Goal: Task Accomplishment & Management: Use online tool/utility

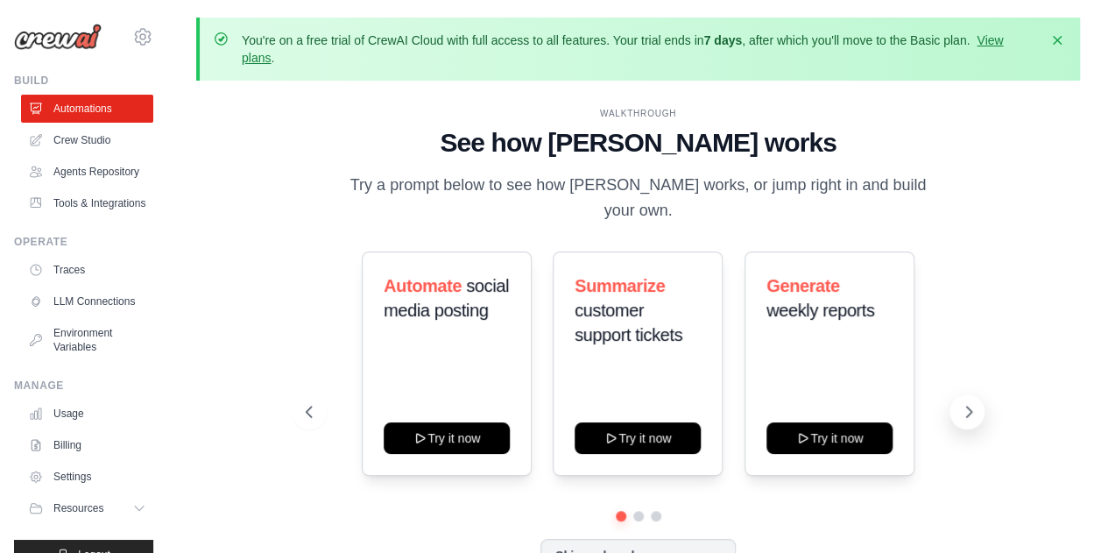
click at [964, 403] on icon at bounding box center [969, 412] width 18 height 18
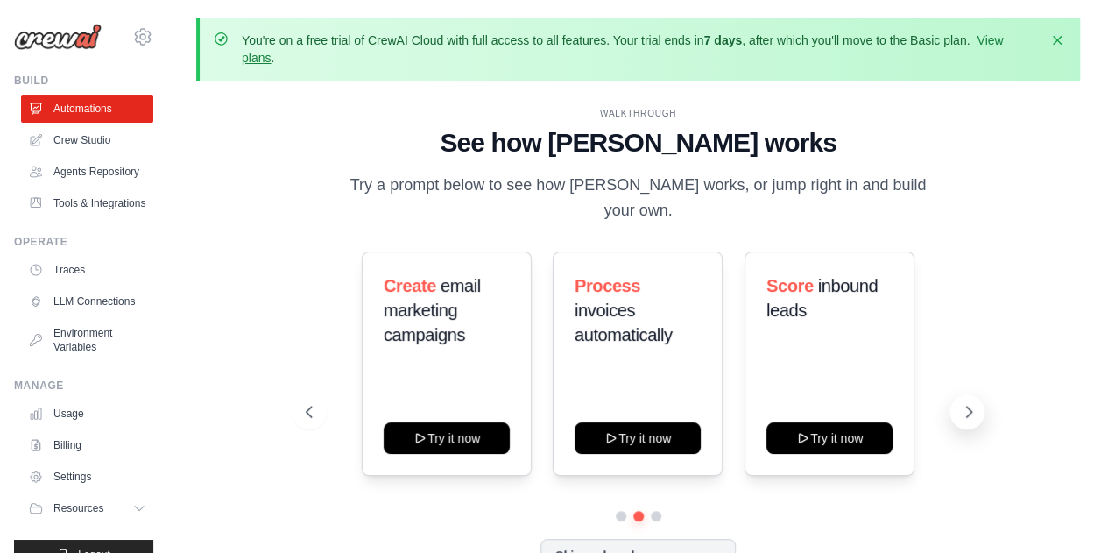
click at [964, 403] on icon at bounding box center [969, 412] width 18 height 18
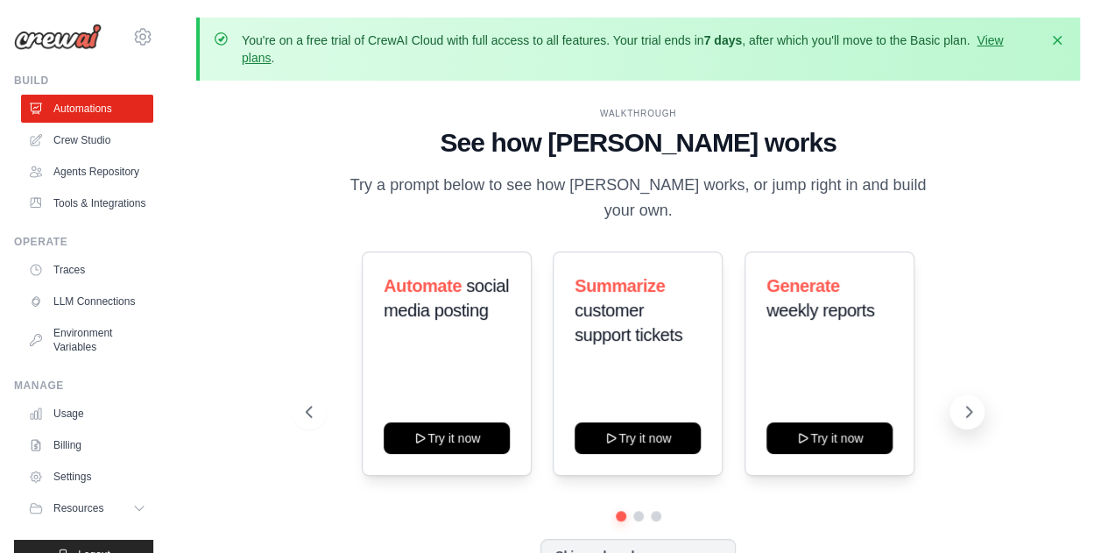
click at [964, 403] on icon at bounding box center [969, 412] width 18 height 18
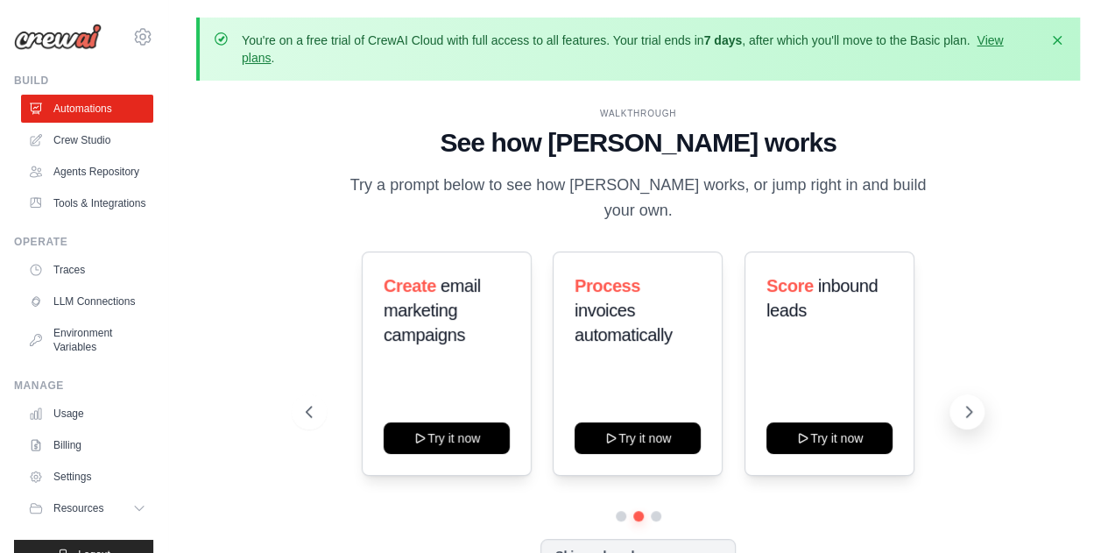
click at [964, 403] on icon at bounding box center [969, 412] width 18 height 18
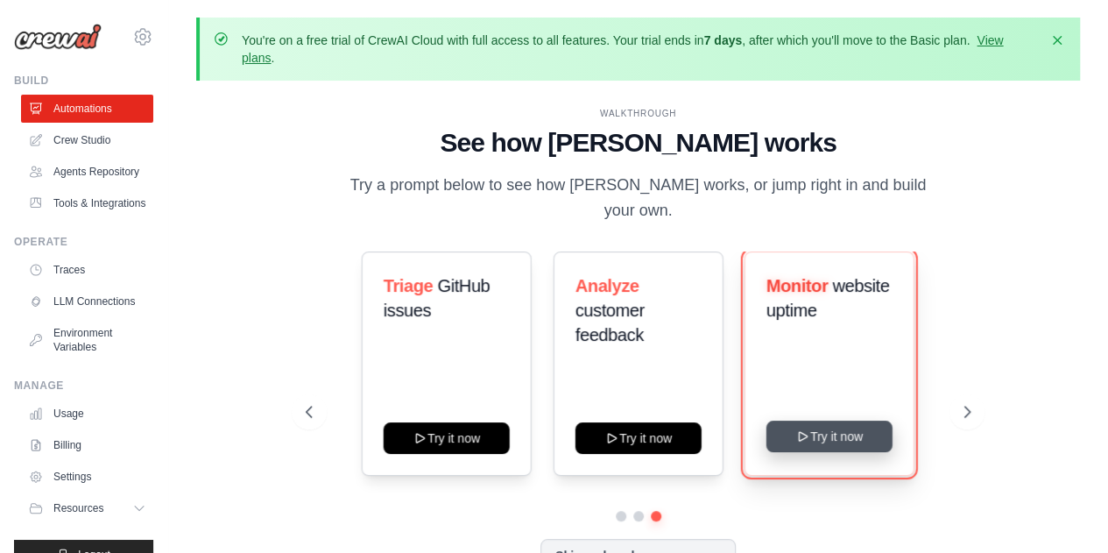
click at [852, 427] on button "Try it now" at bounding box center [829, 436] width 126 height 32
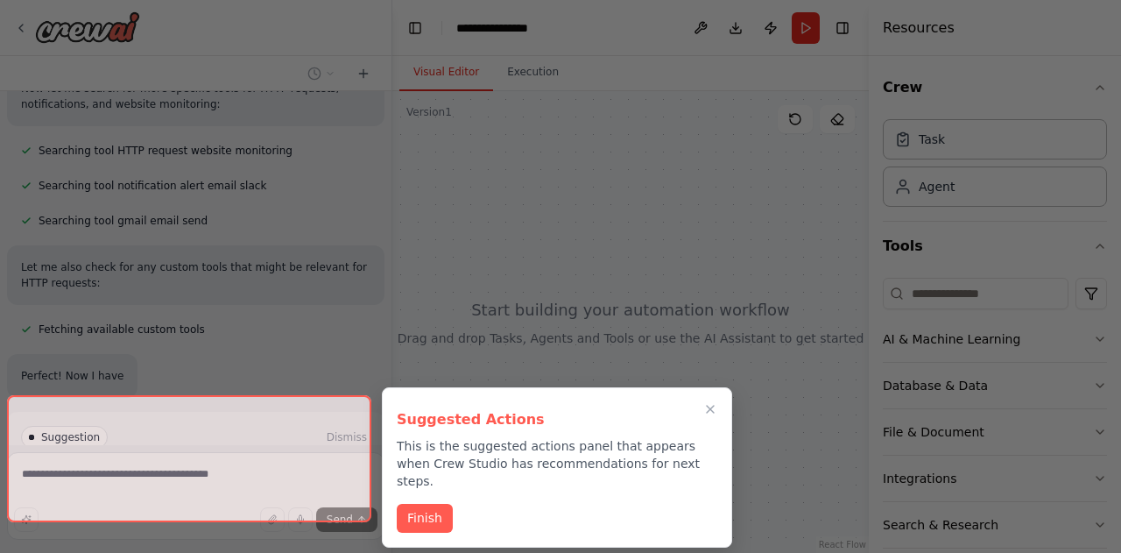
scroll to position [309, 0]
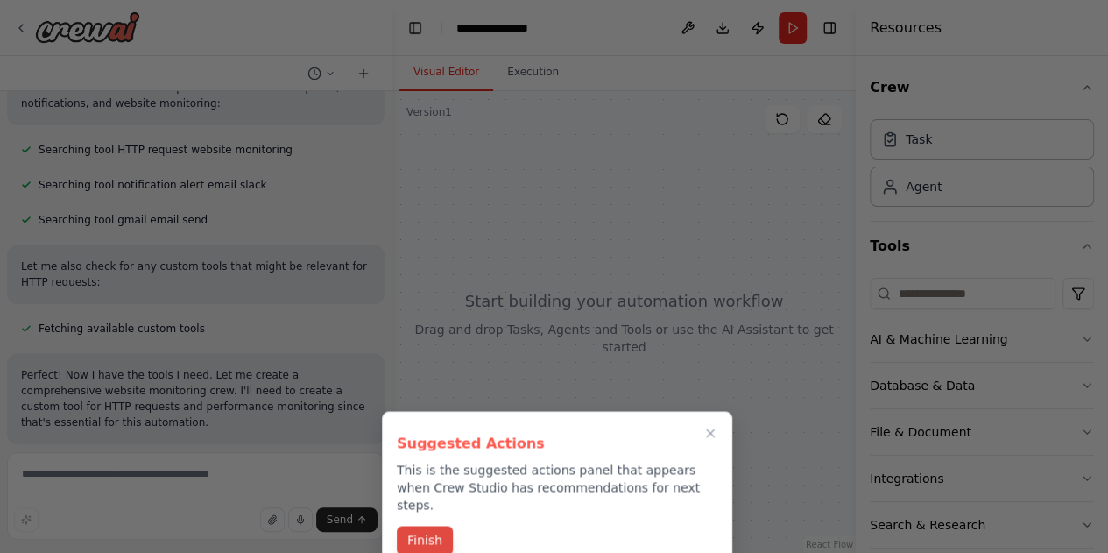
click at [439, 525] on button "Finish" at bounding box center [425, 539] width 56 height 29
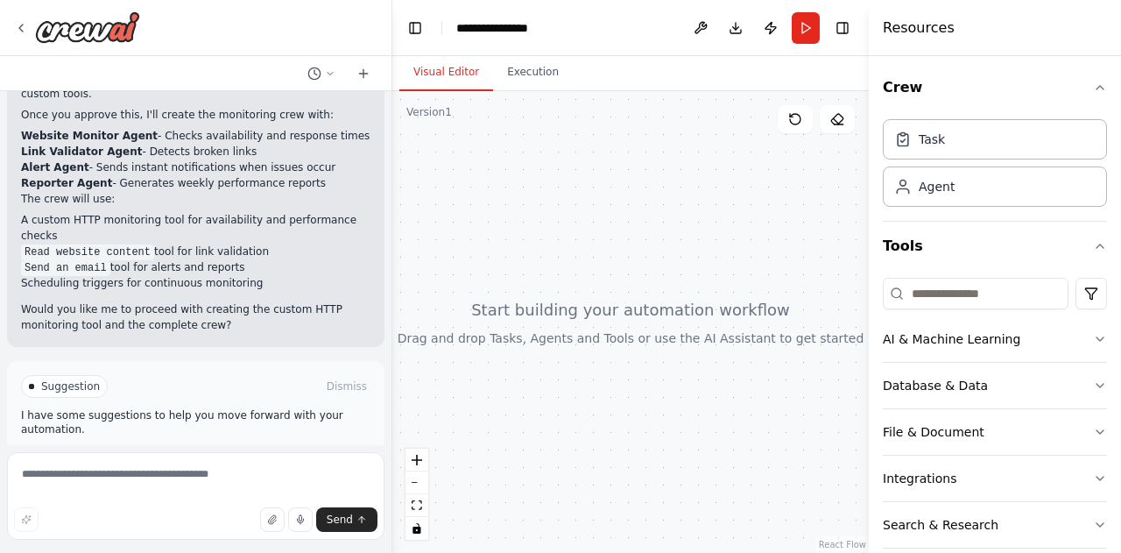
scroll to position [750, 0]
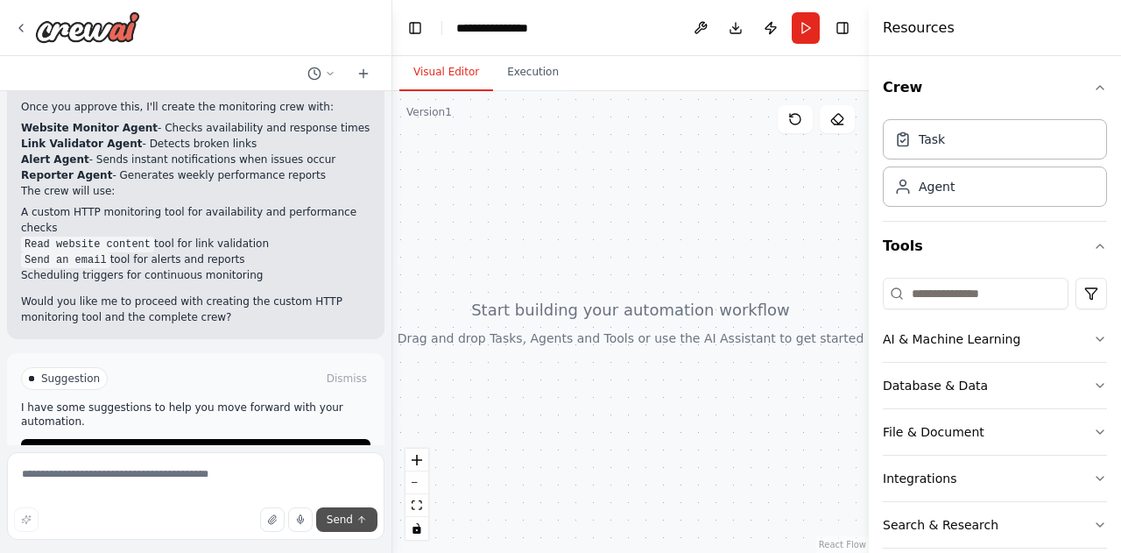
click at [345, 514] on span "Send" at bounding box center [340, 519] width 26 height 14
click at [299, 439] on button "Enable coding skills" at bounding box center [195, 453] width 349 height 28
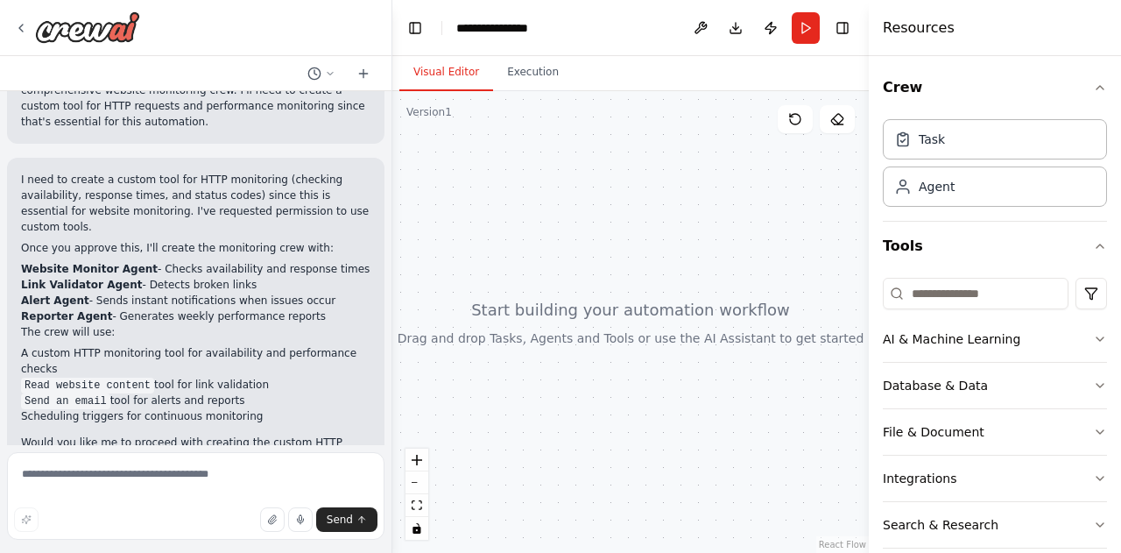
scroll to position [677, 0]
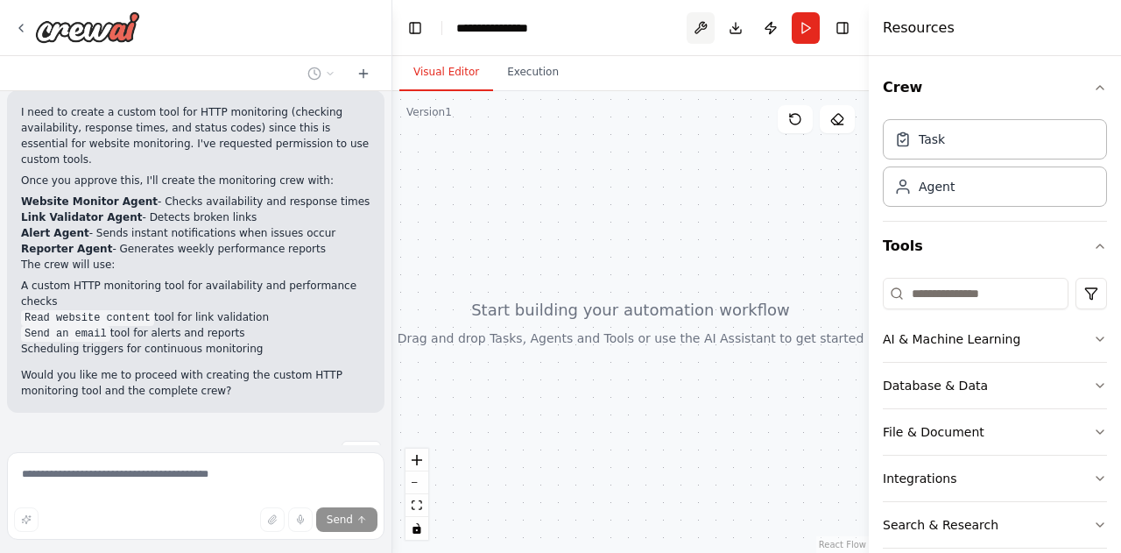
click at [701, 25] on button at bounding box center [700, 28] width 28 height 32
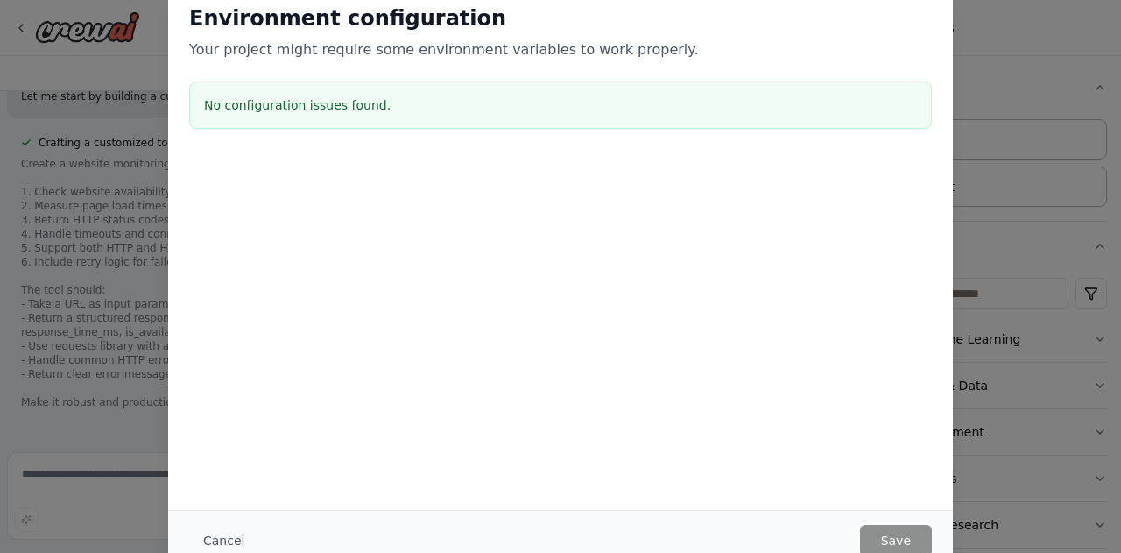
scroll to position [1085, 0]
click at [1042, 356] on div "Environment configuration Your project might require some environment variables…" at bounding box center [560, 276] width 1121 height 553
click at [1026, 50] on div "Environment configuration Your project might require some environment variables…" at bounding box center [560, 276] width 1121 height 553
click at [235, 542] on button "Cancel" at bounding box center [223, 540] width 69 height 32
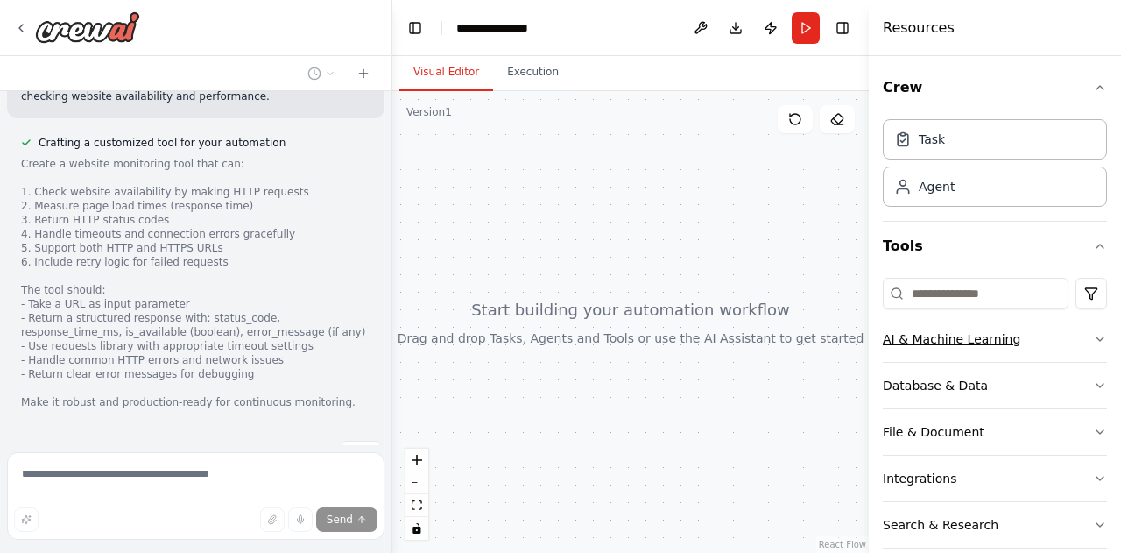
click at [925, 346] on div "AI & Machine Learning" at bounding box center [951, 339] width 137 height 18
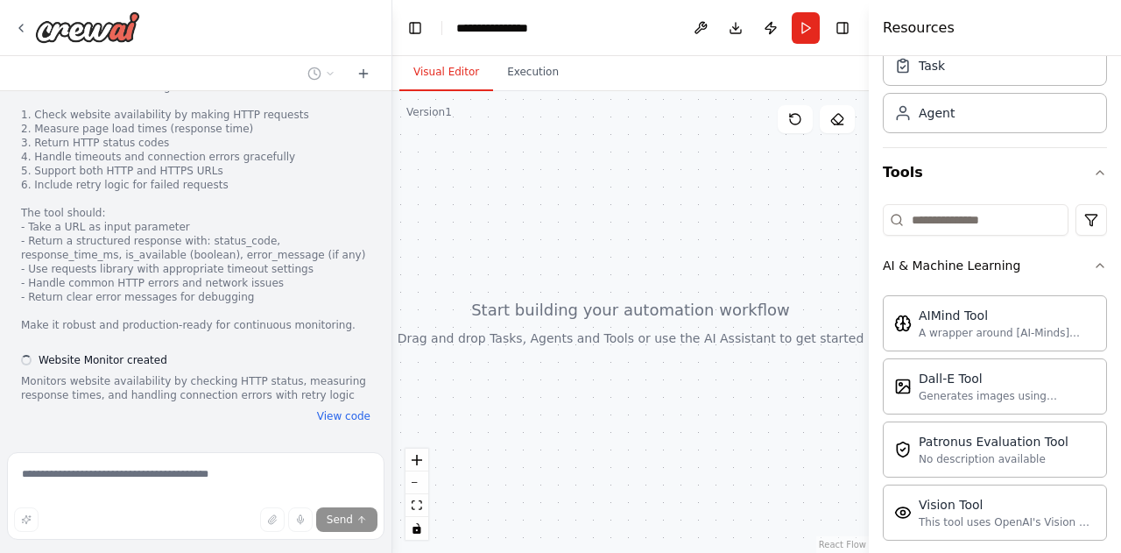
scroll to position [79, 0]
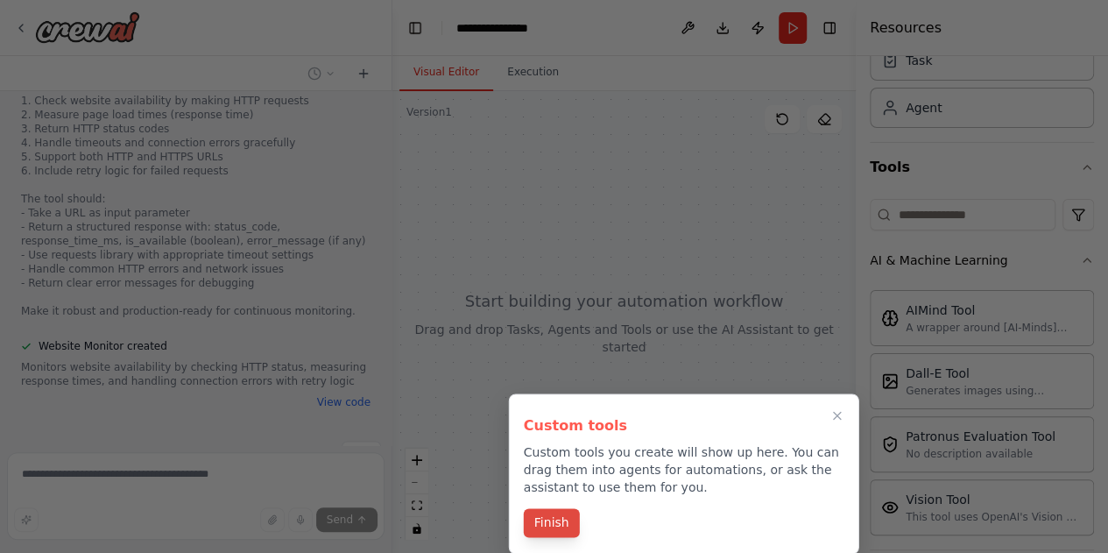
click at [542, 518] on button "Finish" at bounding box center [552, 522] width 56 height 29
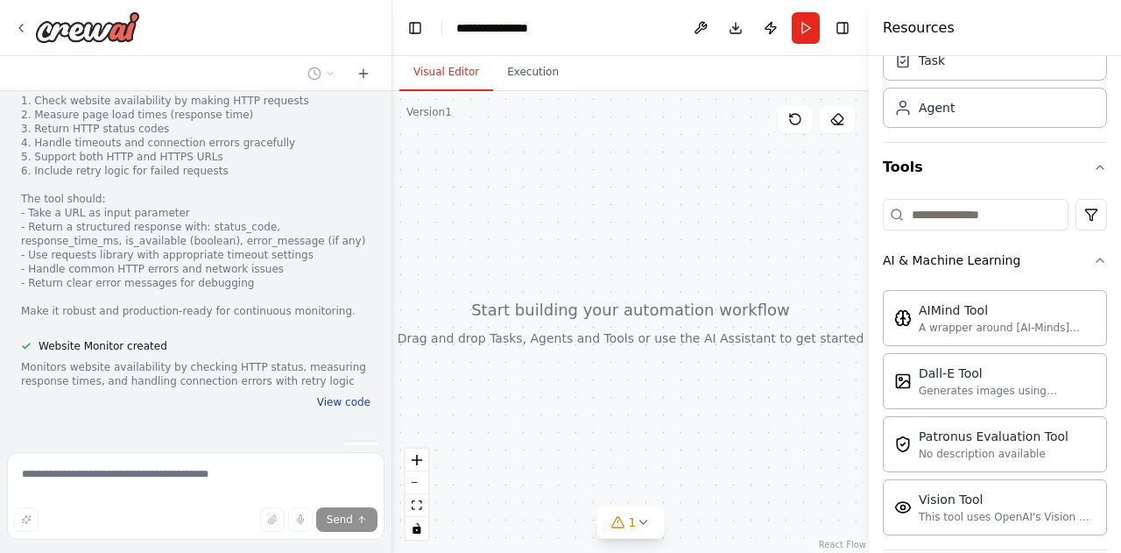
click at [336, 395] on button "View code" at bounding box center [343, 402] width 53 height 14
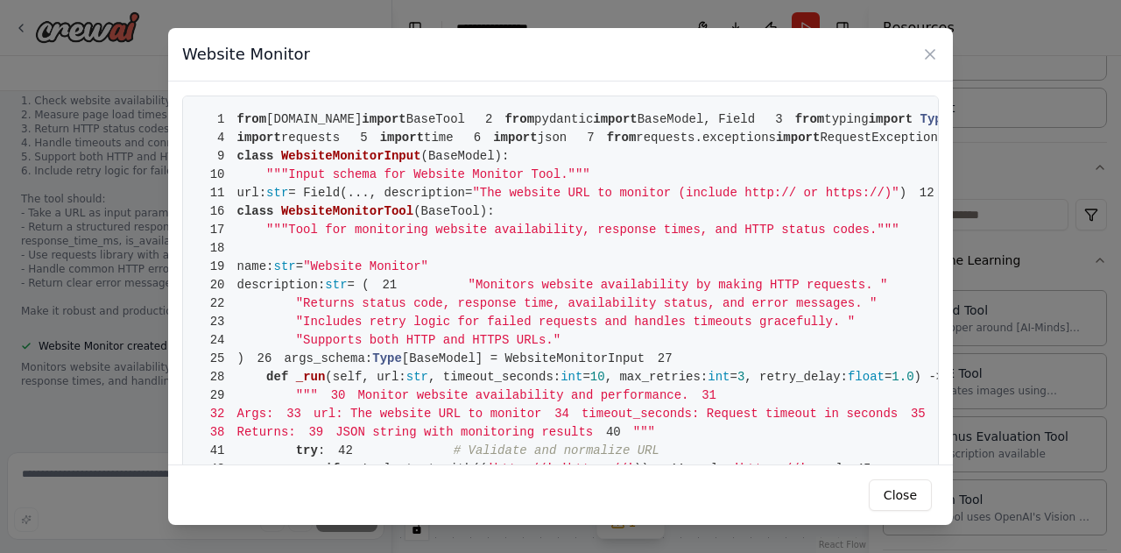
click at [489, 181] on span """"Input schema for Website Monitor Tool."""" at bounding box center [428, 174] width 324 height 14
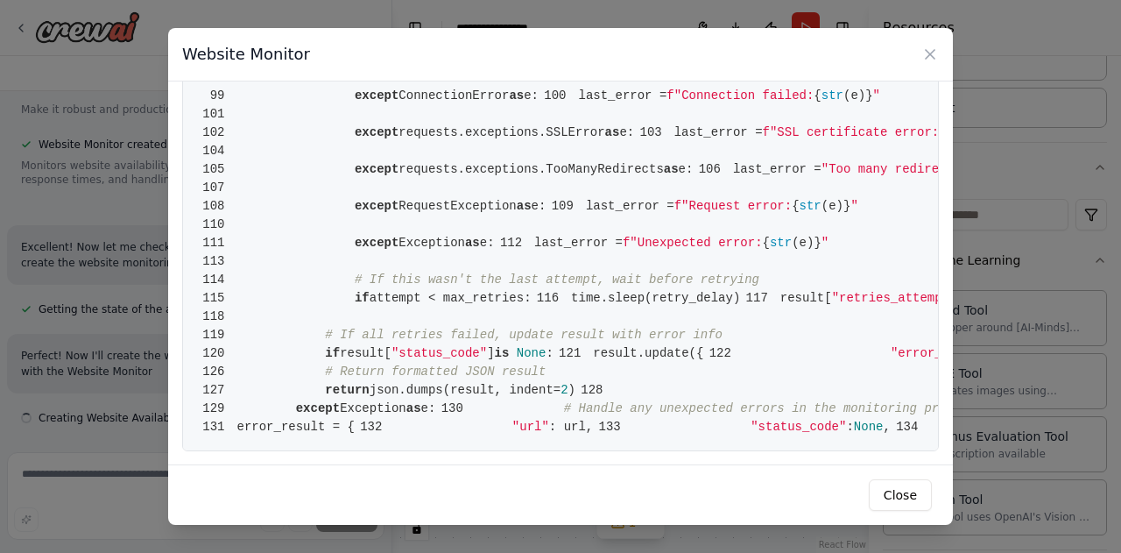
scroll to position [1393, 0]
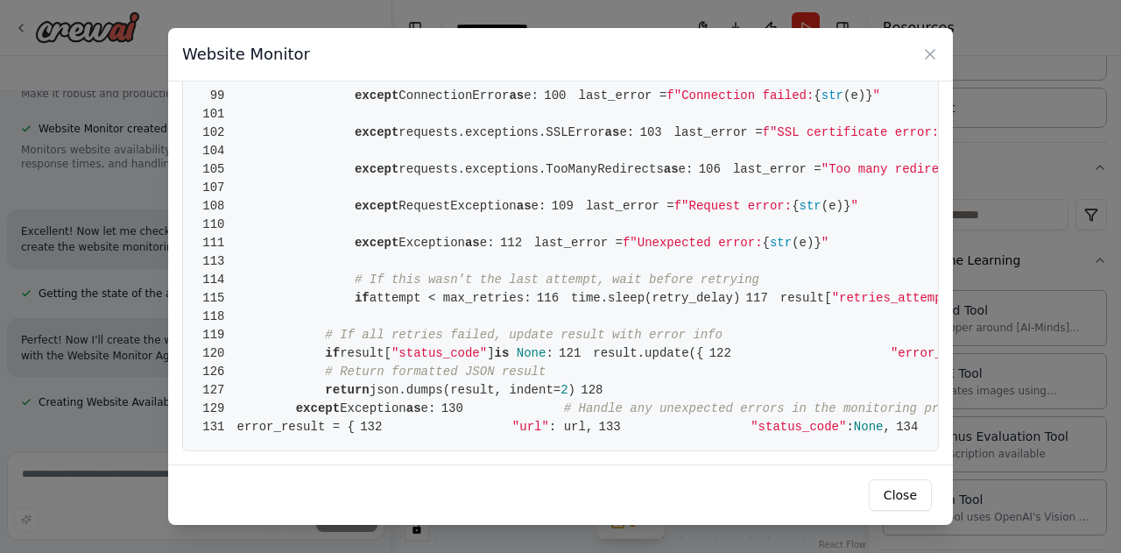
click at [927, 44] on div "Website Monitor" at bounding box center [560, 54] width 785 height 53
click at [928, 48] on icon at bounding box center [930, 55] width 18 height 18
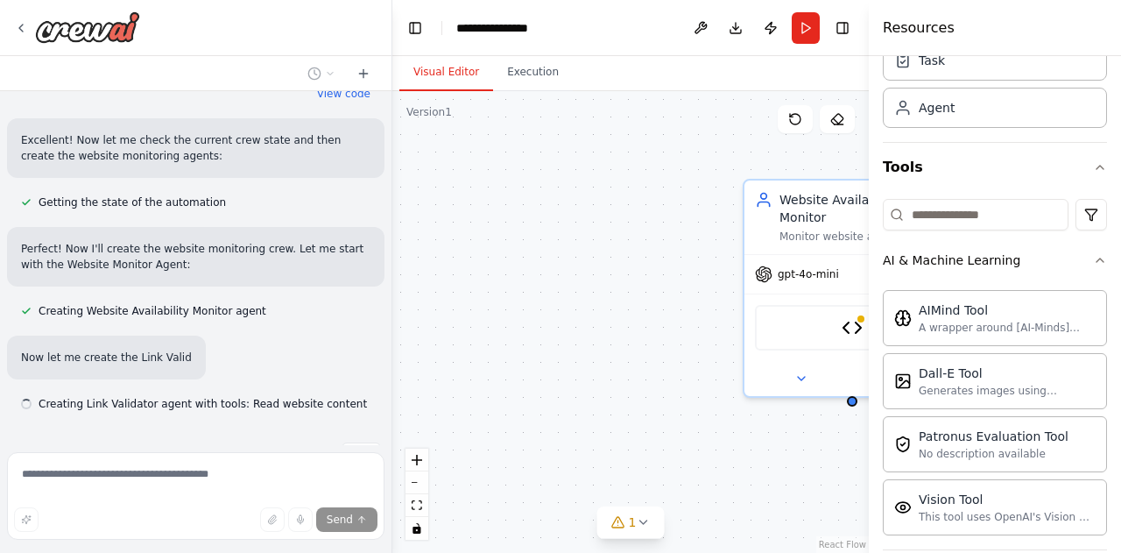
scroll to position [1486, 0]
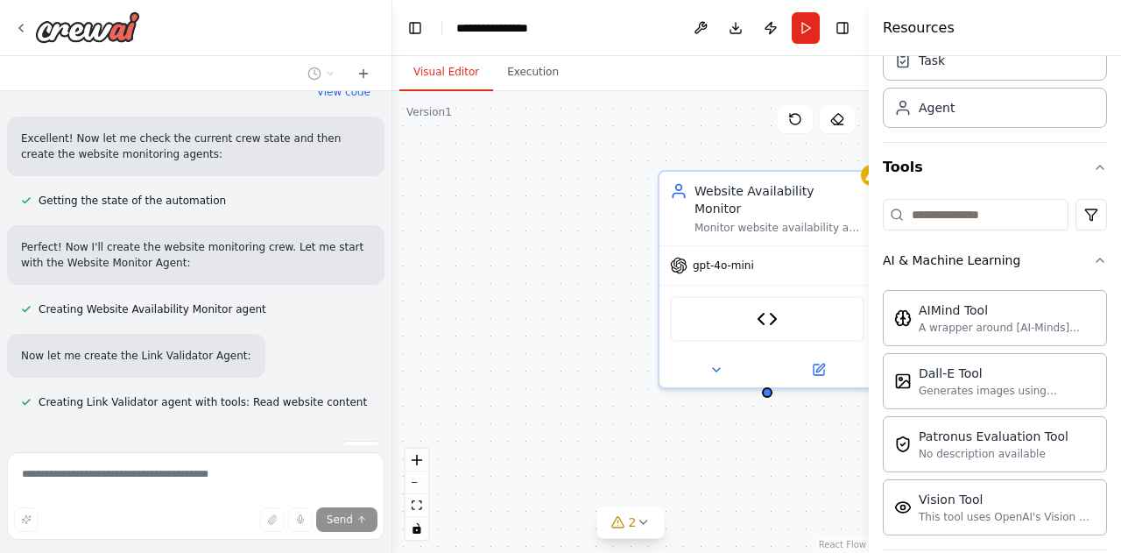
drag, startPoint x: 545, startPoint y: 392, endPoint x: 451, endPoint y: 383, distance: 94.2
click at [451, 383] on div "Website Availability Monitor Monitor website availability and performance for {…" at bounding box center [630, 321] width 476 height 461
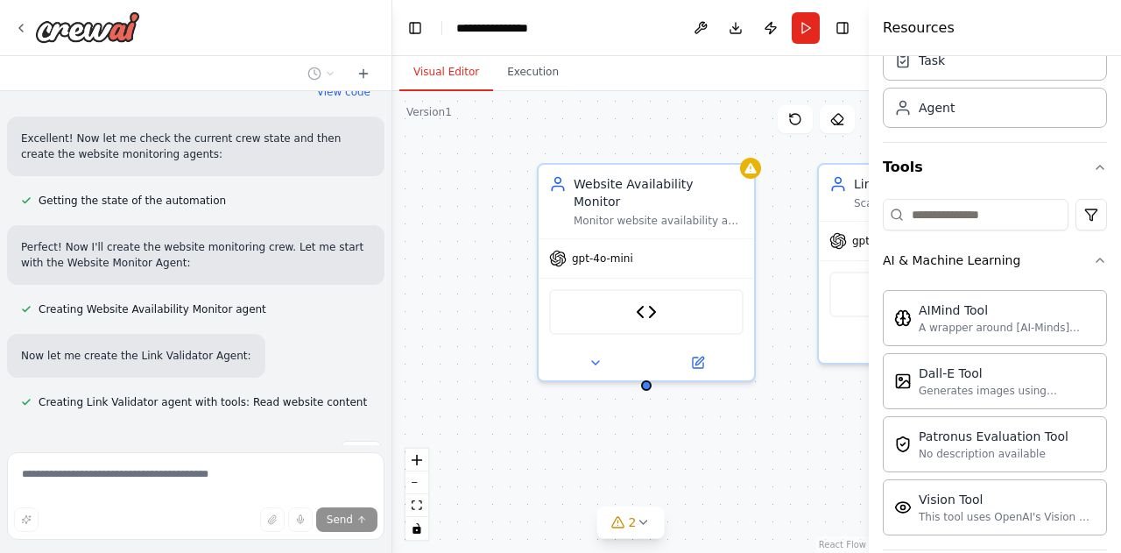
drag, startPoint x: 697, startPoint y: 432, endPoint x: 584, endPoint y: 426, distance: 113.1
click at [584, 426] on div "Website Availability Monitor Monitor website availability and performance for {…" at bounding box center [630, 321] width 476 height 461
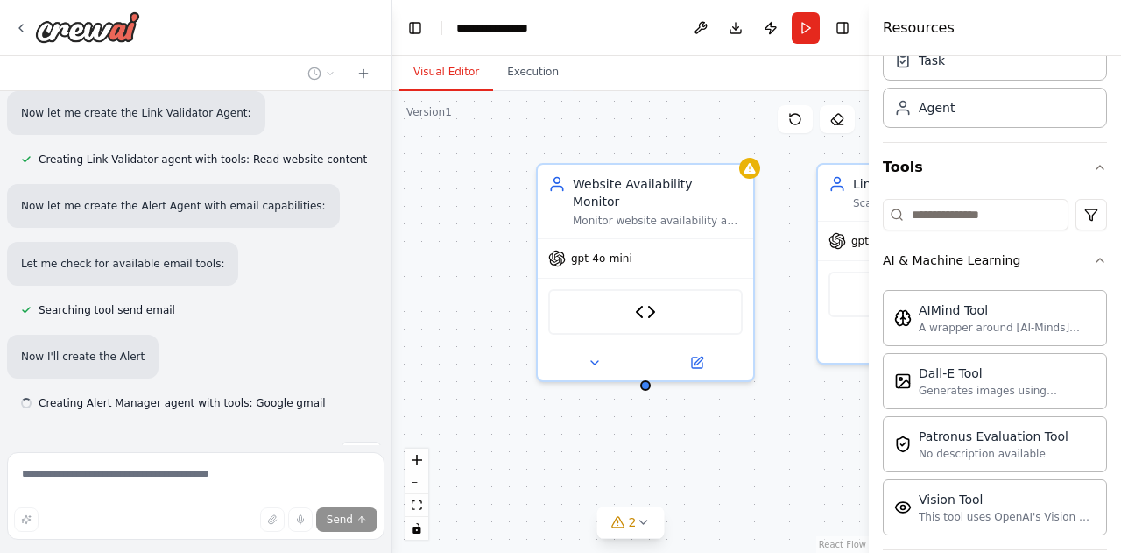
scroll to position [1729, 0]
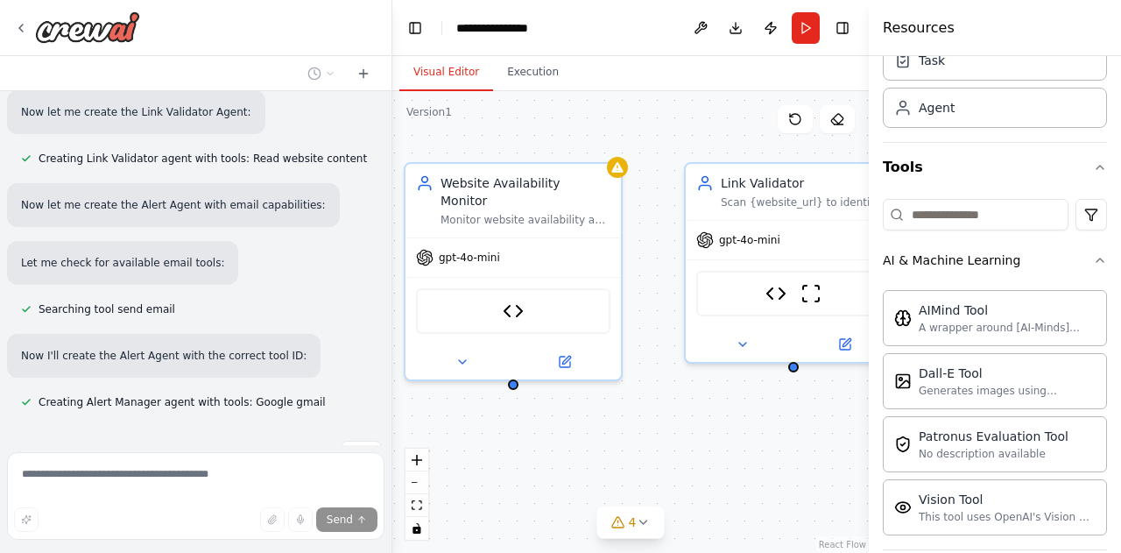
drag, startPoint x: 693, startPoint y: 457, endPoint x: 560, endPoint y: 456, distance: 132.2
click at [560, 456] on div "Website Availability Monitor Monitor website availability and performance for {…" at bounding box center [630, 321] width 476 height 461
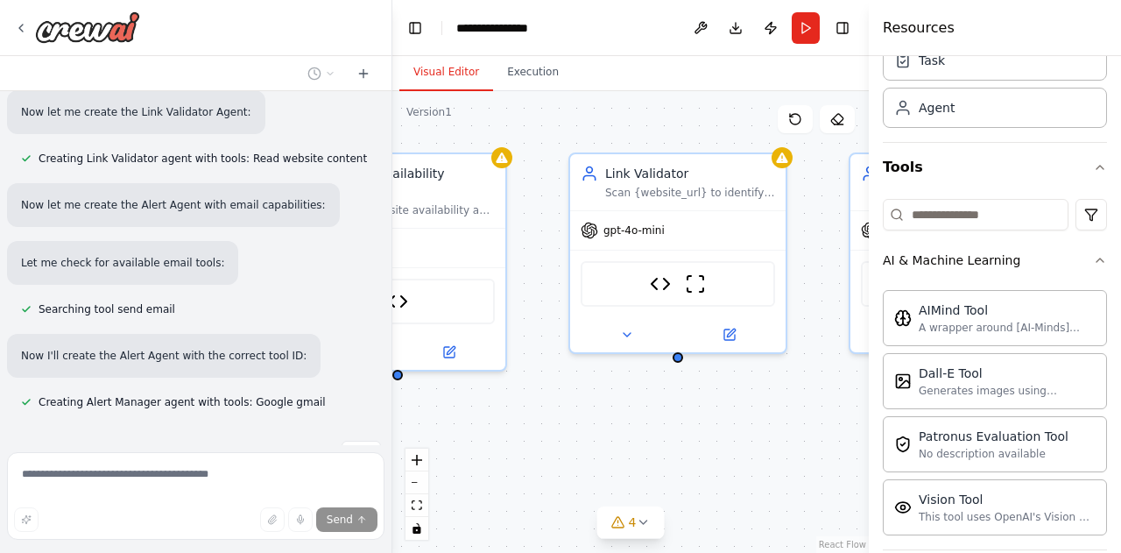
drag, startPoint x: 662, startPoint y: 454, endPoint x: 543, endPoint y: 444, distance: 119.5
click at [543, 444] on div "Website Availability Monitor Monitor website availability and performance for {…" at bounding box center [630, 321] width 476 height 461
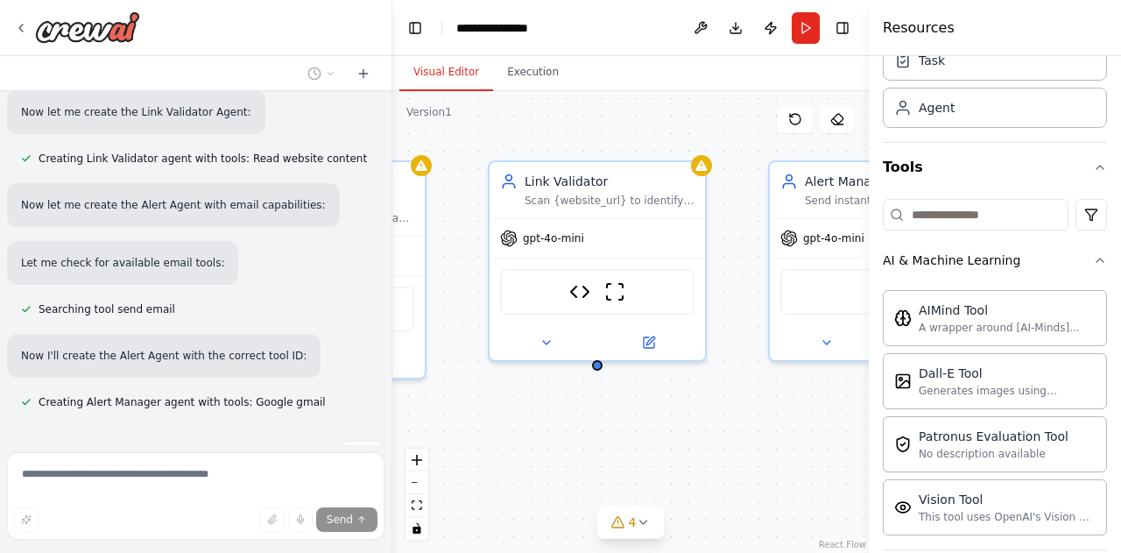
drag, startPoint x: 728, startPoint y: 437, endPoint x: 632, endPoint y: 446, distance: 96.7
click at [632, 446] on div "Website Availability Monitor Monitor website availability and performance for {…" at bounding box center [630, 321] width 476 height 461
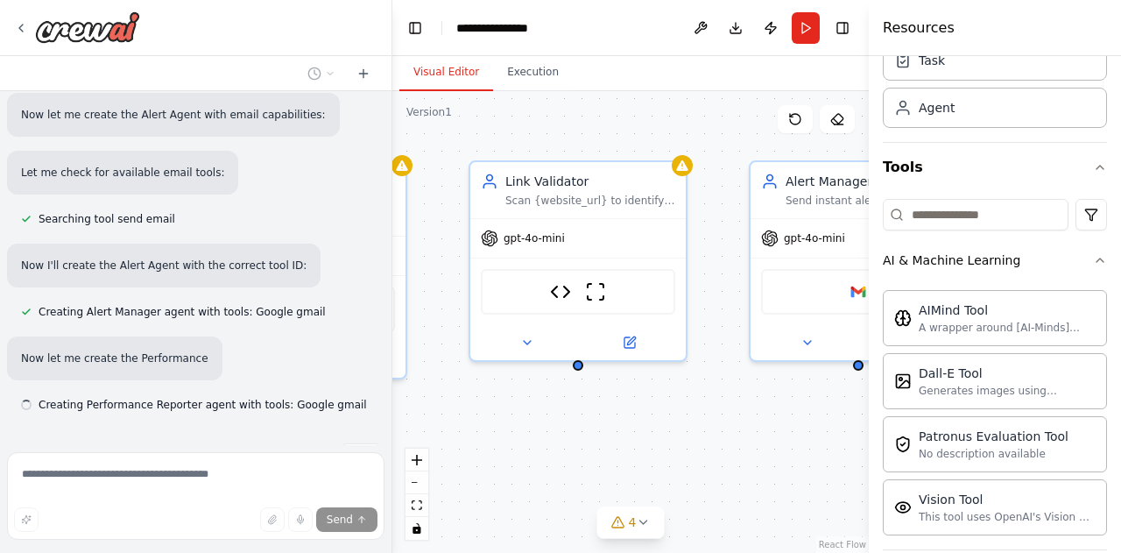
scroll to position [1822, 0]
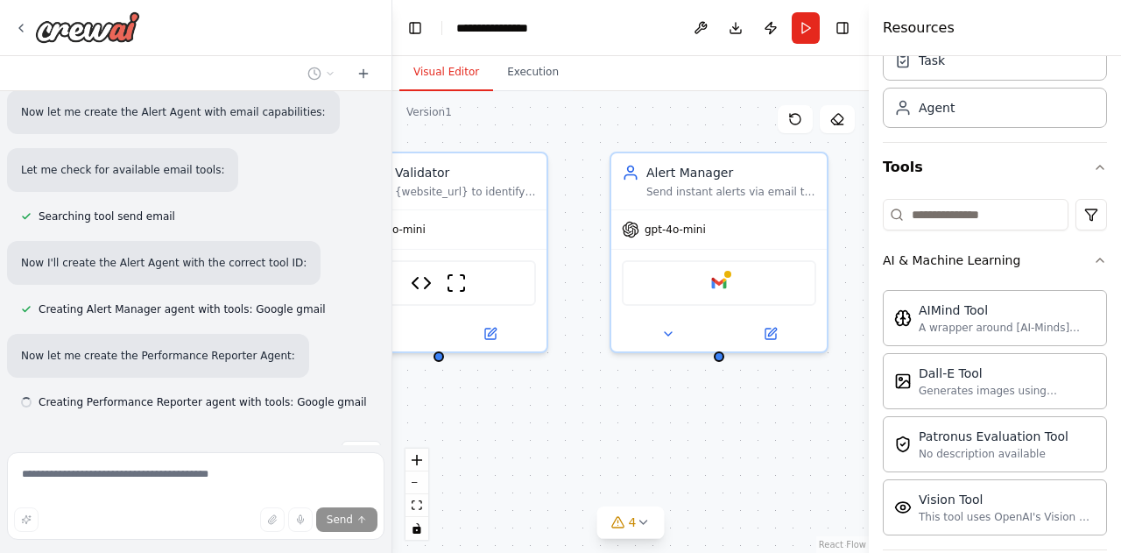
drag, startPoint x: 702, startPoint y: 463, endPoint x: 560, endPoint y: 458, distance: 141.9
click at [560, 458] on div "Website Availability Monitor Monitor website availability and performance for {…" at bounding box center [630, 321] width 476 height 461
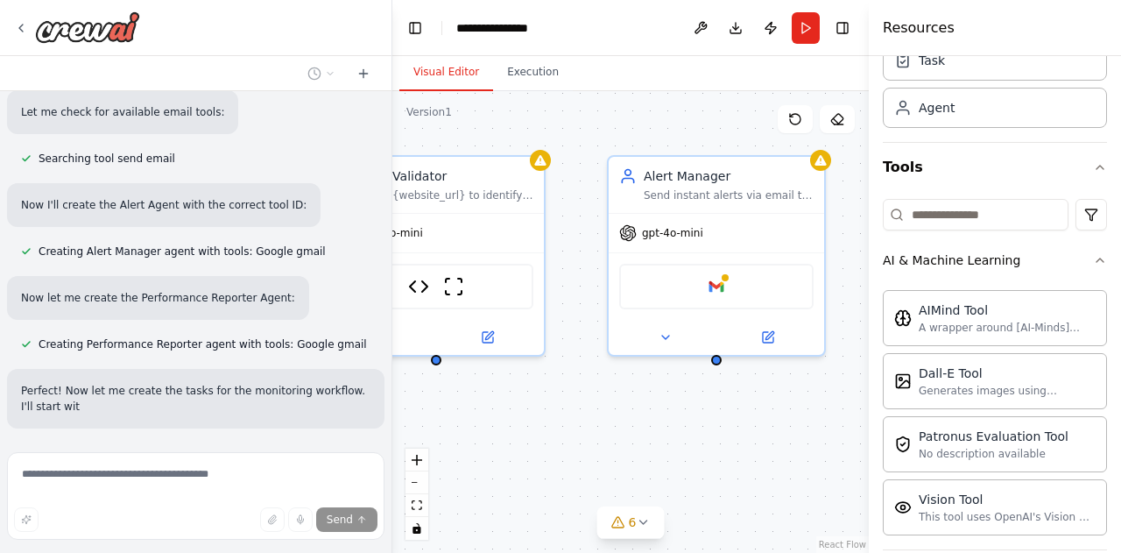
scroll to position [1896, 0]
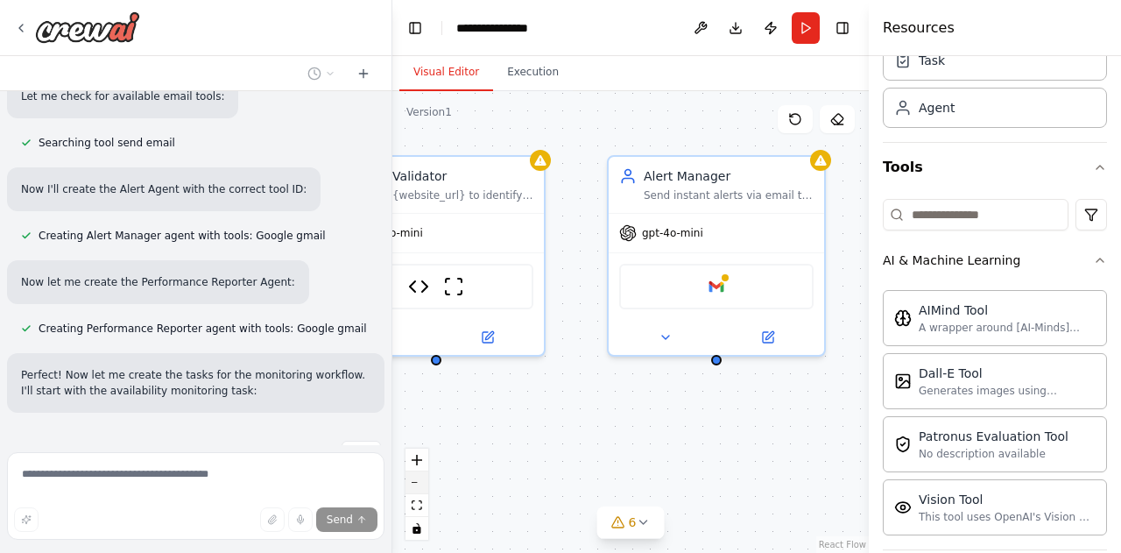
click at [417, 488] on button "zoom out" at bounding box center [416, 482] width 23 height 23
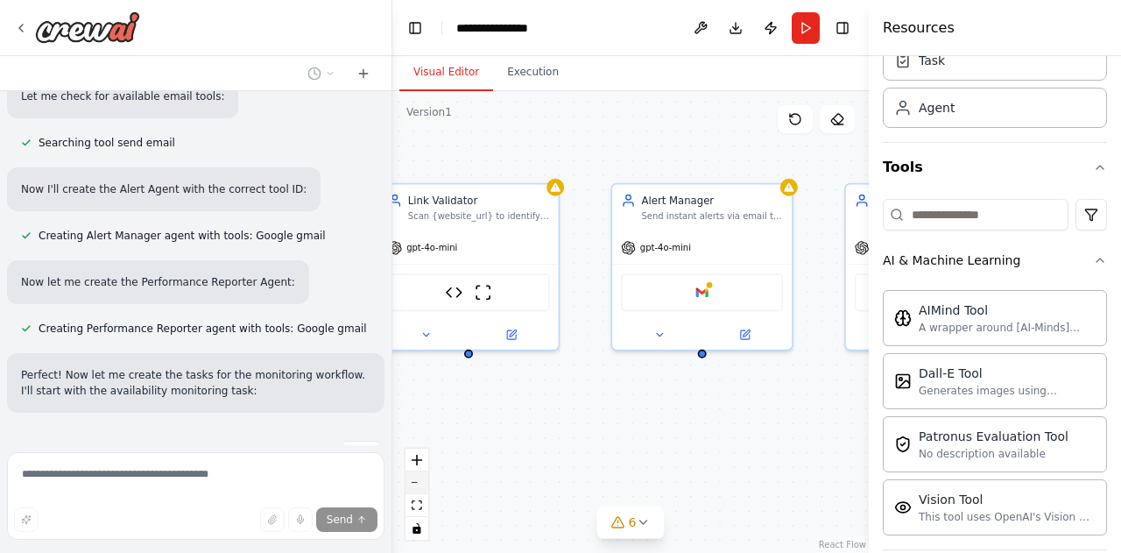
click at [417, 488] on button "zoom out" at bounding box center [416, 482] width 23 height 23
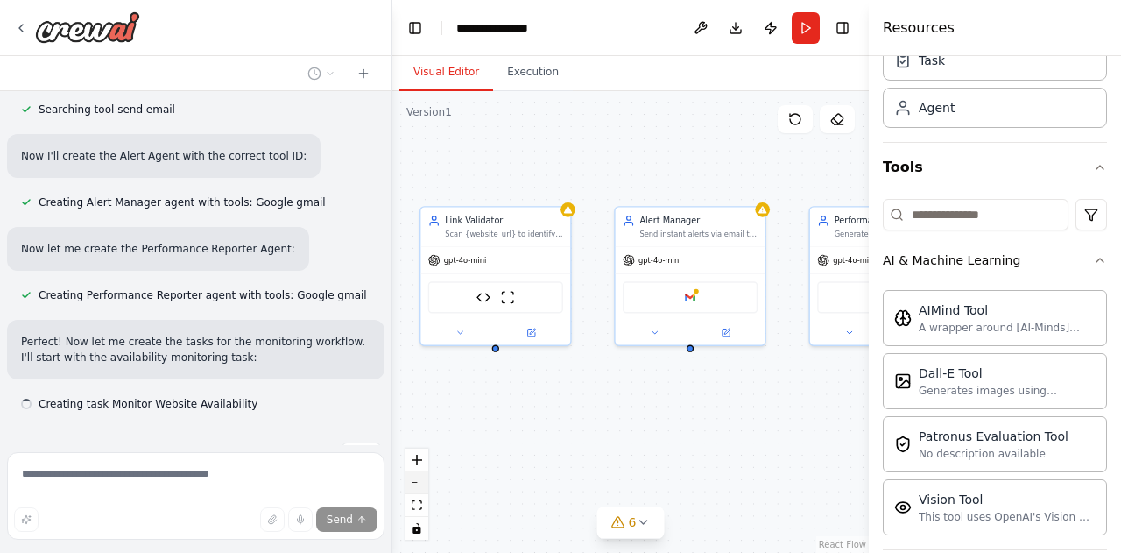
scroll to position [1931, 0]
click at [417, 488] on button "zoom out" at bounding box center [416, 482] width 23 height 23
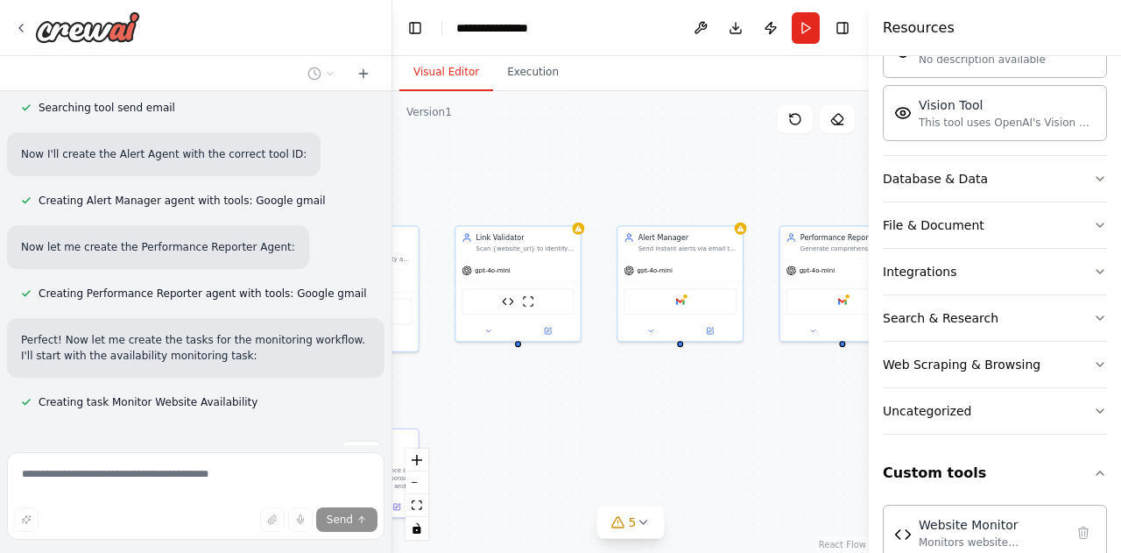
scroll to position [502, 0]
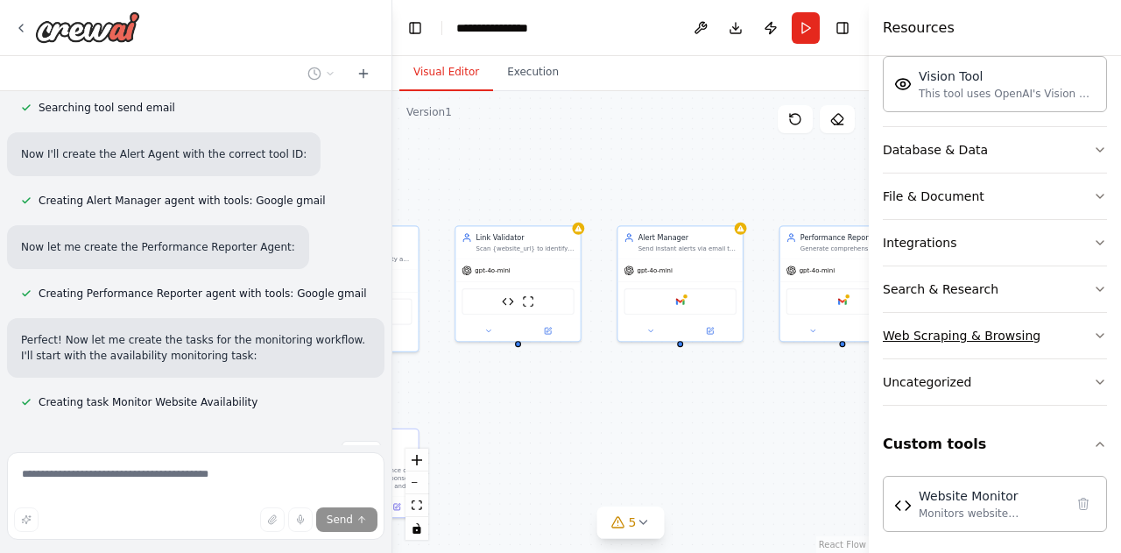
click at [1028, 338] on button "Web Scraping & Browsing" at bounding box center [995, 336] width 224 height 46
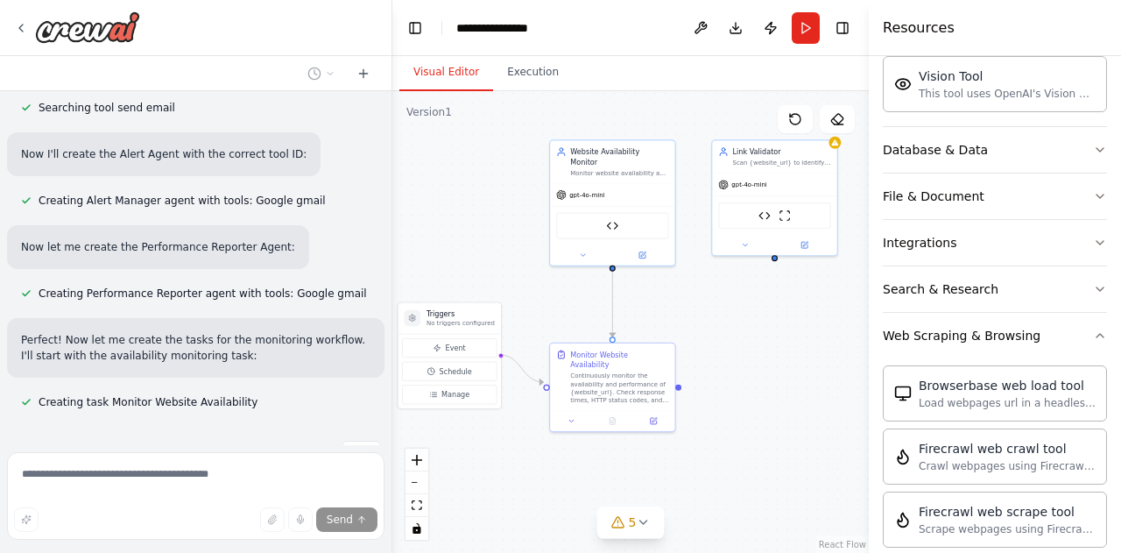
drag, startPoint x: 606, startPoint y: 419, endPoint x: 862, endPoint y: 333, distance: 269.7
click at [862, 333] on div "Set up a crew that continuously monitors your website availability, checks page…" at bounding box center [560, 276] width 1121 height 553
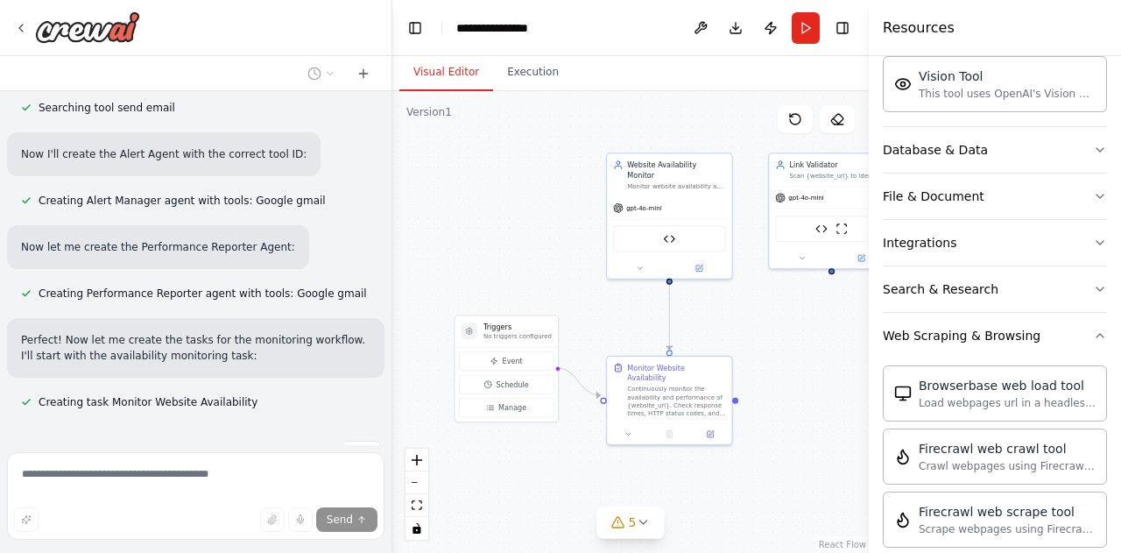
drag, startPoint x: 471, startPoint y: 475, endPoint x: 529, endPoint y: 488, distance: 59.3
click at [529, 488] on div ".deletable-edge-delete-btn { width: 20px; height: 20px; border: 0px solid #ffff…" at bounding box center [630, 321] width 476 height 461
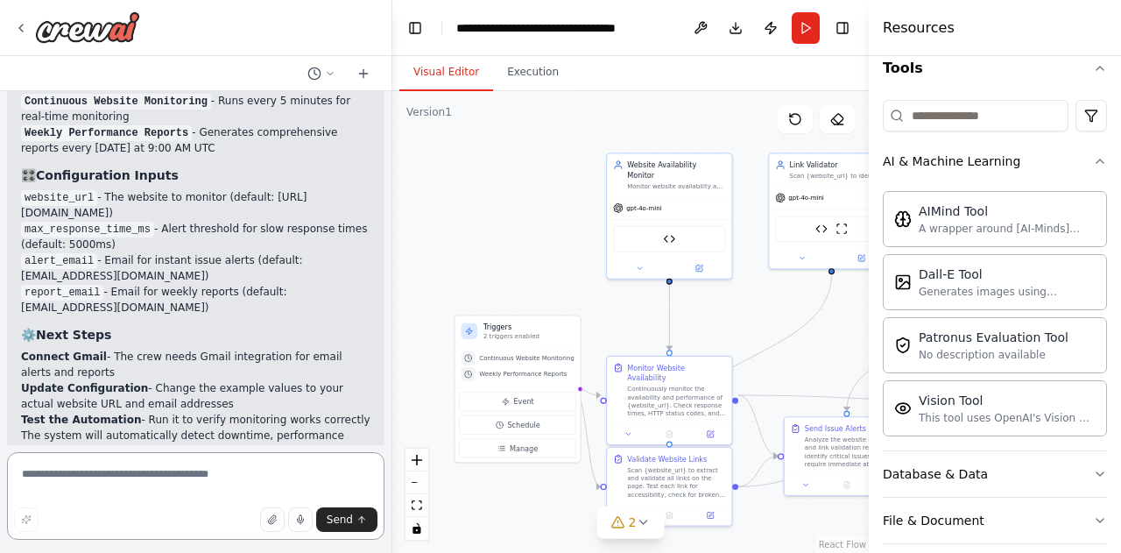
scroll to position [0, 0]
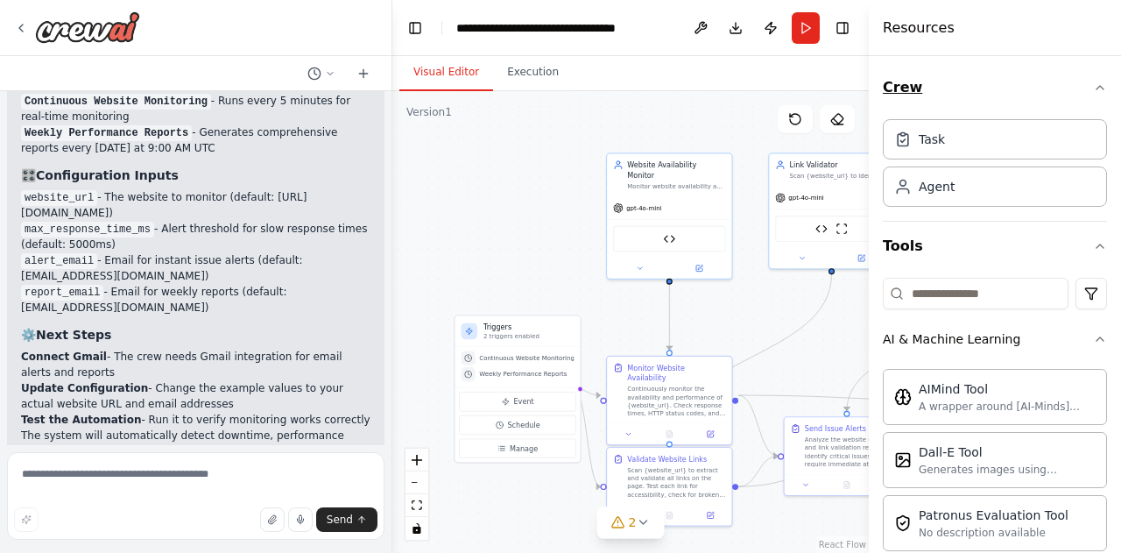
click at [1093, 91] on icon "button" at bounding box center [1100, 88] width 14 height 14
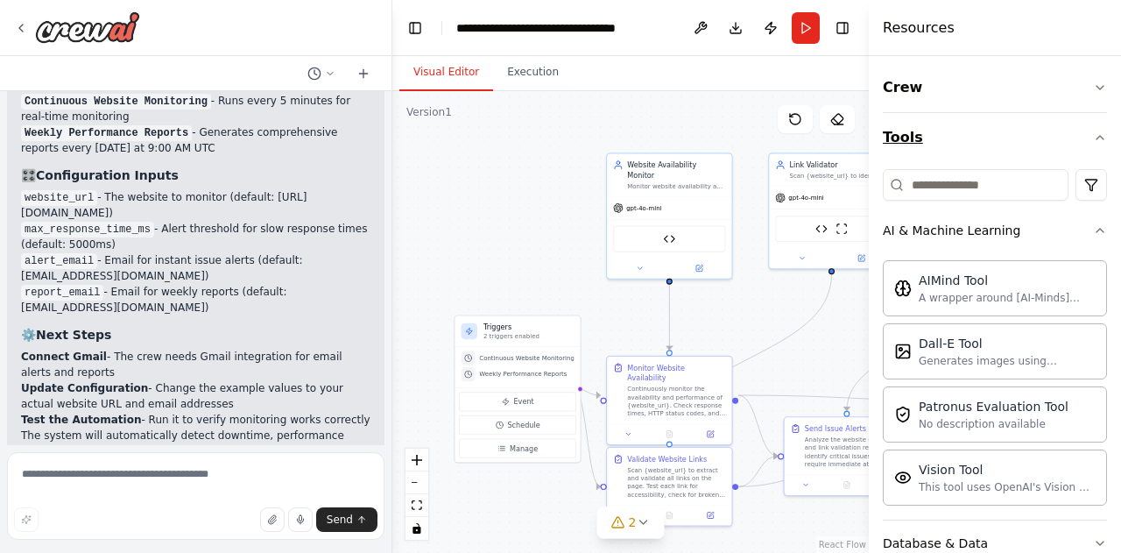
click at [1096, 136] on icon "button" at bounding box center [1099, 138] width 7 height 4
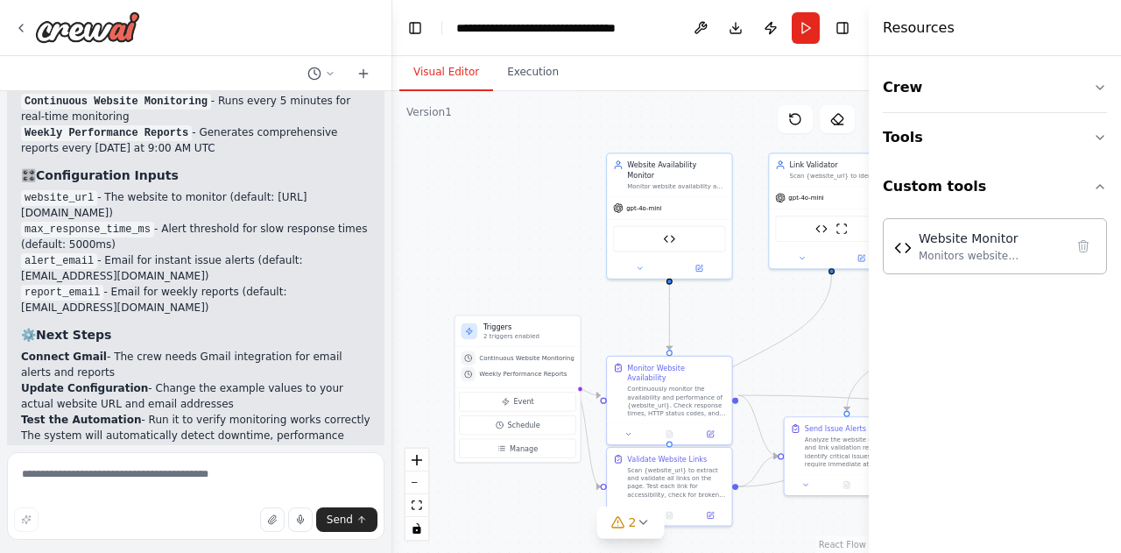
click at [464, 259] on div ".deletable-edge-delete-btn { width: 20px; height: 20px; border: 0px solid #ffff…" at bounding box center [630, 321] width 476 height 461
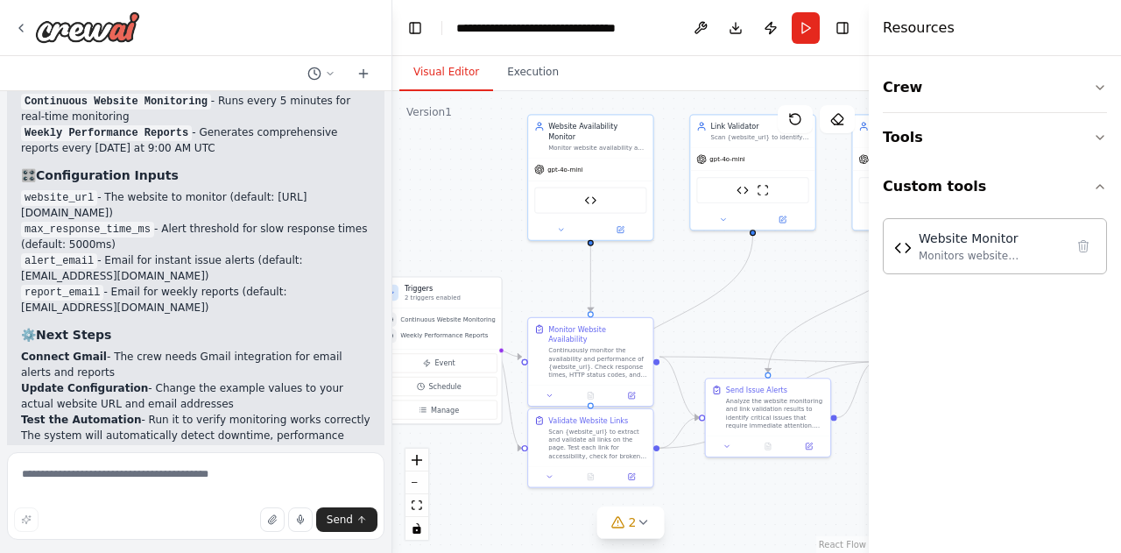
drag, startPoint x: 515, startPoint y: 278, endPoint x: 436, endPoint y: 239, distance: 87.7
click at [436, 239] on div ".deletable-edge-delete-btn { width: 20px; height: 20px; border: 0px solid #ffff…" at bounding box center [630, 321] width 476 height 461
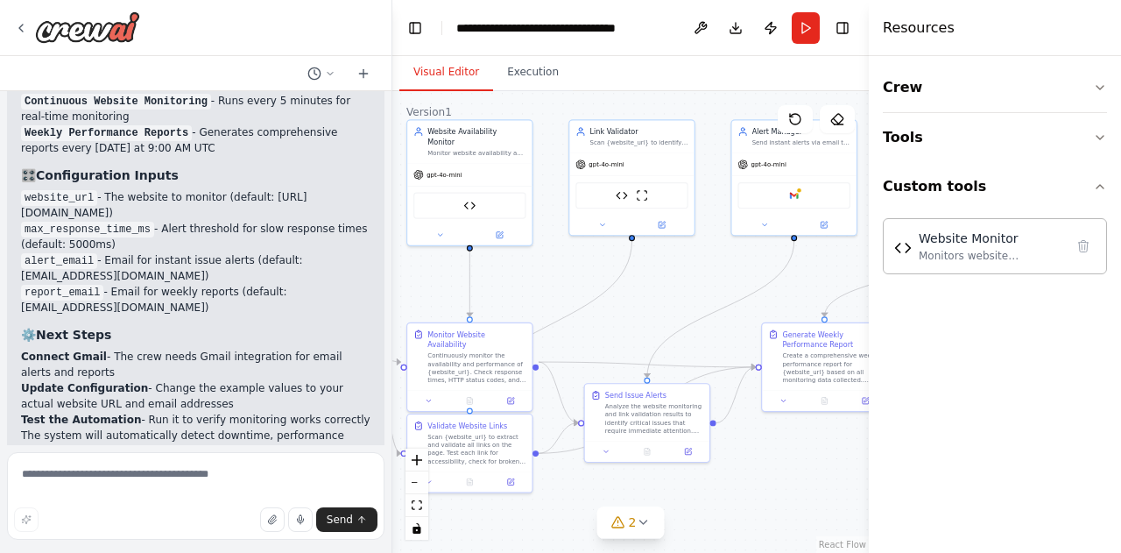
drag, startPoint x: 796, startPoint y: 300, endPoint x: 679, endPoint y: 308, distance: 116.7
click at [679, 308] on div ".deletable-edge-delete-btn { width: 20px; height: 20px; border: 0px solid #ffff…" at bounding box center [630, 321] width 476 height 461
click at [807, 200] on div "Google gmail" at bounding box center [798, 196] width 112 height 26
click at [801, 200] on img at bounding box center [798, 196] width 12 height 12
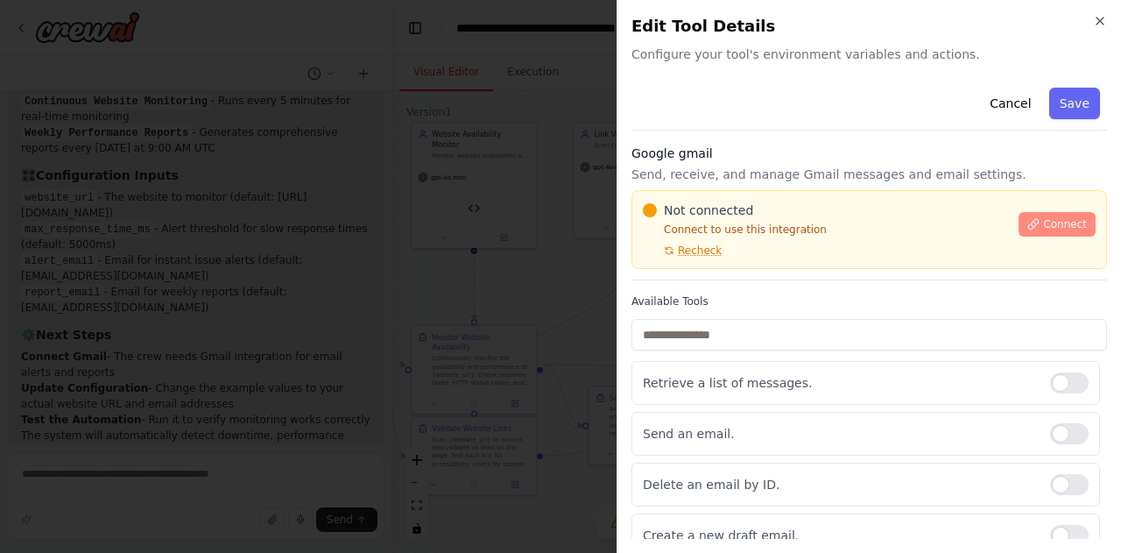
click at [1066, 222] on span "Connect" at bounding box center [1065, 224] width 44 height 14
click at [1044, 218] on span "Connect" at bounding box center [1065, 224] width 44 height 14
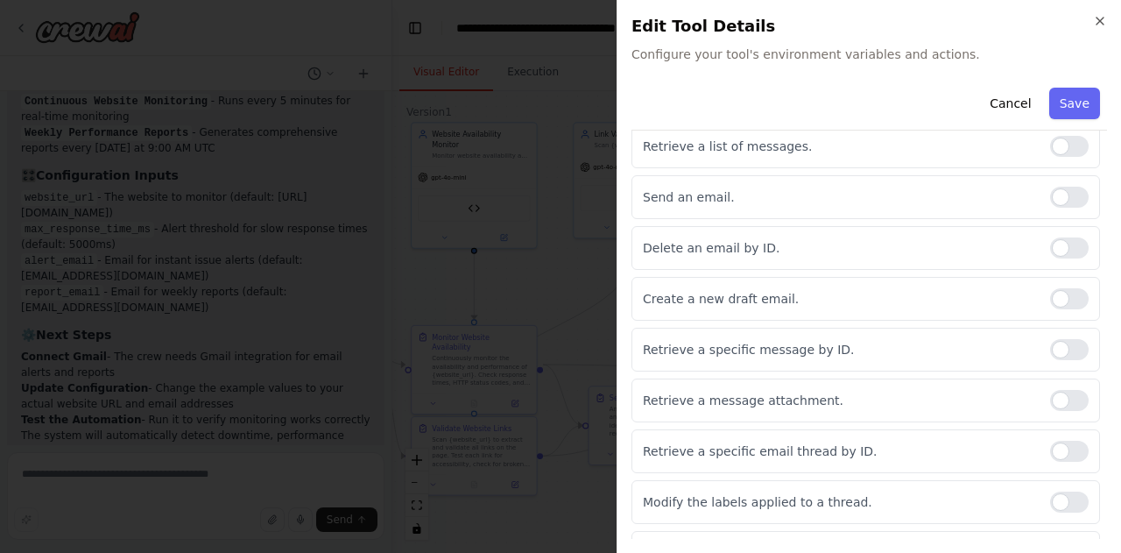
scroll to position [277, 0]
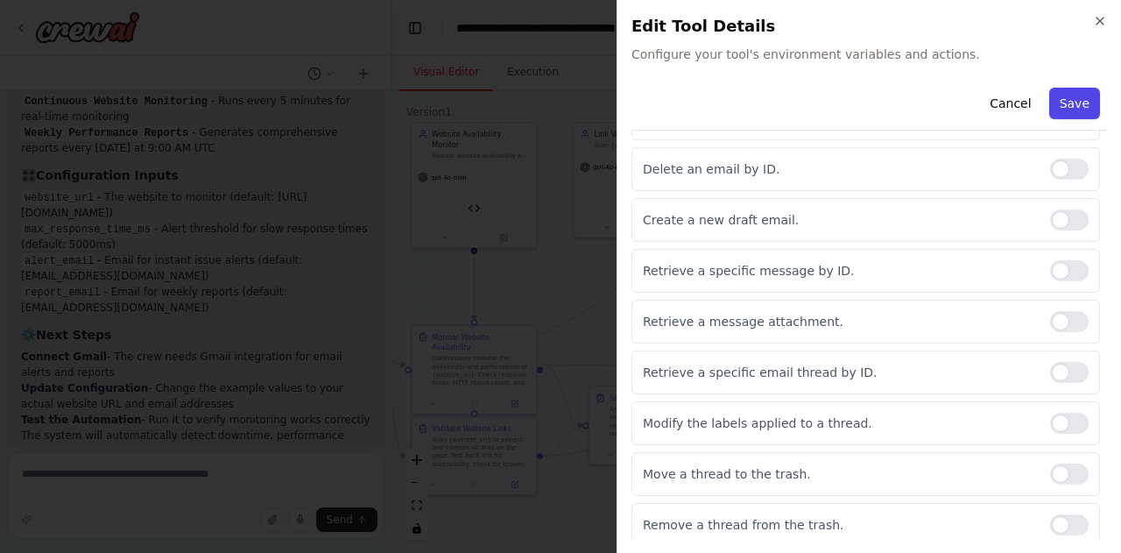
click at [1053, 94] on button "Save" at bounding box center [1074, 104] width 51 height 32
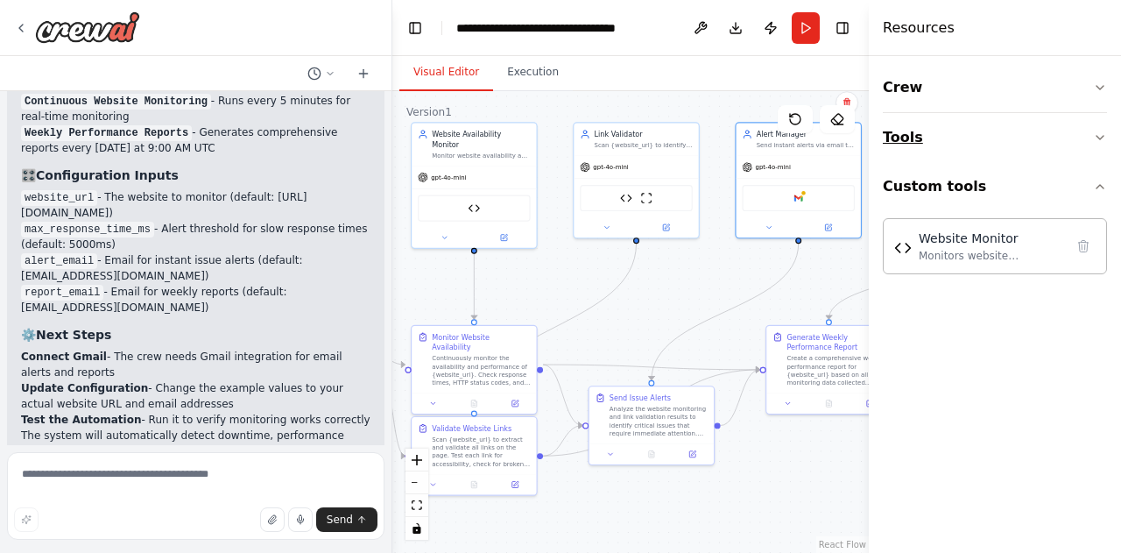
click at [1002, 141] on button "Tools" at bounding box center [995, 137] width 224 height 49
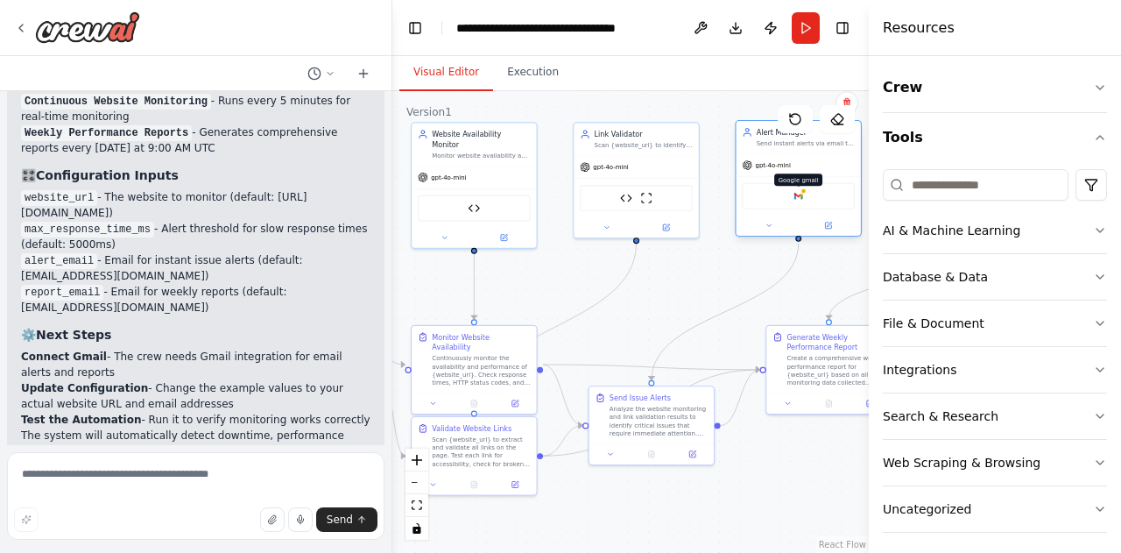
click at [803, 198] on img at bounding box center [798, 196] width 12 height 12
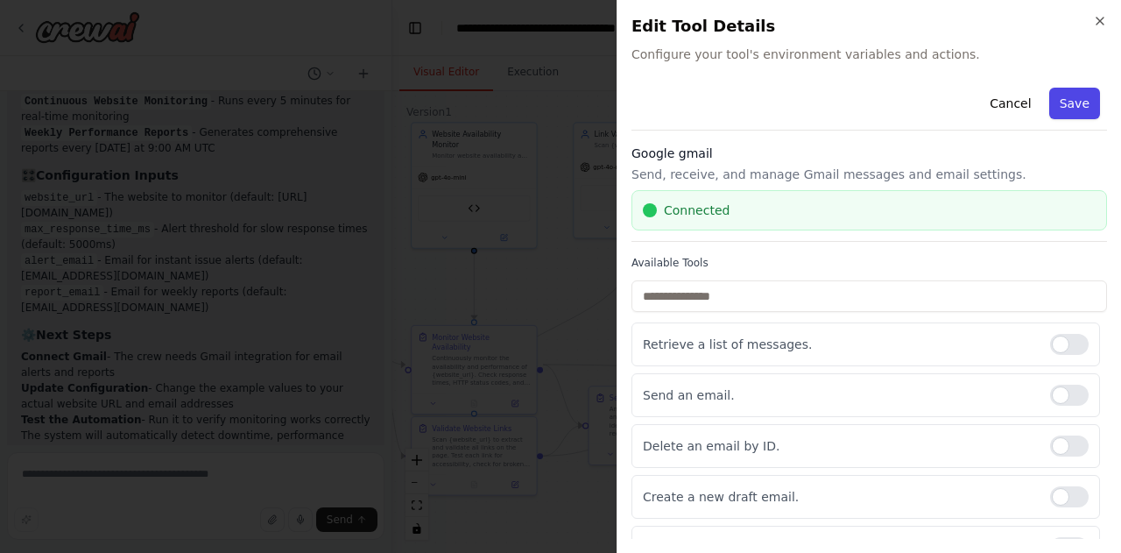
click at [1084, 100] on button "Save" at bounding box center [1074, 104] width 51 height 32
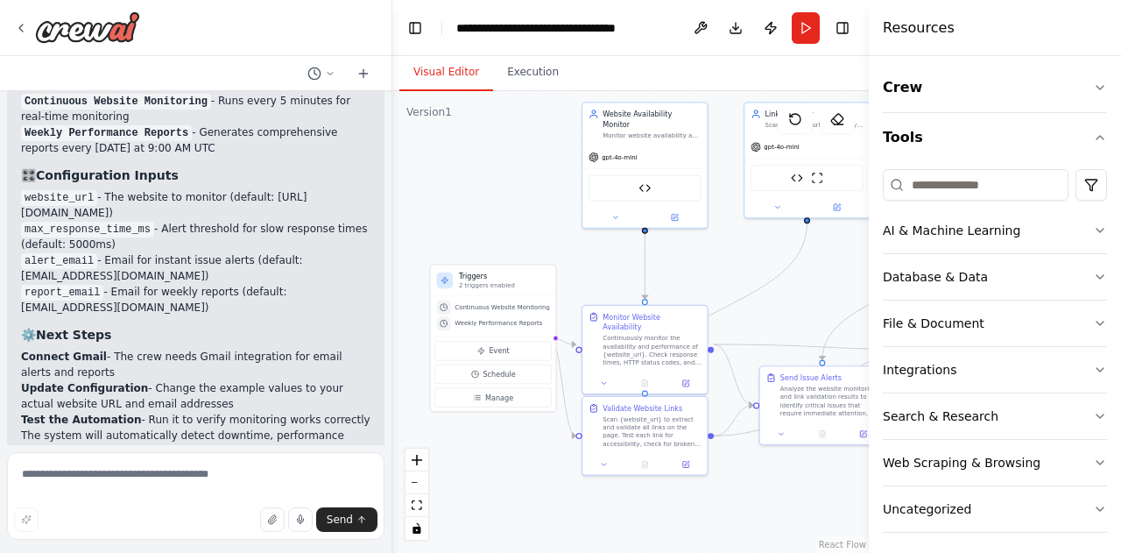
drag, startPoint x: 607, startPoint y: 520, endPoint x: 778, endPoint y: 500, distance: 171.9
click at [778, 500] on div ".deletable-edge-delete-btn { width: 20px; height: 20px; border: 0px solid #ffff…" at bounding box center [630, 321] width 476 height 461
click at [415, 463] on icon "zoom in" at bounding box center [417, 459] width 11 height 11
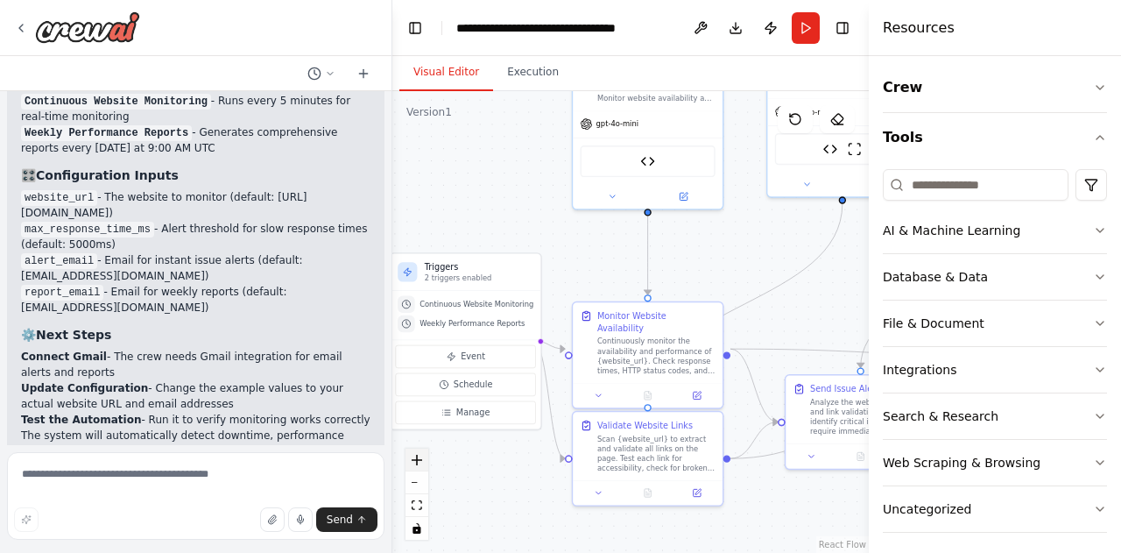
click at [415, 463] on icon "zoom in" at bounding box center [417, 459] width 11 height 11
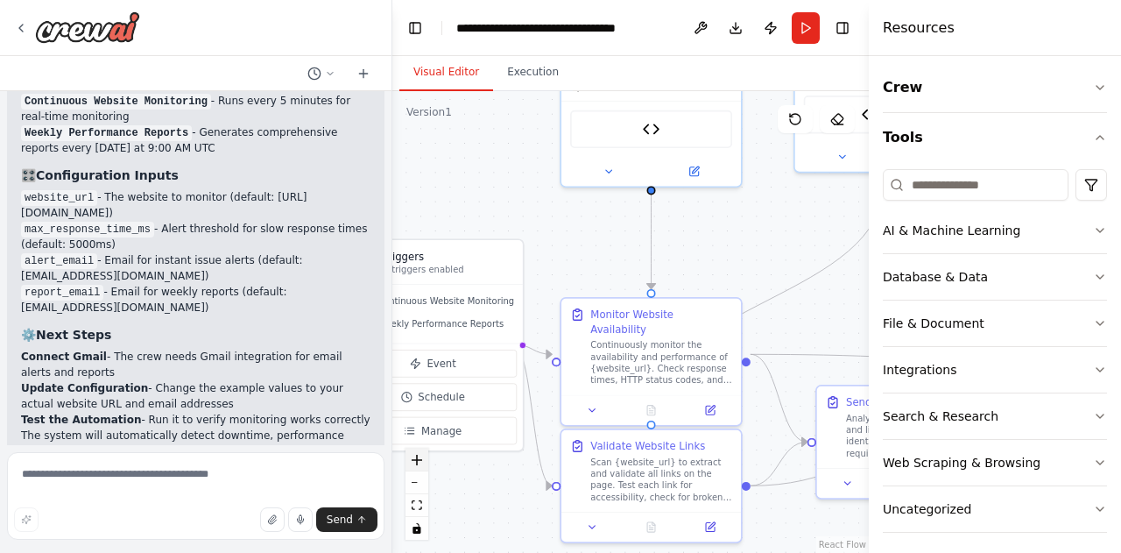
click at [415, 463] on icon "zoom in" at bounding box center [417, 459] width 11 height 11
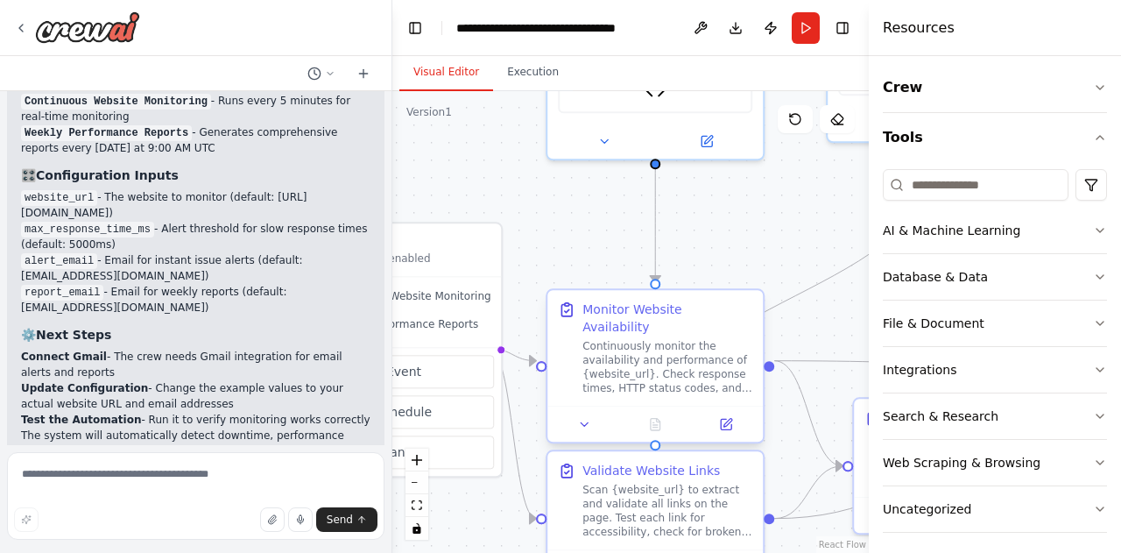
click at [659, 360] on div "Continuously monitor the availability and performance of {website_url}. Check r…" at bounding box center [667, 367] width 170 height 56
click at [731, 417] on icon at bounding box center [726, 424] width 14 height 14
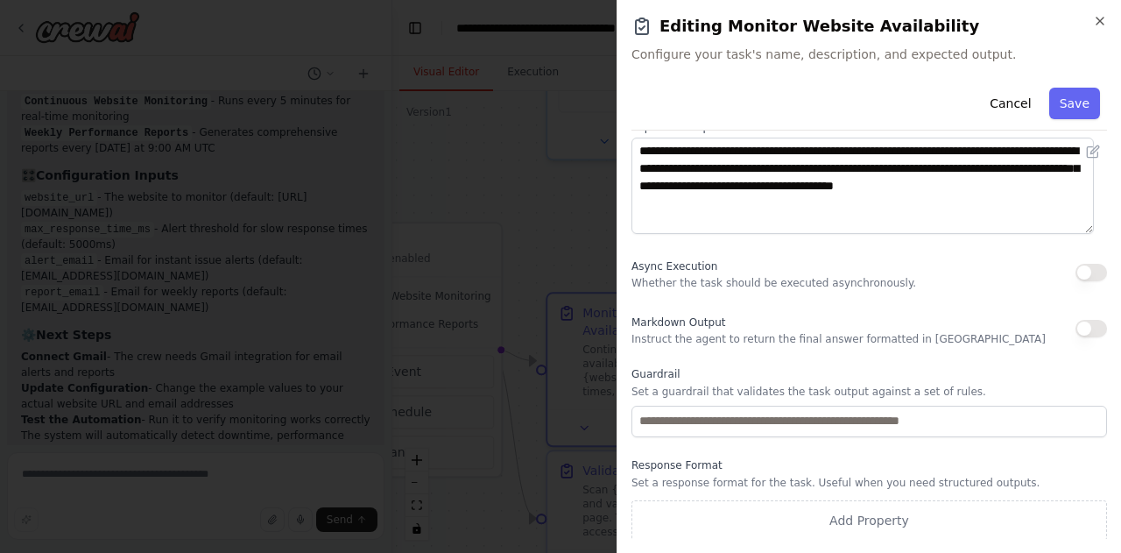
scroll to position [0, 0]
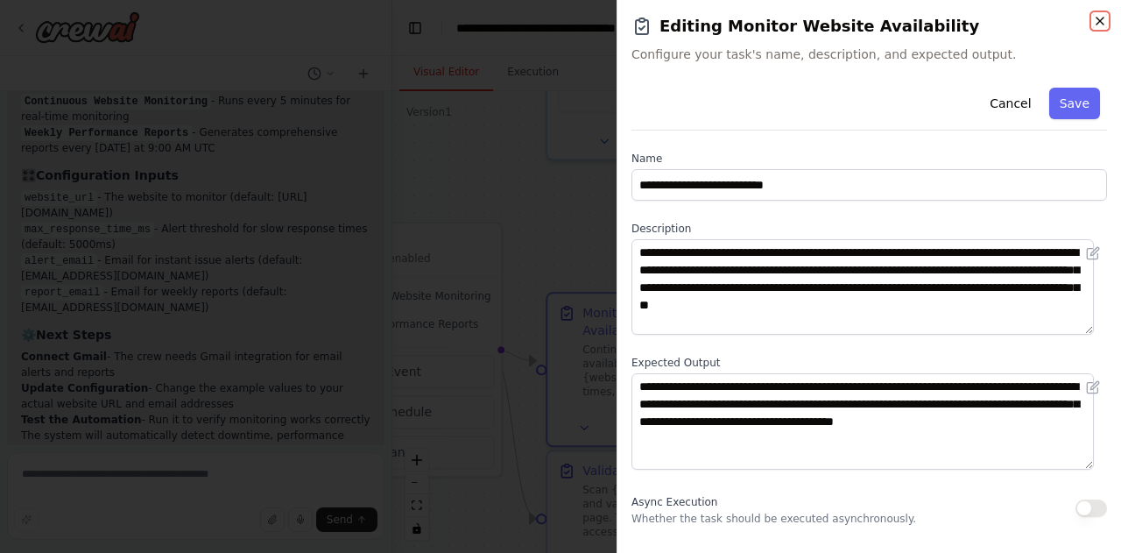
click at [1102, 22] on icon "button" at bounding box center [1100, 21] width 14 height 14
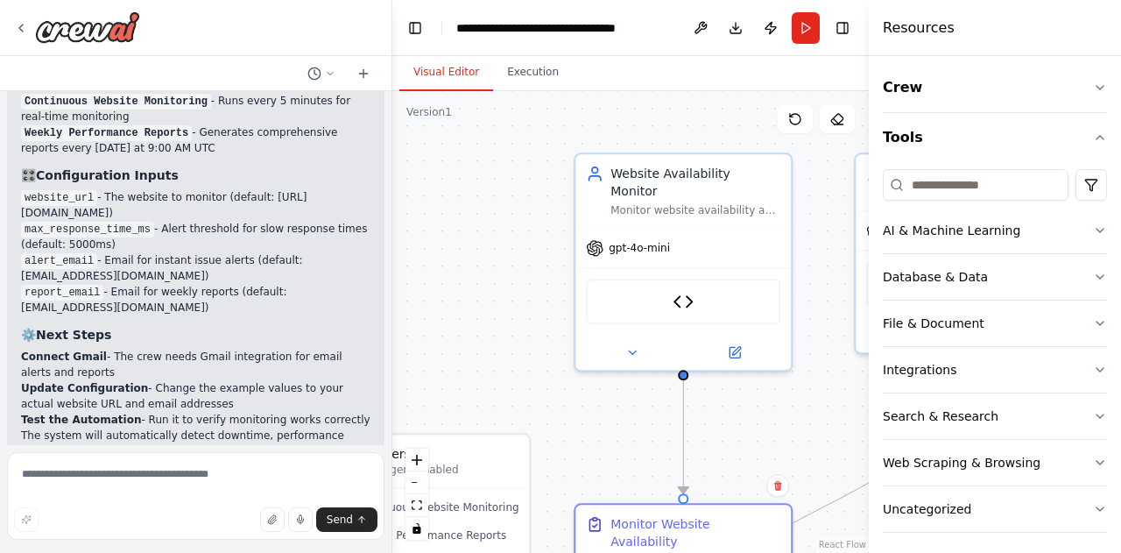
drag, startPoint x: 690, startPoint y: 241, endPoint x: 718, endPoint y: 452, distance: 212.9
click at [718, 452] on div ".deletable-edge-delete-btn { width: 20px; height: 20px; border: 0px solid #ffff…" at bounding box center [630, 321] width 476 height 461
click at [693, 288] on div "Website Monitor" at bounding box center [683, 298] width 194 height 46
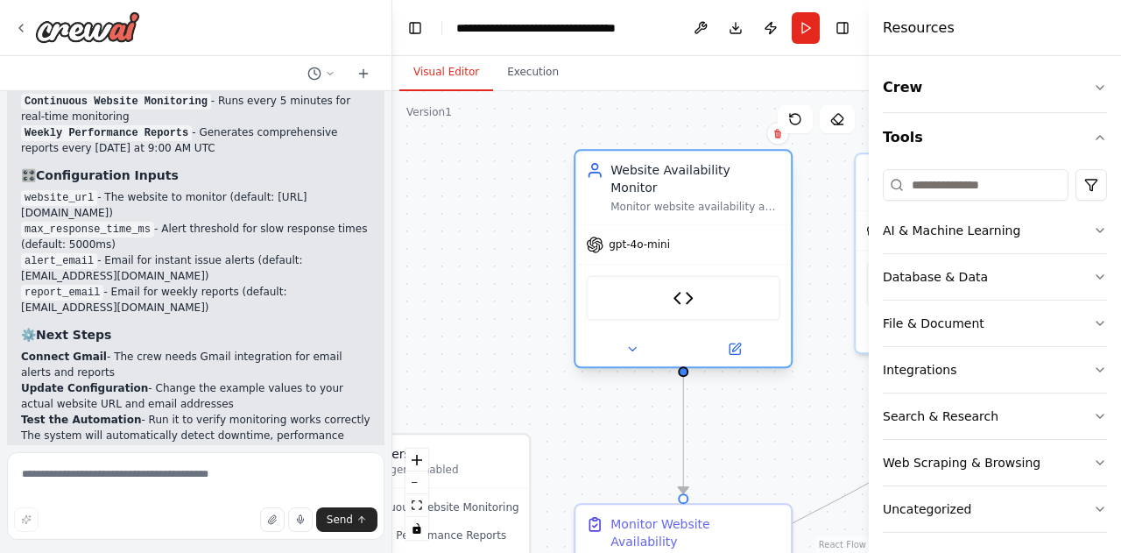
click at [645, 237] on span "gpt-4o-mini" at bounding box center [639, 244] width 61 height 14
click at [730, 343] on icon at bounding box center [734, 348] width 11 height 11
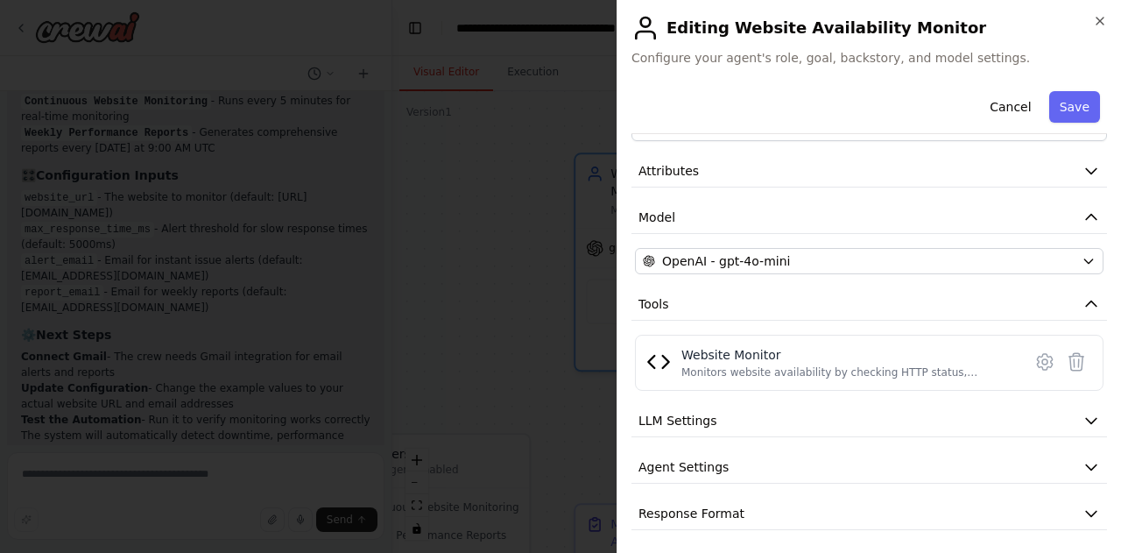
scroll to position [58, 0]
click at [937, 404] on button "LLM Settings" at bounding box center [868, 419] width 475 height 32
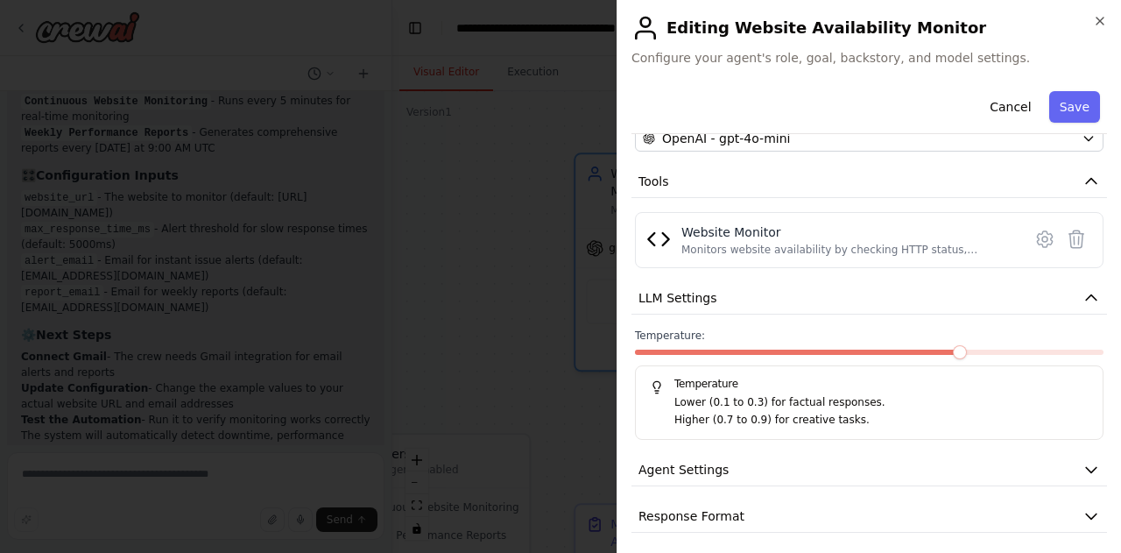
scroll to position [182, 0]
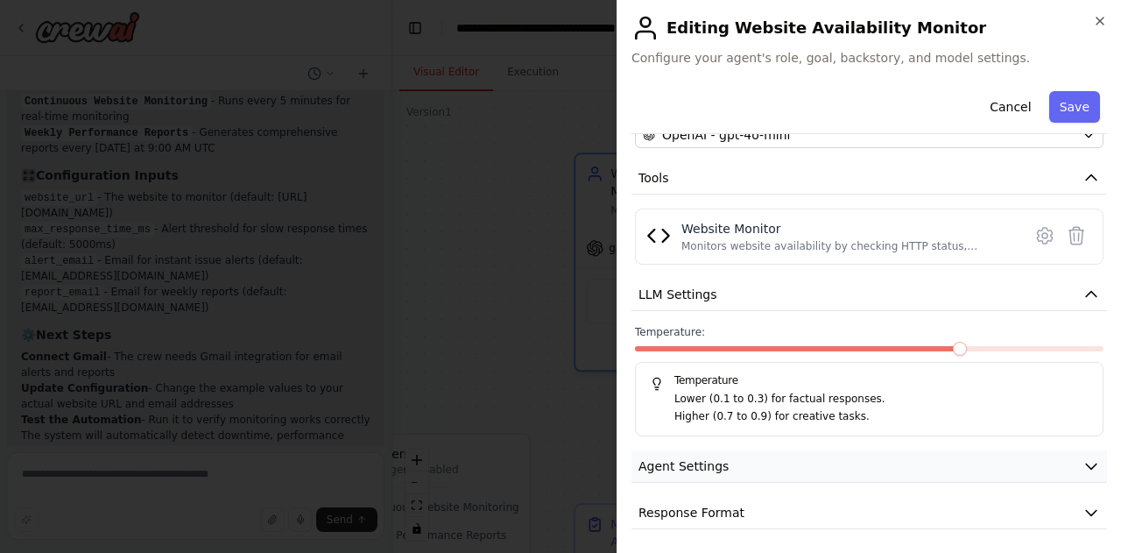
click at [1066, 461] on button "Agent Settings" at bounding box center [868, 466] width 475 height 32
drag, startPoint x: 1106, startPoint y: 382, endPoint x: 1091, endPoint y: 421, distance: 42.1
click at [1091, 421] on div "Temperature: Temperature Lower (0.1 to 0.3) for factual responses. Higher (0.7 …" at bounding box center [868, 380] width 475 height 111
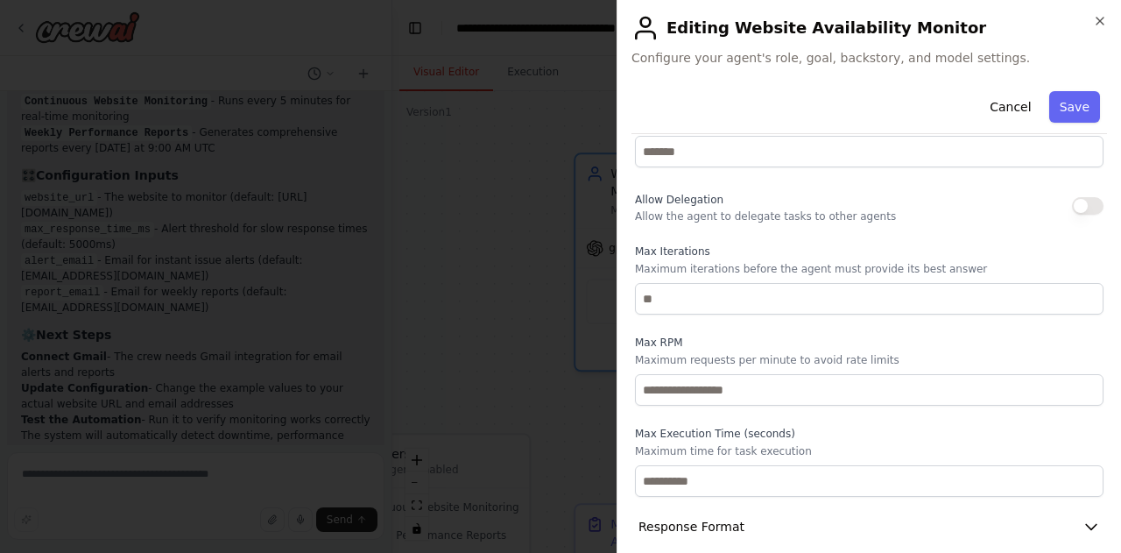
scroll to position [0, 0]
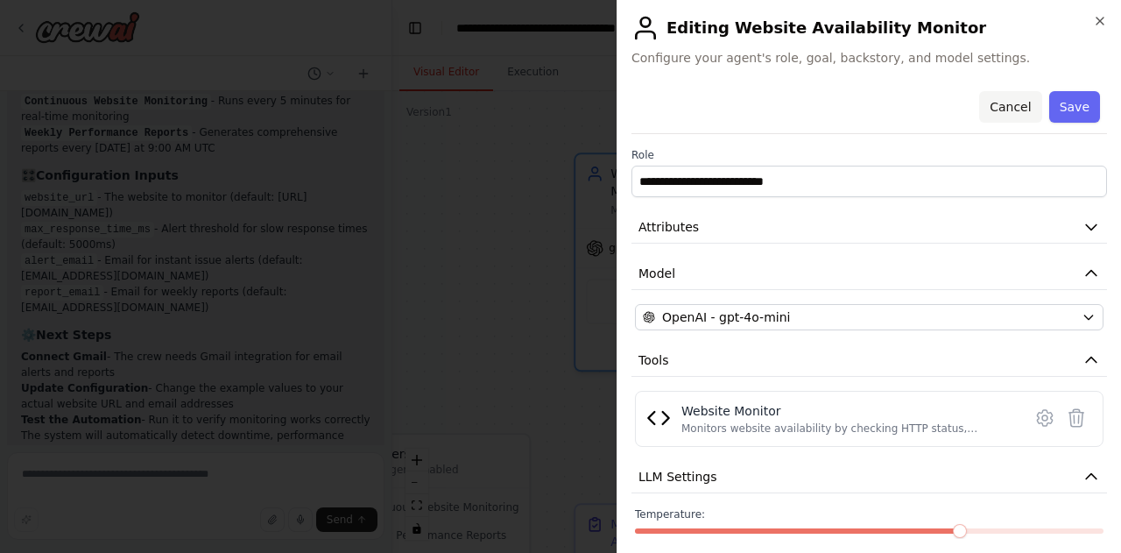
click at [1009, 111] on button "Cancel" at bounding box center [1010, 107] width 62 height 32
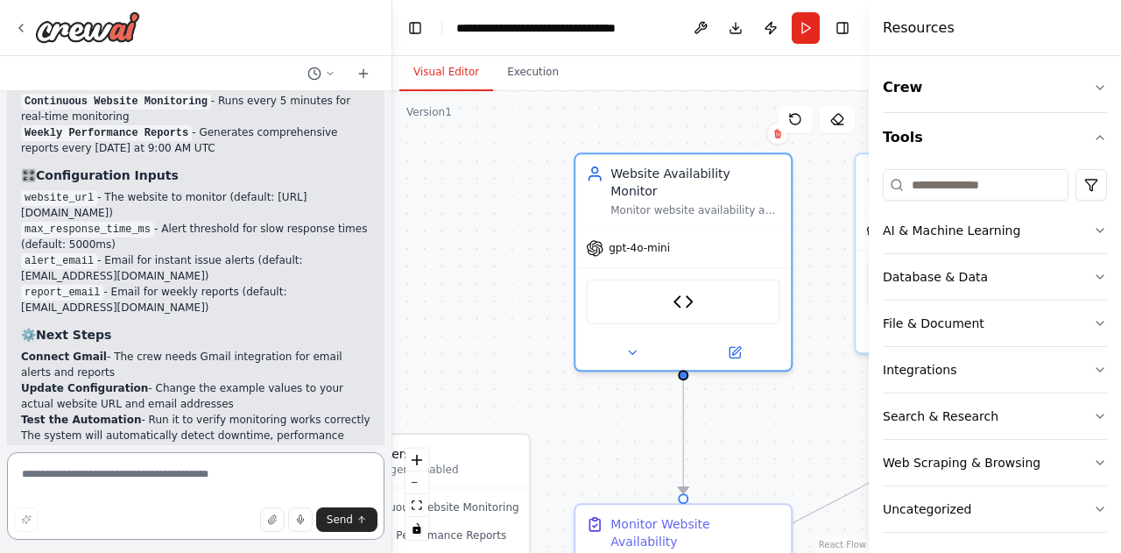
click at [154, 481] on textarea at bounding box center [195, 496] width 377 height 88
type textarea "**********"
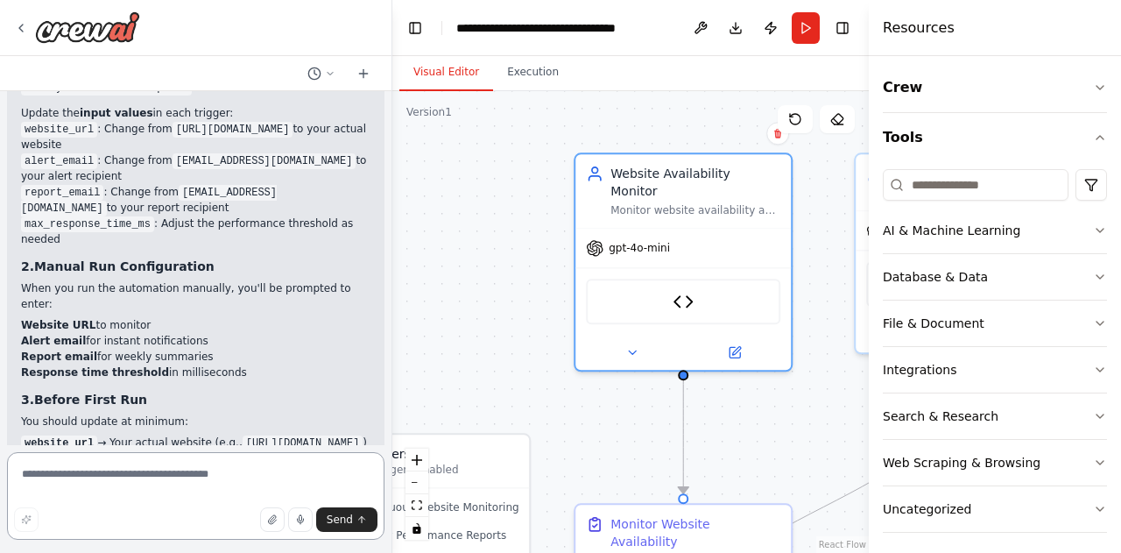
scroll to position [3819, 0]
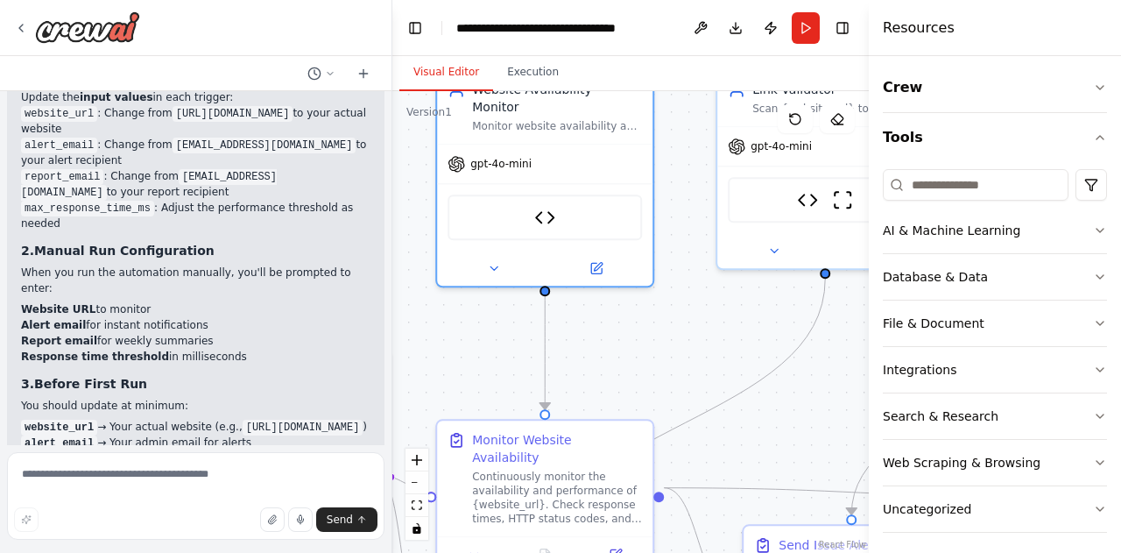
drag, startPoint x: 619, startPoint y: 412, endPoint x: 485, endPoint y: 329, distance: 157.7
click at [485, 329] on div ".deletable-edge-delete-btn { width: 20px; height: 20px; border: 0px solid #ffff…" at bounding box center [630, 321] width 476 height 461
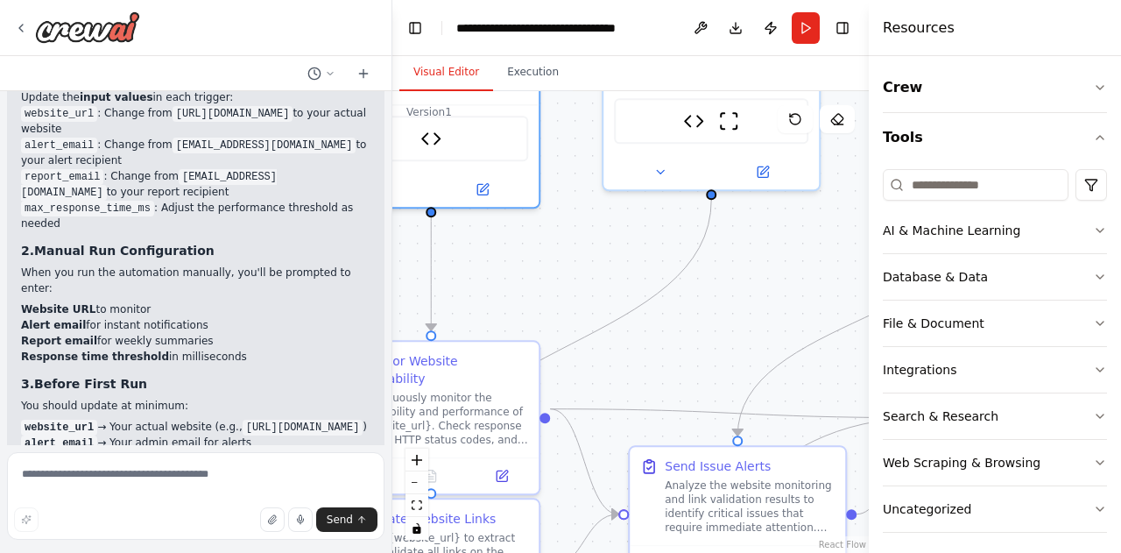
drag, startPoint x: 691, startPoint y: 320, endPoint x: 578, endPoint y: 228, distance: 146.2
click at [578, 228] on div ".deletable-edge-delete-btn { width: 20px; height: 20px; border: 0px solid #ffff…" at bounding box center [630, 321] width 476 height 461
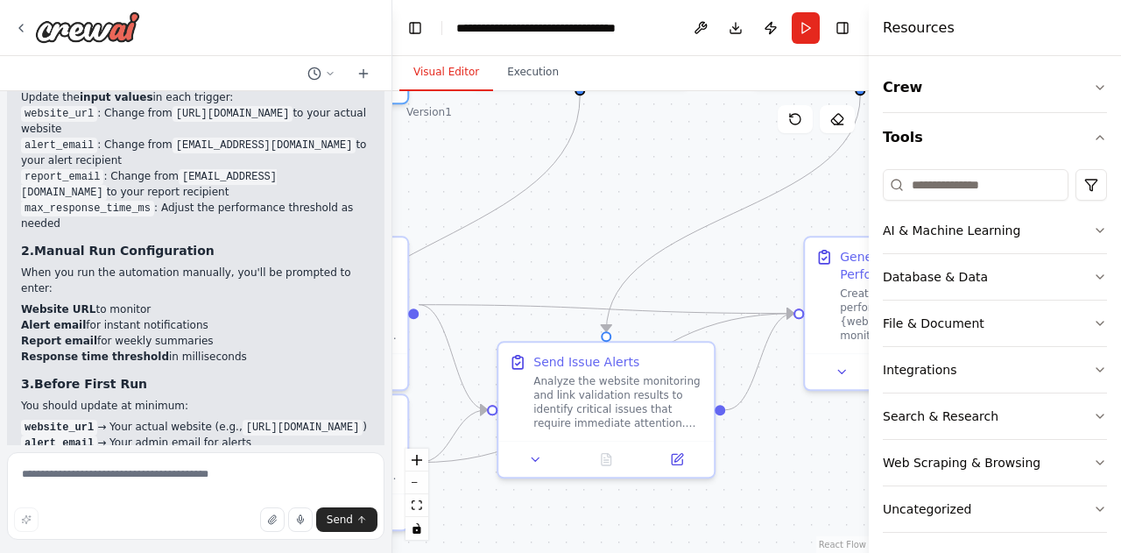
drag, startPoint x: 672, startPoint y: 348, endPoint x: 510, endPoint y: 264, distance: 183.3
click at [510, 264] on div ".deletable-edge-delete-btn { width: 20px; height: 20px; border: 0px solid #ffff…" at bounding box center [630, 321] width 476 height 461
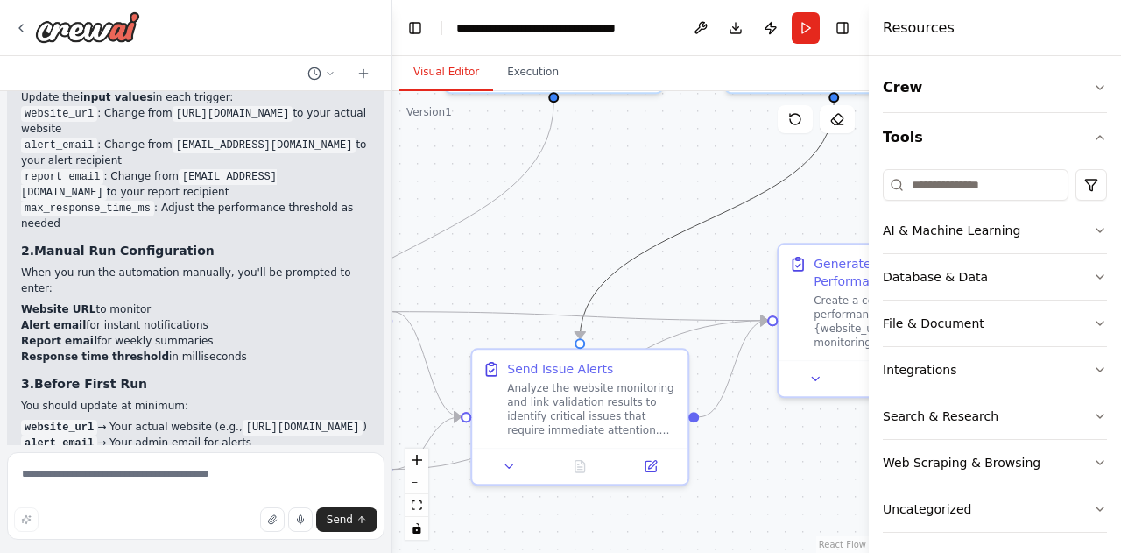
drag, startPoint x: 723, startPoint y: 220, endPoint x: 552, endPoint y: 227, distance: 171.8
drag, startPoint x: 552, startPoint y: 227, endPoint x: 533, endPoint y: 172, distance: 57.3
click at [533, 172] on icon "Edge from 81675fde-a0be-4229-b63d-237c79e5730b to 7a094251-636f-4423-aa92-4b1e6…" at bounding box center [413, 246] width 280 height 289
drag, startPoint x: 672, startPoint y: 179, endPoint x: 587, endPoint y: 264, distance: 119.5
drag, startPoint x: 587, startPoint y: 264, endPoint x: 555, endPoint y: 208, distance: 64.3
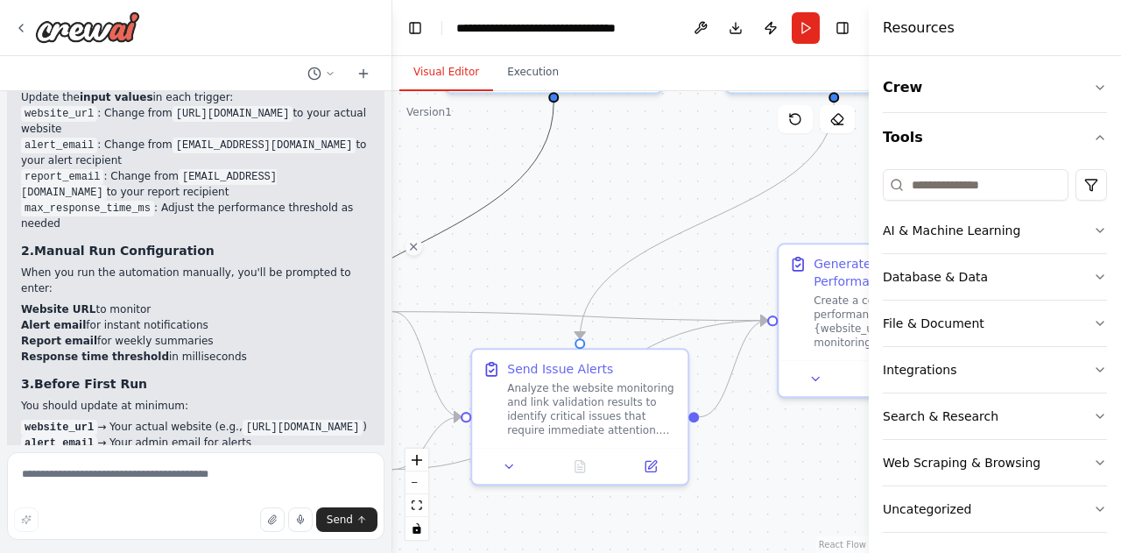
click at [555, 208] on div ".deletable-edge-delete-btn { width: 20px; height: 20px; border: 0px solid #ffff…" at bounding box center [630, 321] width 476 height 461
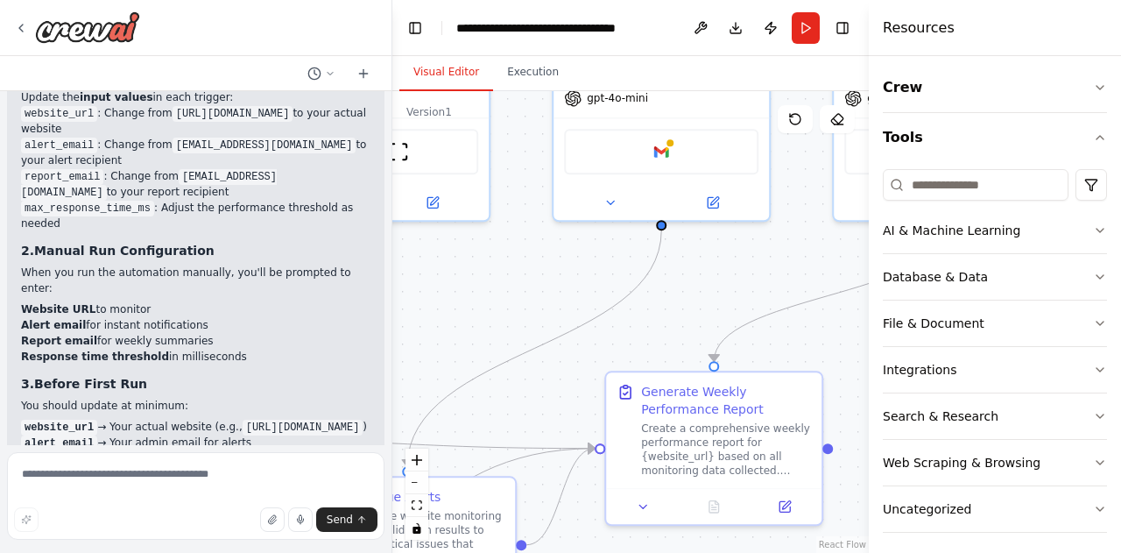
drag, startPoint x: 672, startPoint y: 165, endPoint x: 498, endPoint y: 293, distance: 215.4
click at [498, 293] on div ".deletable-edge-delete-btn { width: 20px; height: 20px; border: 0px solid #ffff…" at bounding box center [630, 321] width 476 height 461
drag, startPoint x: 725, startPoint y: 297, endPoint x: 593, endPoint y: 341, distance: 139.3
drag, startPoint x: 593, startPoint y: 341, endPoint x: 563, endPoint y: 377, distance: 47.3
click at [563, 377] on div ".deletable-edge-delete-btn { width: 20px; height: 20px; border: 0px solid #ffff…" at bounding box center [630, 321] width 476 height 461
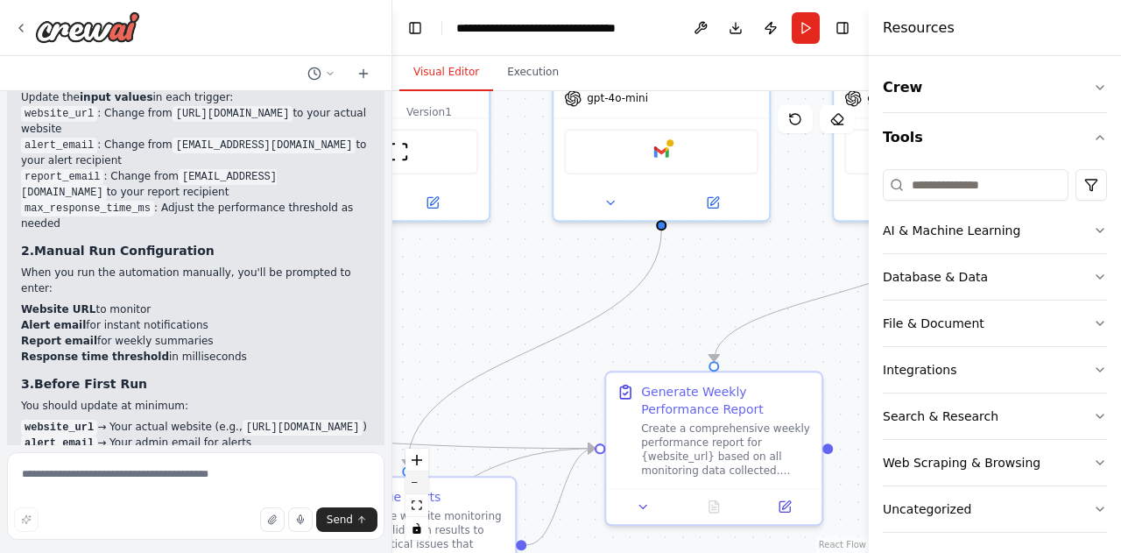
click at [416, 489] on button "zoom out" at bounding box center [416, 482] width 23 height 23
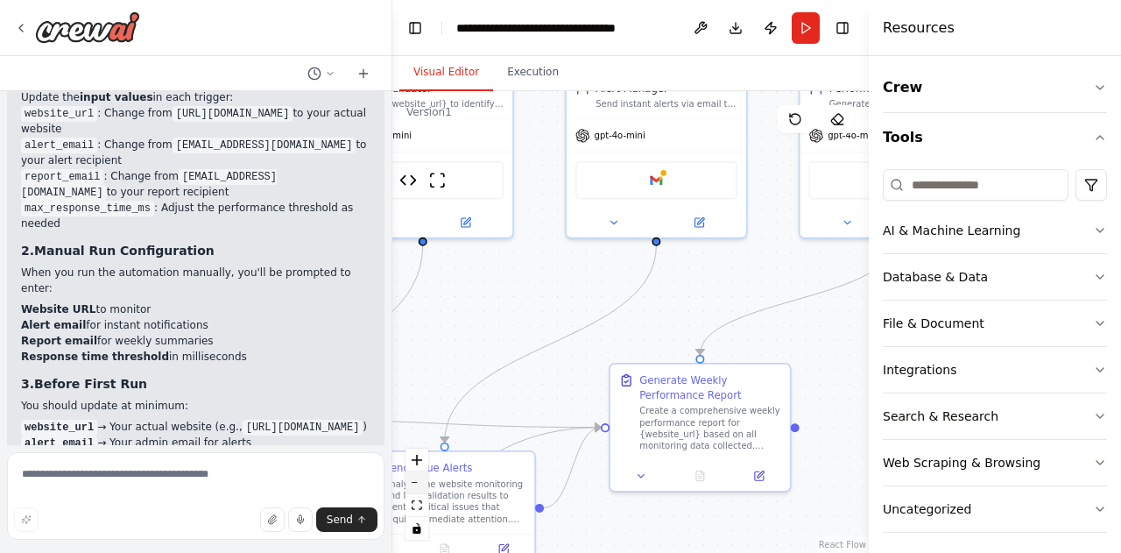
click at [416, 489] on button "zoom out" at bounding box center [416, 482] width 23 height 23
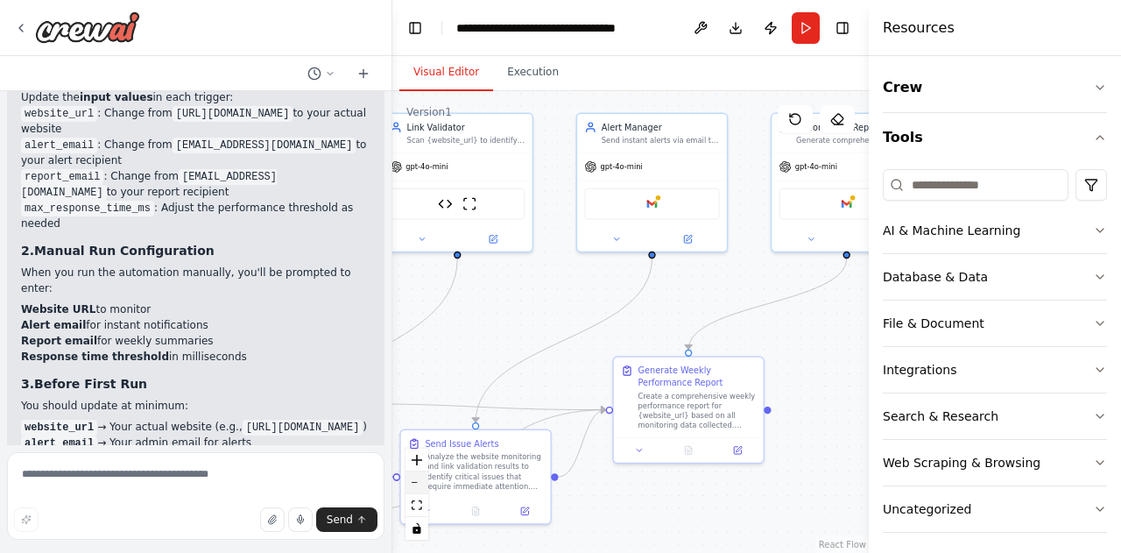
click at [416, 489] on button "zoom out" at bounding box center [416, 482] width 23 height 23
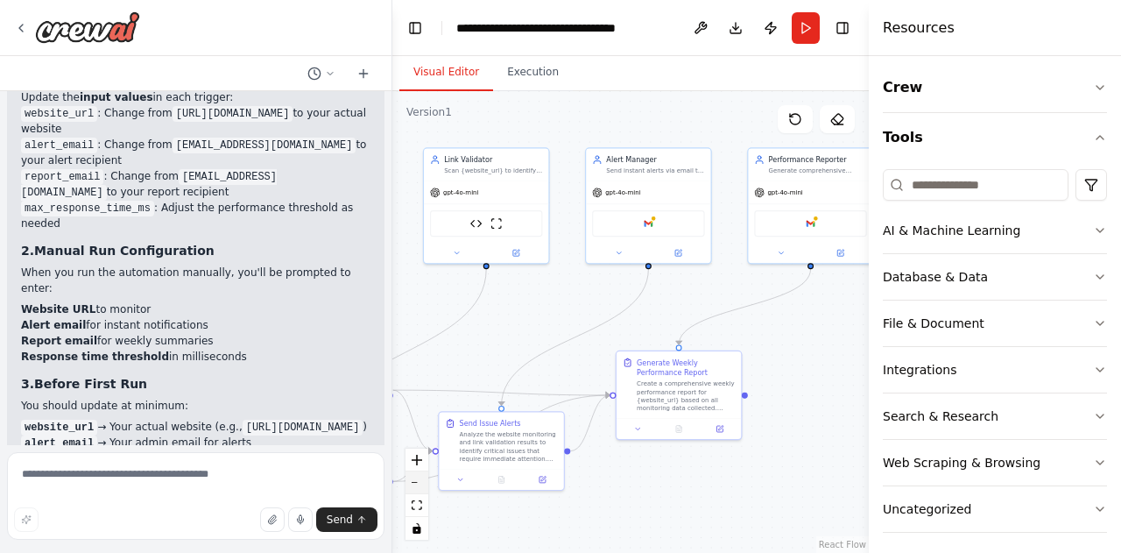
click at [416, 489] on button "zoom out" at bounding box center [416, 482] width 23 height 23
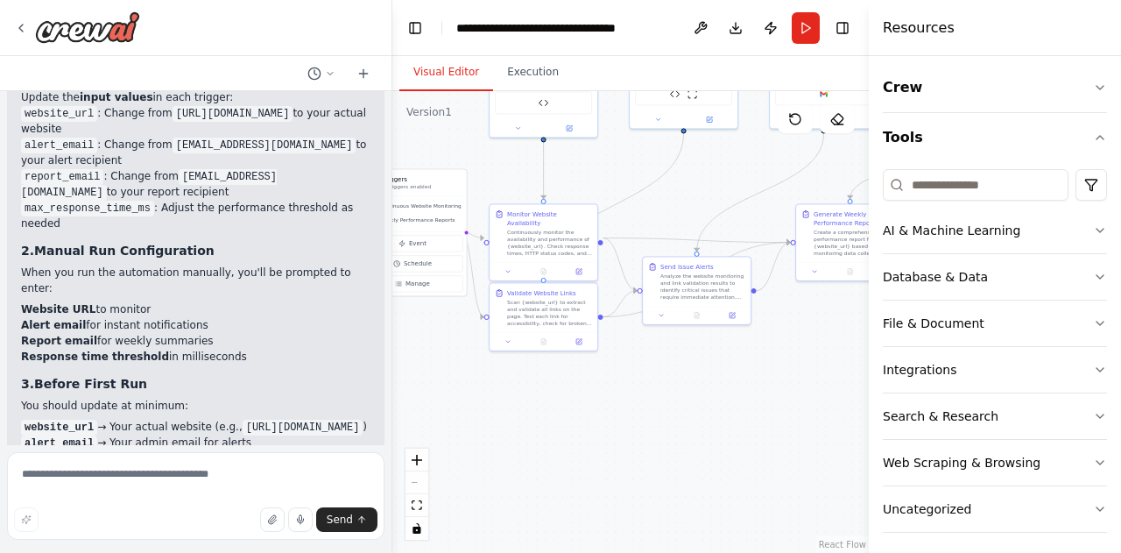
drag, startPoint x: 613, startPoint y: 507, endPoint x: 791, endPoint y: 364, distance: 228.0
click at [791, 364] on div ".deletable-edge-delete-btn { width: 20px; height: 20px; border: 0px solid #ffff…" at bounding box center [630, 321] width 476 height 461
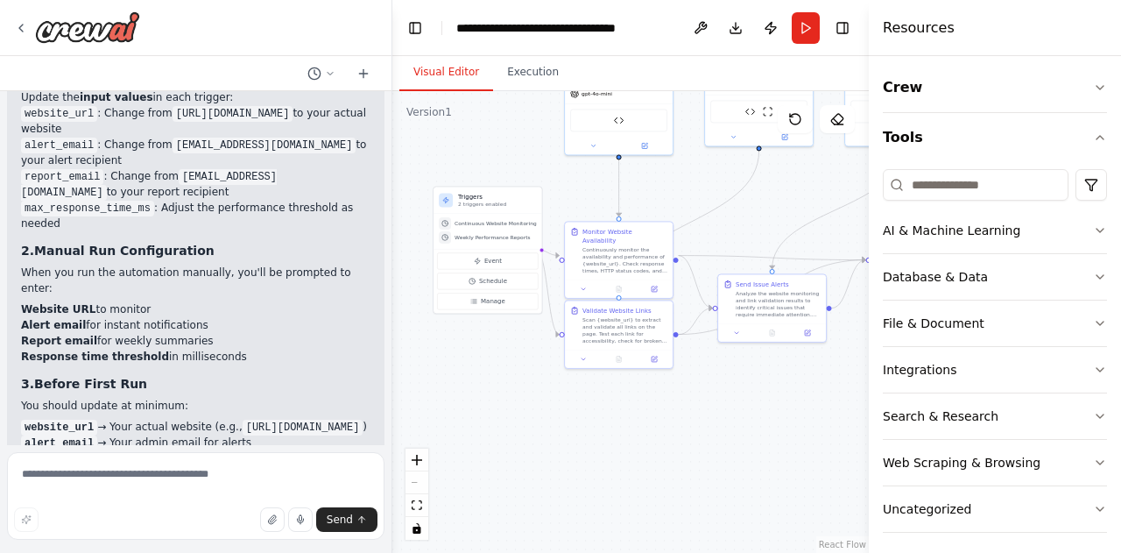
drag, startPoint x: 517, startPoint y: 411, endPoint x: 592, endPoint y: 428, distance: 77.3
click at [592, 428] on div ".deletable-edge-delete-btn { width: 20px; height: 20px; border: 0px solid #ffff…" at bounding box center [630, 321] width 476 height 461
click at [473, 206] on p "2 triggers enabled" at bounding box center [497, 204] width 79 height 7
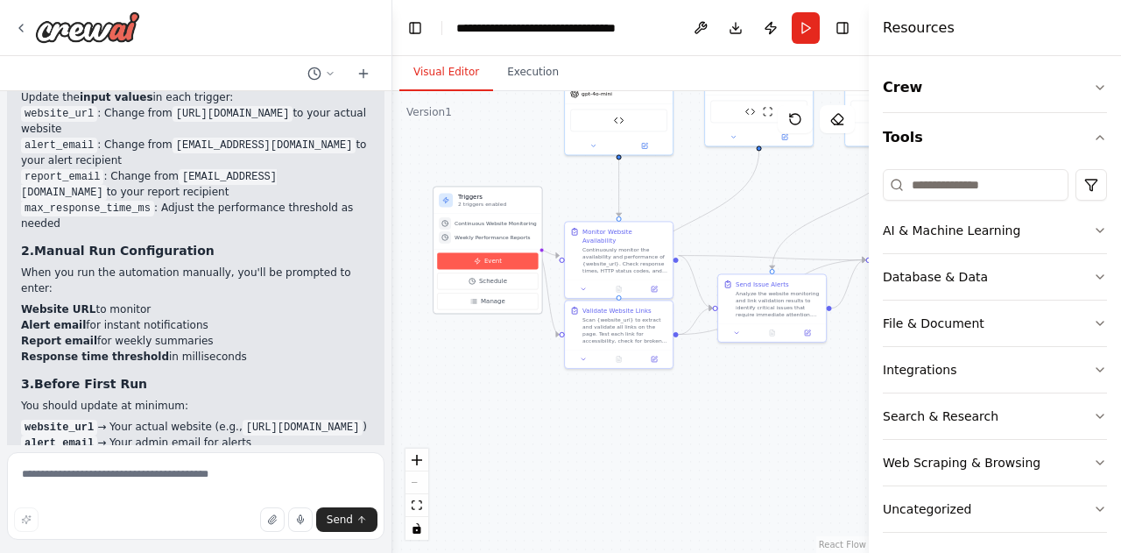
click at [484, 264] on span "Event" at bounding box center [493, 261] width 18 height 9
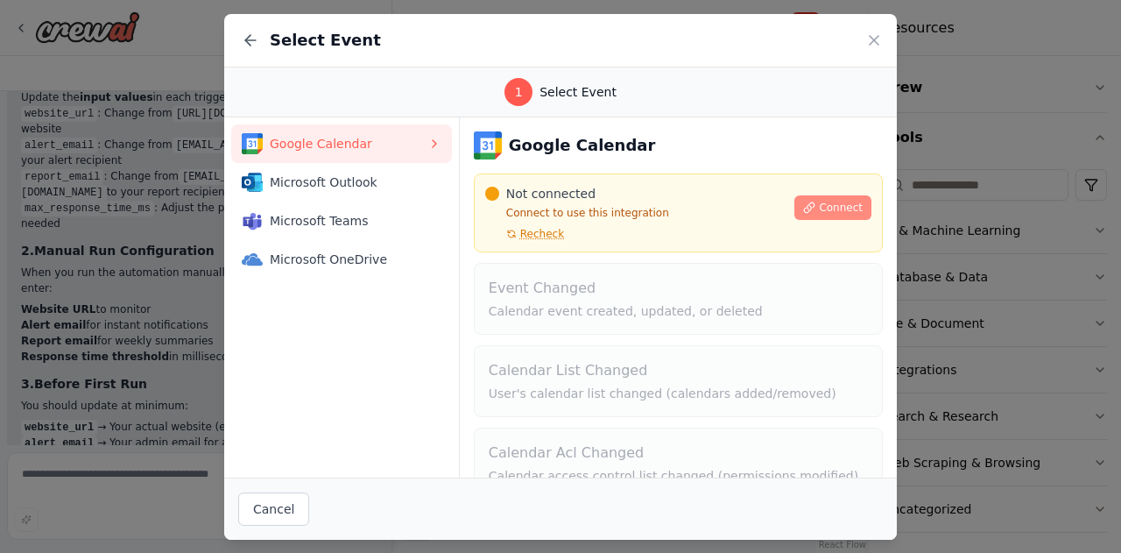
click at [836, 201] on span "Connect" at bounding box center [841, 208] width 44 height 14
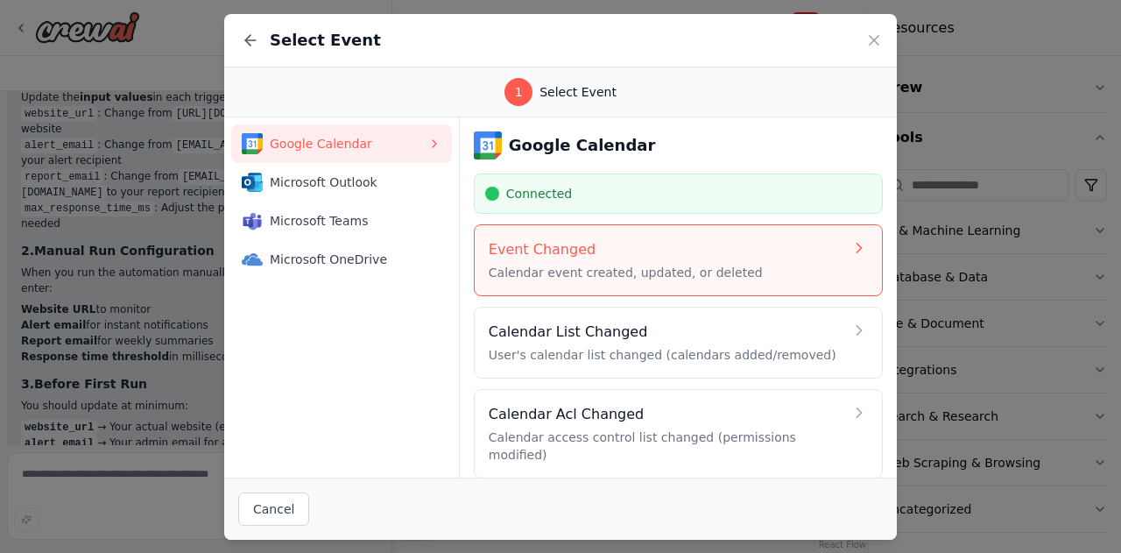
click at [611, 239] on h4 "Event Changed" at bounding box center [666, 249] width 355 height 21
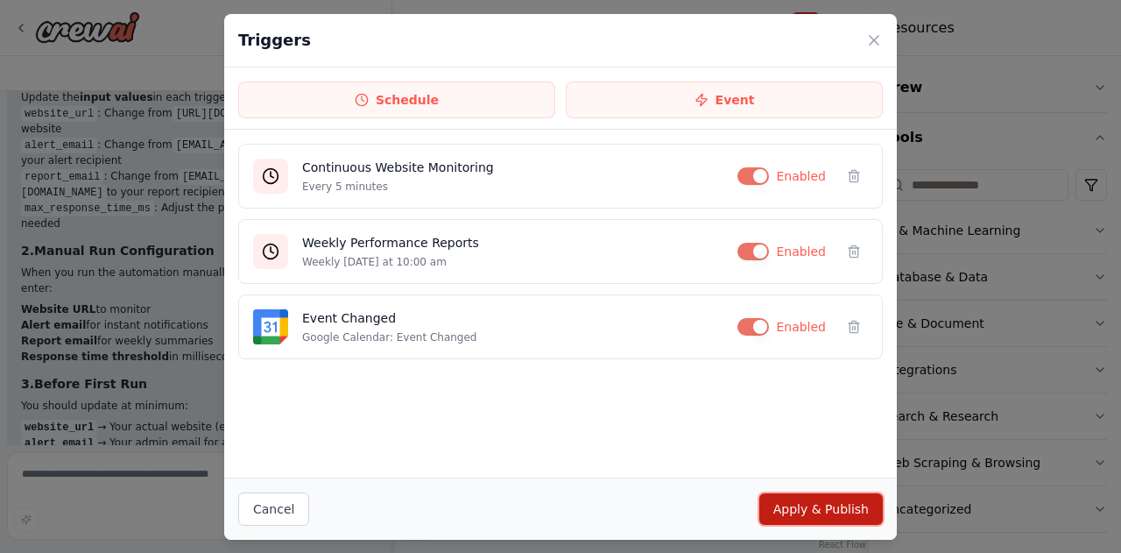
click at [835, 521] on button "Apply & Publish" at bounding box center [820, 509] width 123 height 32
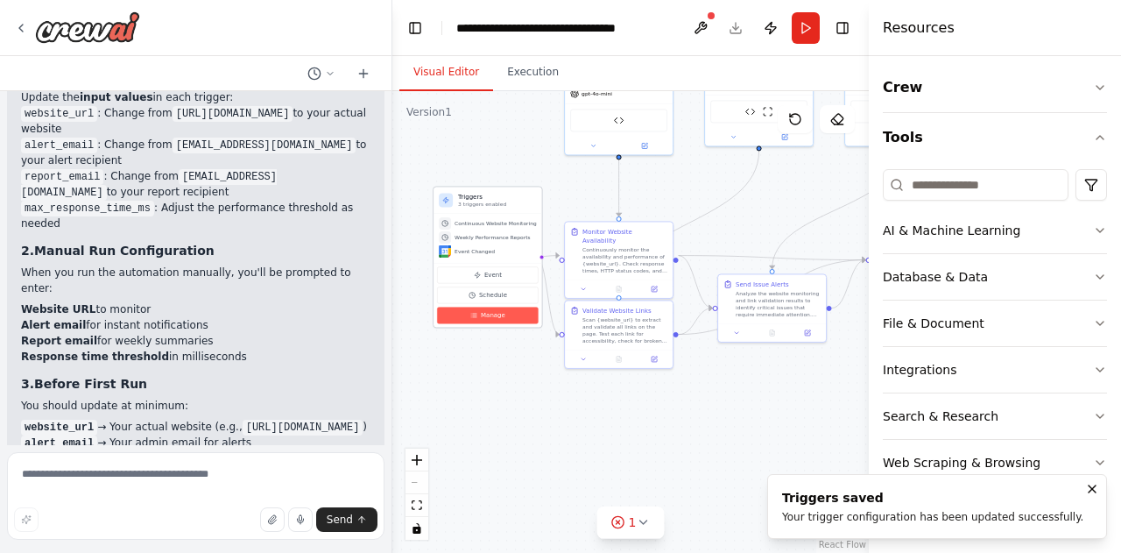
click at [498, 321] on button "Manage" at bounding box center [488, 314] width 102 height 17
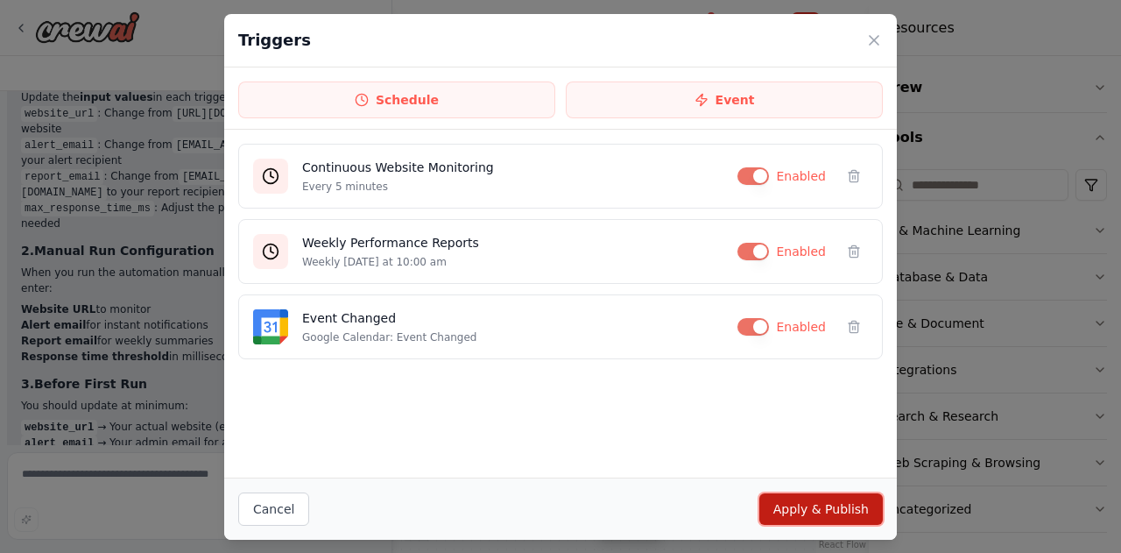
click at [834, 510] on button "Apply & Publish" at bounding box center [820, 509] width 123 height 32
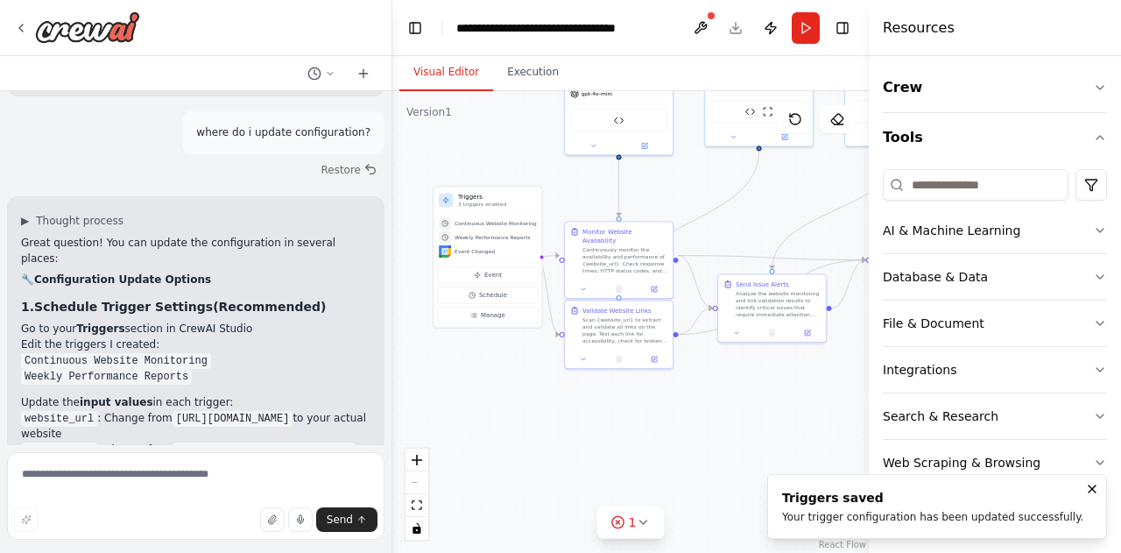
scroll to position [3507, 0]
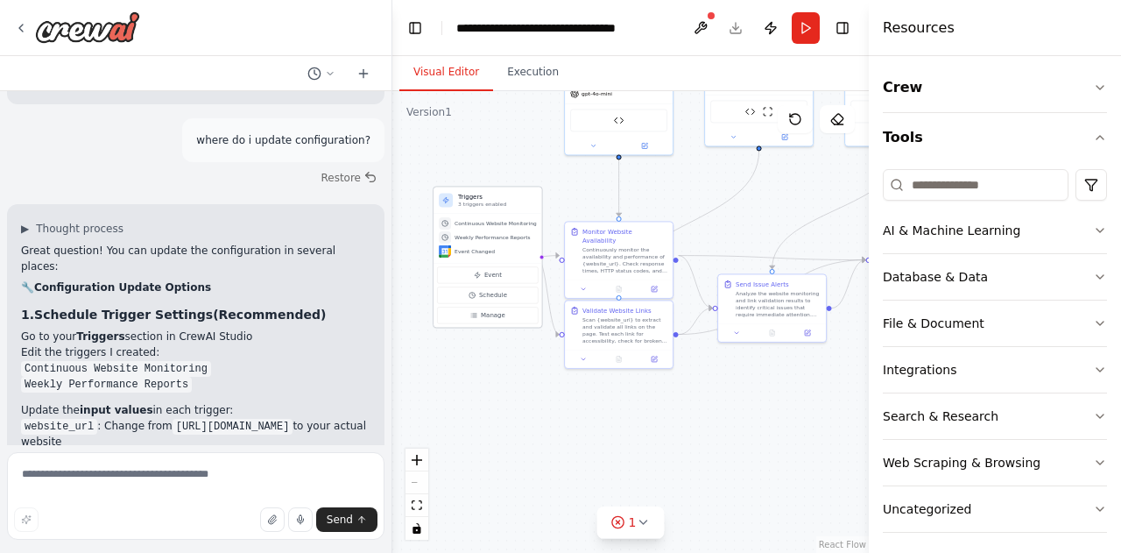
click at [503, 229] on div "Continuous Website Monitoring" at bounding box center [488, 223] width 98 height 12
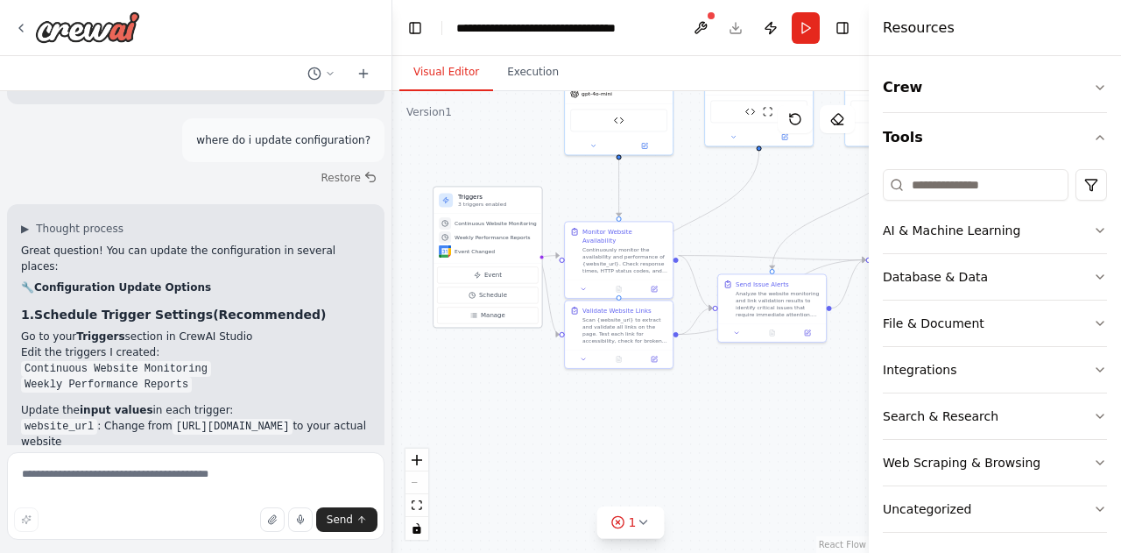
click at [503, 229] on div "Continuous Website Monitoring" at bounding box center [488, 223] width 98 height 12
click at [413, 460] on icon "zoom in" at bounding box center [417, 459] width 11 height 11
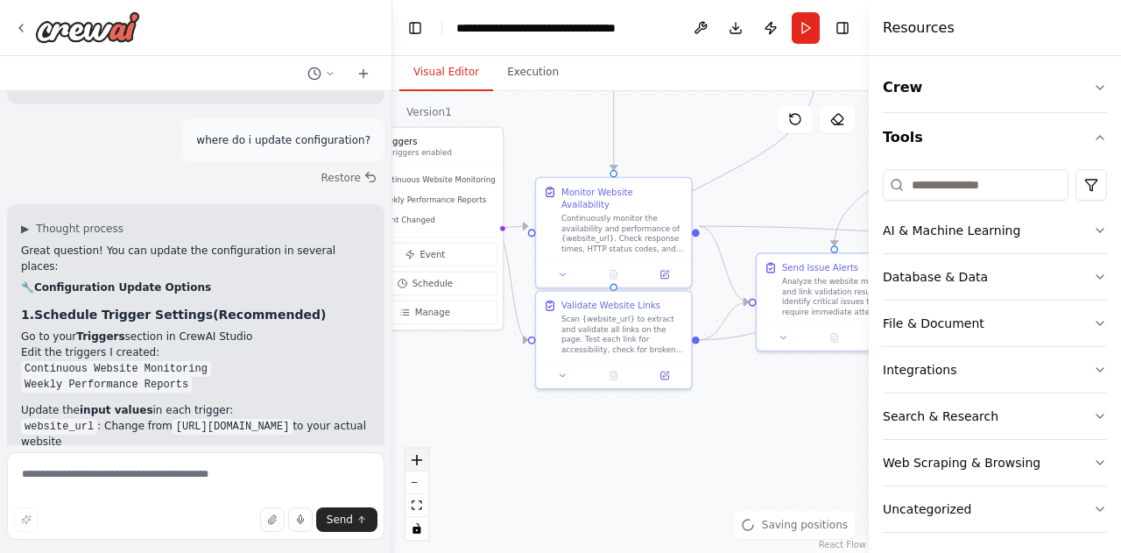
click at [413, 460] on icon "zoom in" at bounding box center [417, 459] width 11 height 11
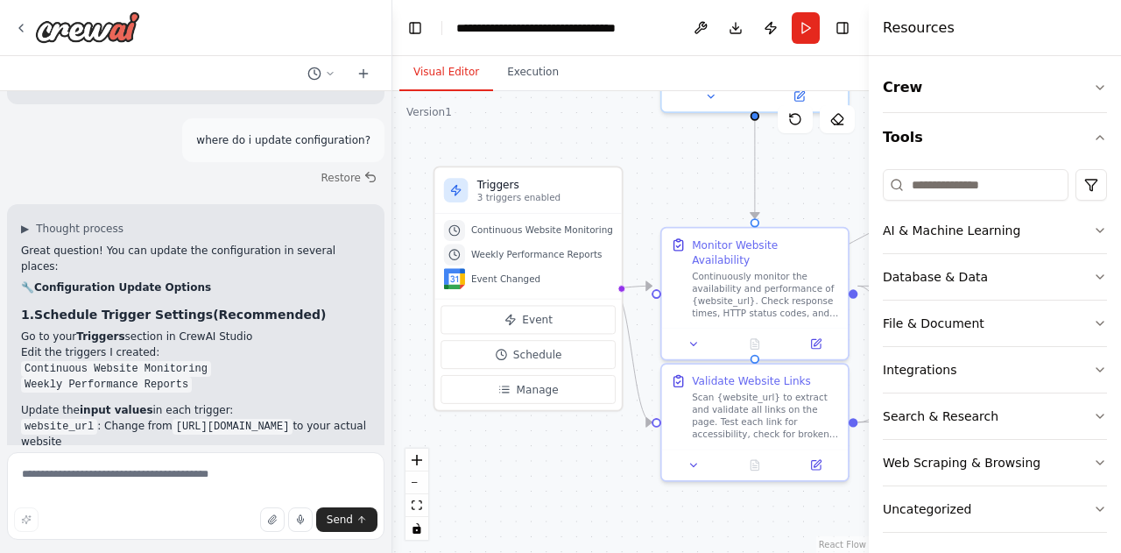
drag, startPoint x: 482, startPoint y: 398, endPoint x: 626, endPoint y: 477, distance: 164.6
click at [626, 477] on div ".deletable-edge-delete-btn { width: 20px; height: 20px; border: 0px solid #ffff…" at bounding box center [630, 321] width 476 height 461
click at [496, 238] on div "Continuous Website Monitoring" at bounding box center [528, 230] width 169 height 21
click at [522, 396] on button "Manage" at bounding box center [527, 389] width 175 height 29
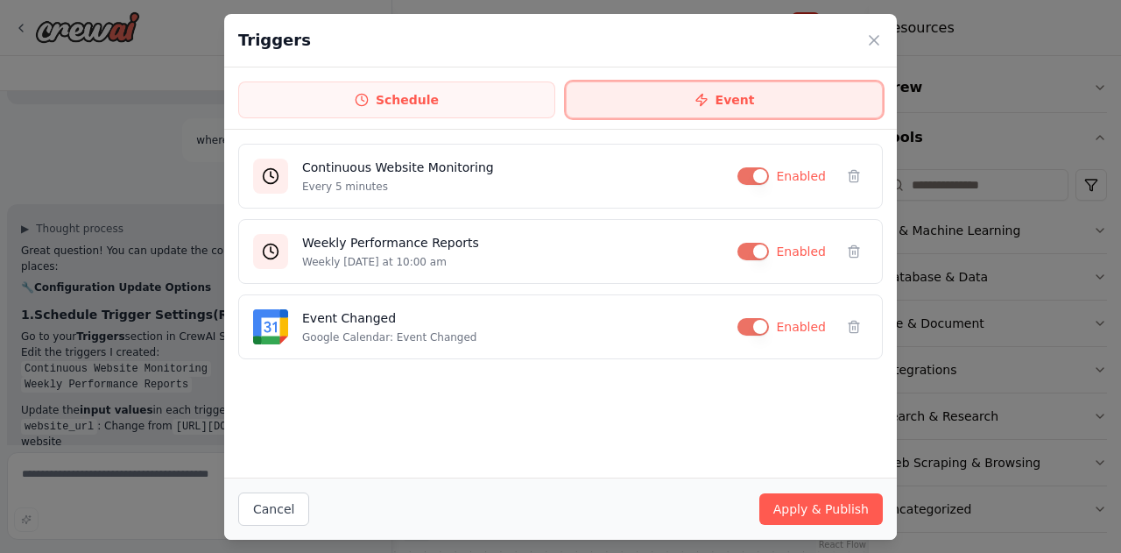
click at [689, 102] on button "Event" at bounding box center [724, 99] width 317 height 37
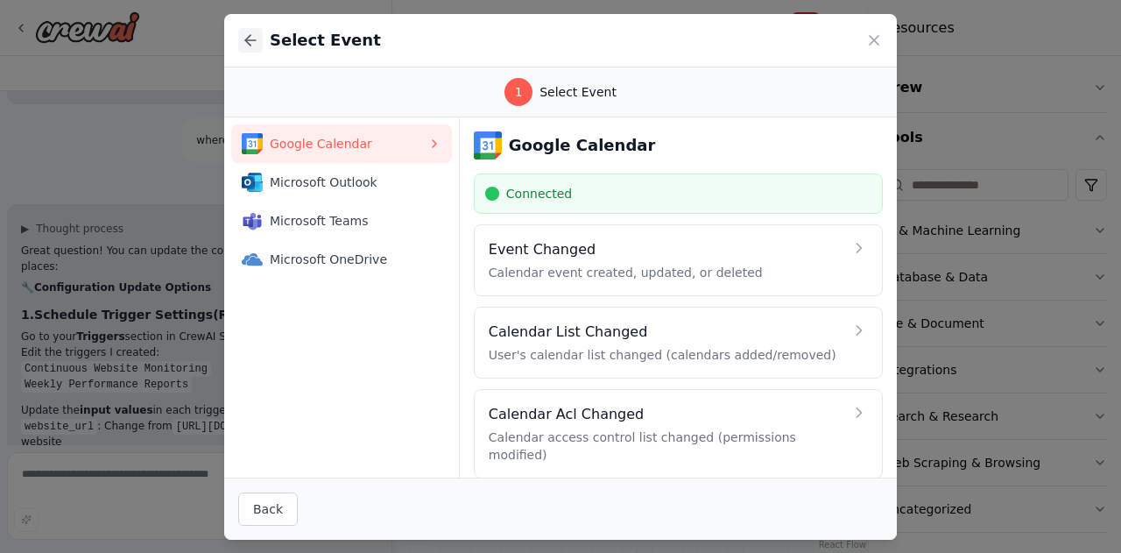
click at [254, 37] on icon at bounding box center [251, 41] width 18 height 18
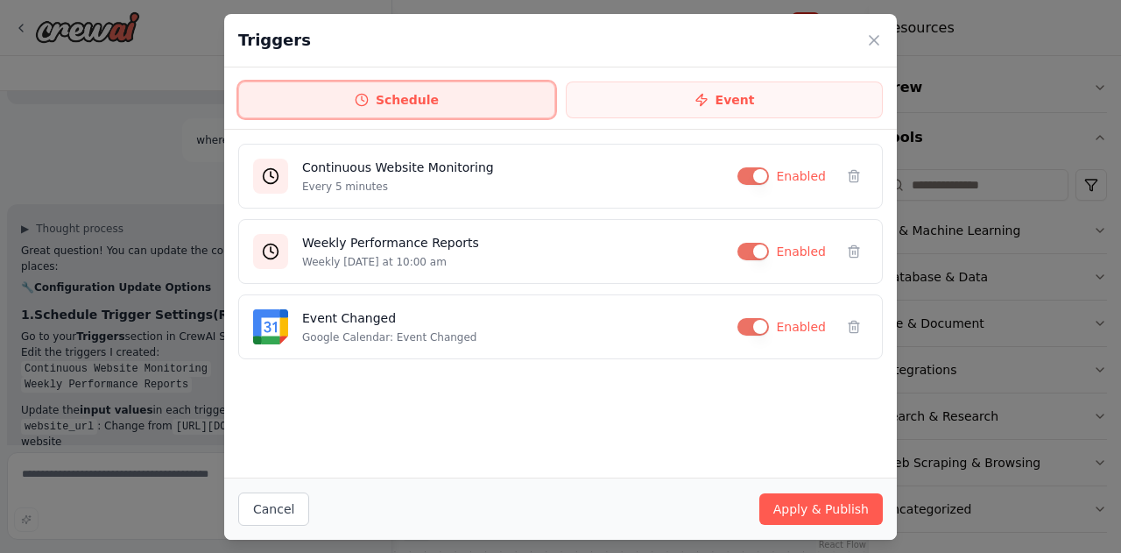
click at [393, 86] on button "Schedule" at bounding box center [396, 99] width 317 height 37
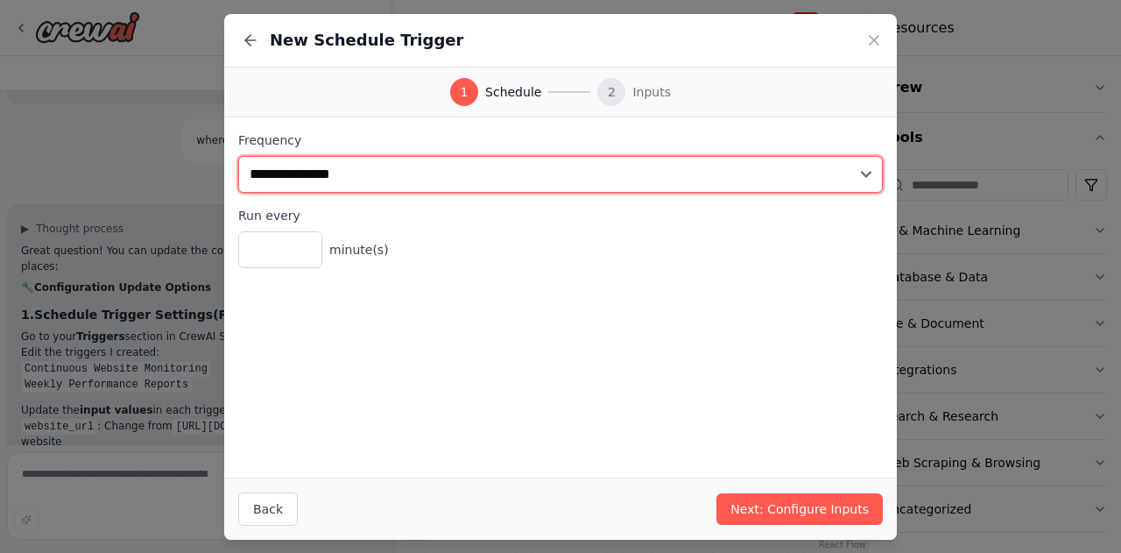
click at [445, 178] on select "**********" at bounding box center [560, 174] width 644 height 37
select select "******"
click at [238, 156] on select "**********" at bounding box center [560, 174] width 644 height 37
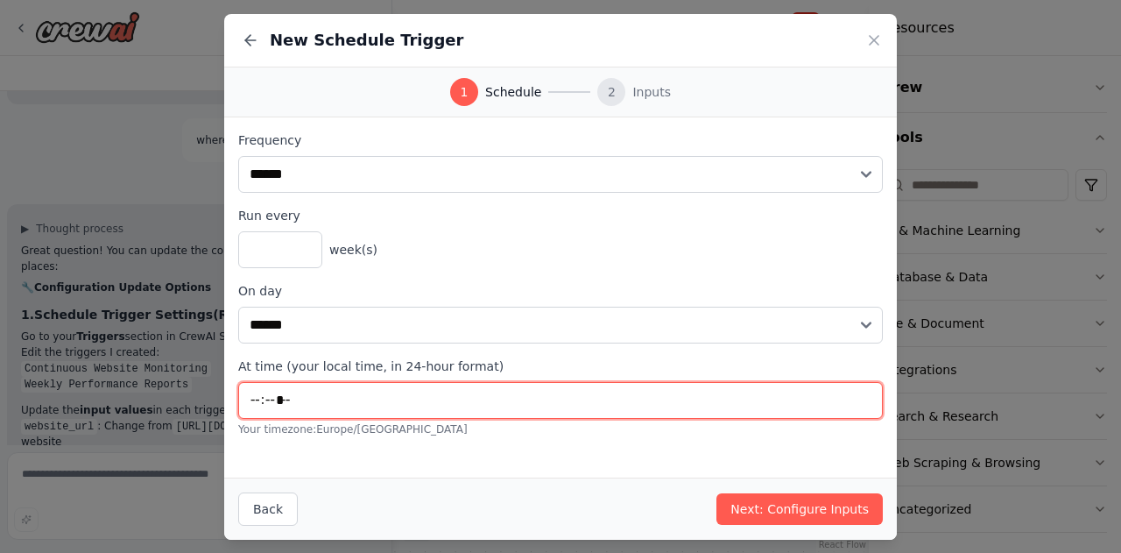
click at [583, 391] on input "*****" at bounding box center [560, 400] width 644 height 37
type input "*****"
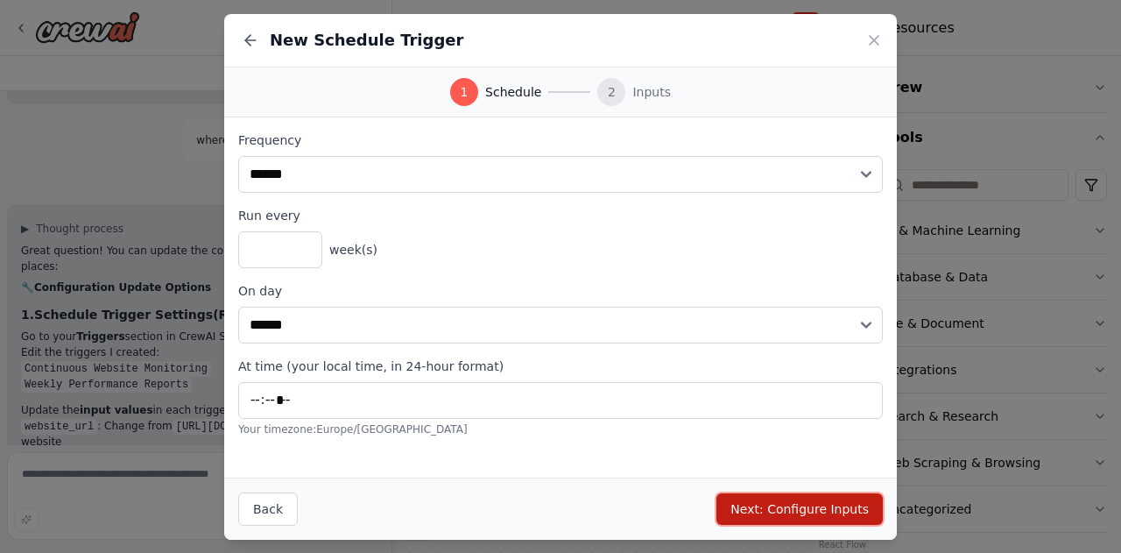
click at [812, 509] on button "Next: Configure Inputs" at bounding box center [799, 509] width 166 height 32
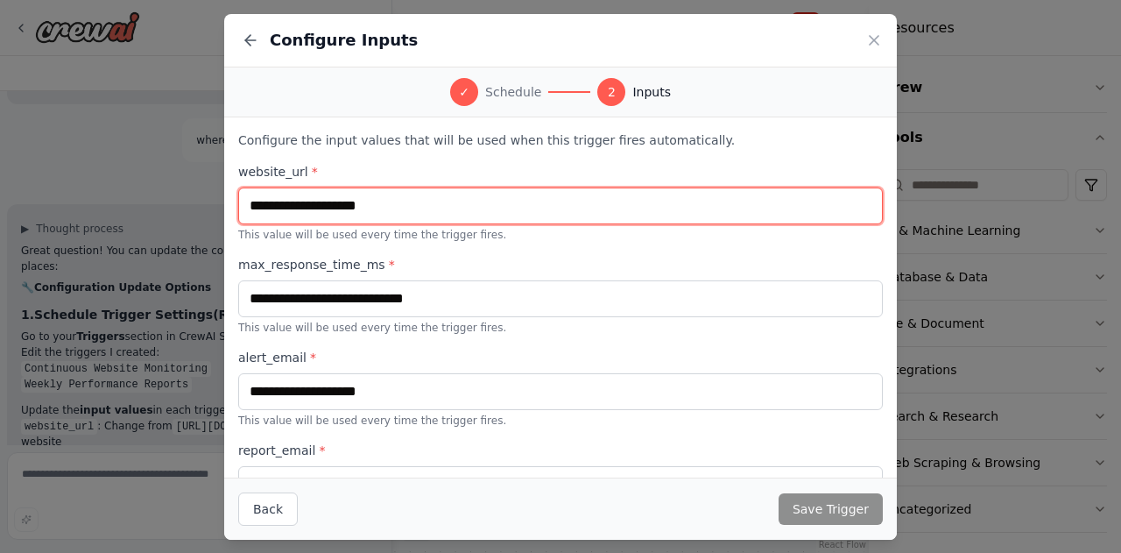
click at [384, 201] on input "text" at bounding box center [560, 205] width 644 height 37
type input "**********"
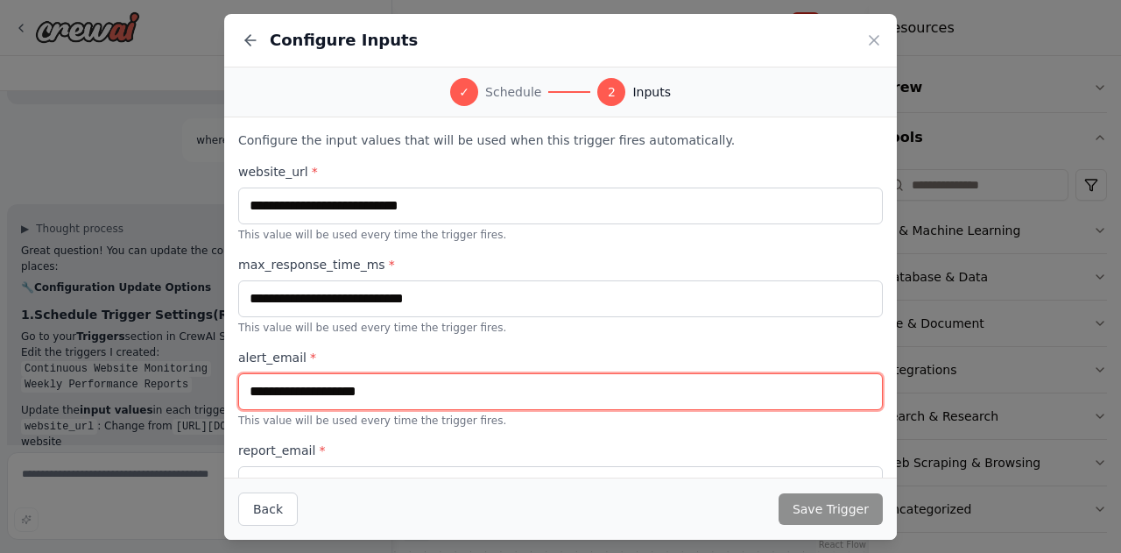
click at [480, 394] on input "text" at bounding box center [560, 391] width 644 height 37
type input "*"
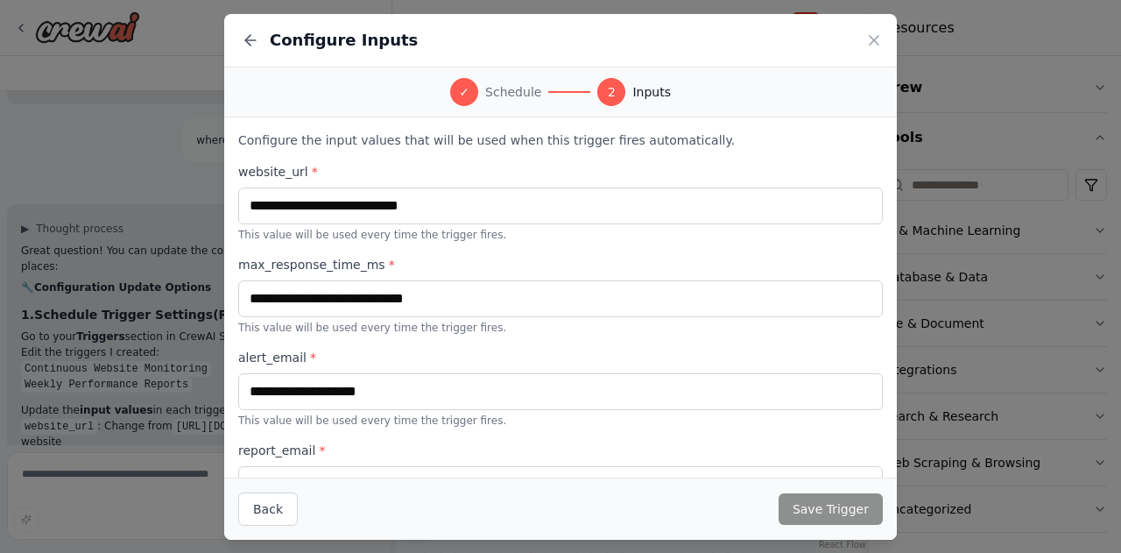
click at [458, 135] on p "Configure the input values that will be used when this trigger fires automatica…" at bounding box center [560, 140] width 644 height 18
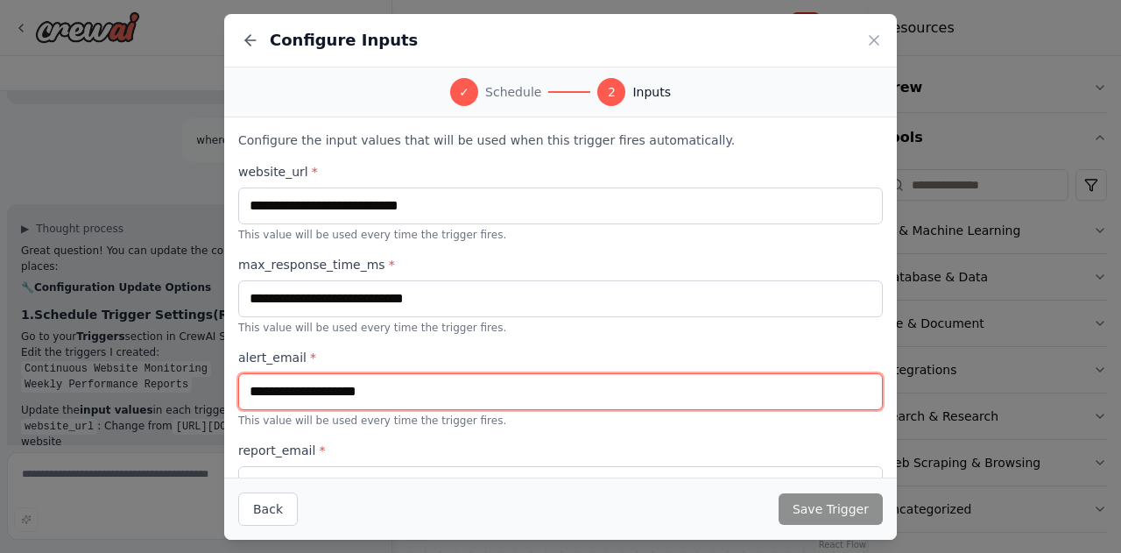
click at [306, 400] on input "text" at bounding box center [560, 391] width 644 height 37
paste input "**********"
type input "**********"
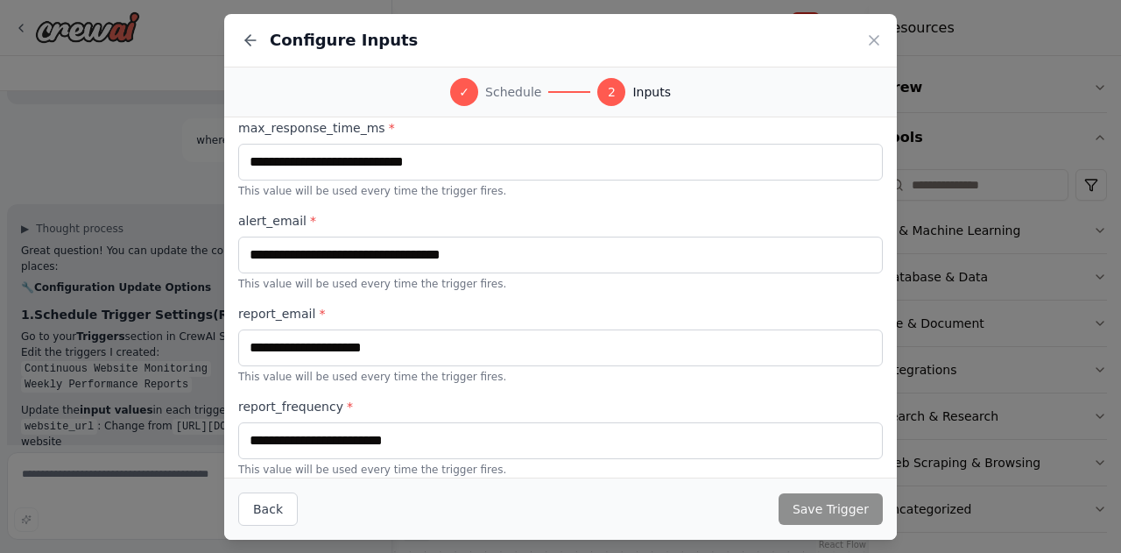
scroll to position [145, 0]
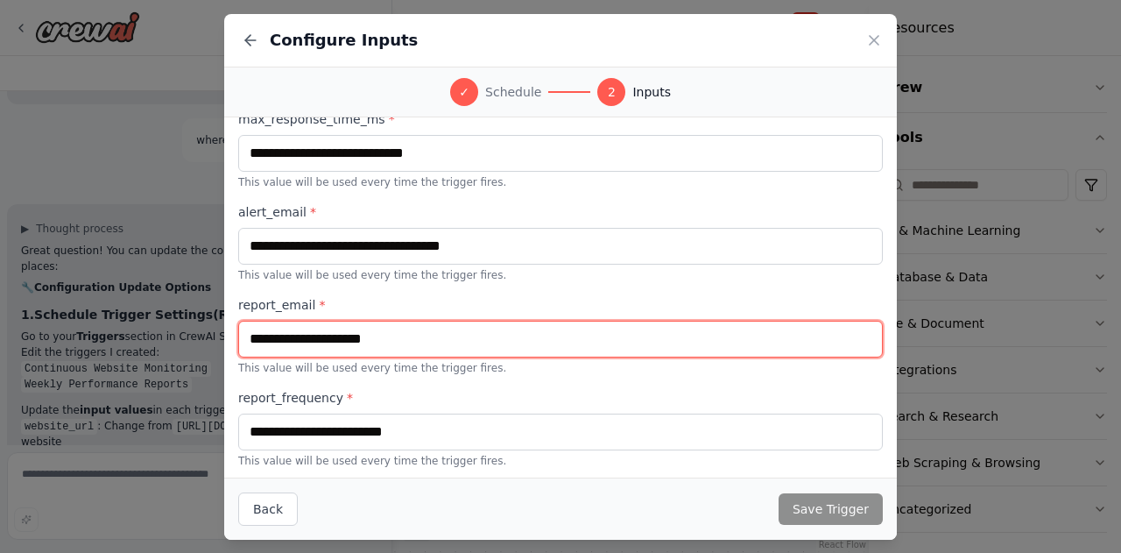
click at [374, 340] on input "text" at bounding box center [560, 338] width 644 height 37
type input "**********"
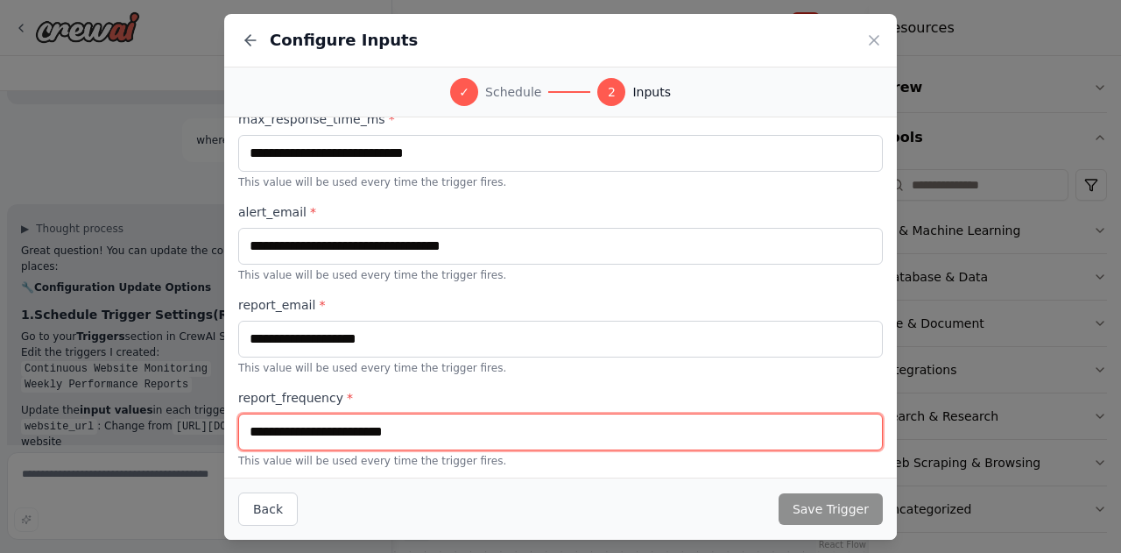
click at [471, 432] on input "text" at bounding box center [560, 431] width 644 height 37
type input "******"
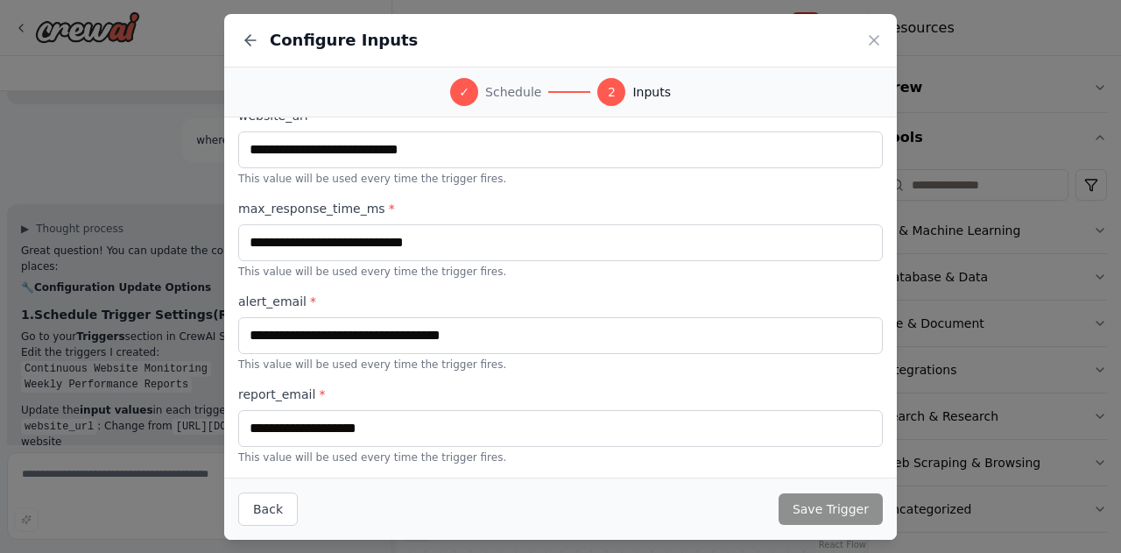
scroll to position [52, 0]
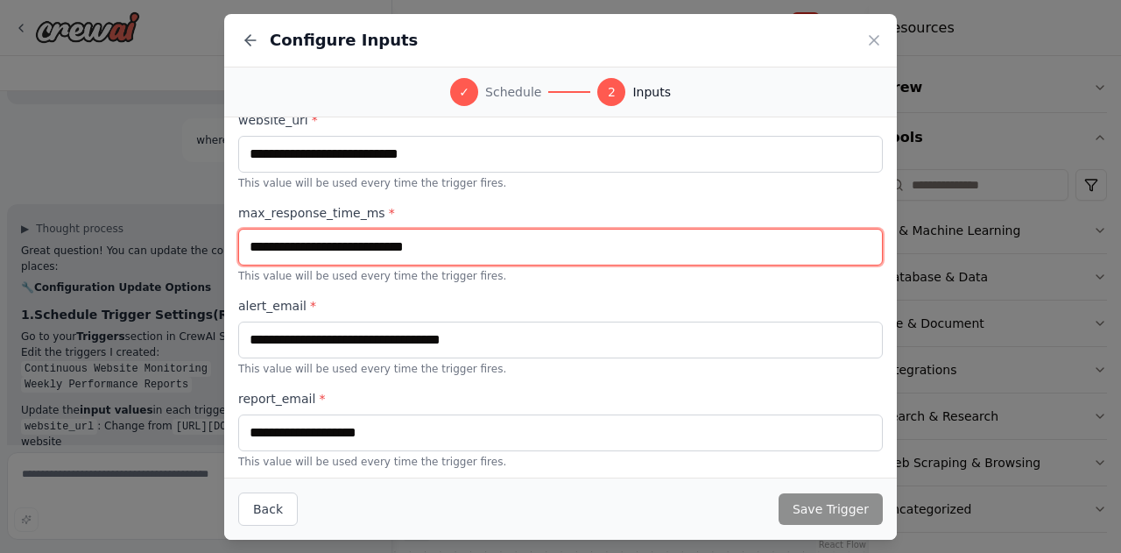
click at [324, 248] on input "text" at bounding box center [560, 247] width 644 height 37
type input "*"
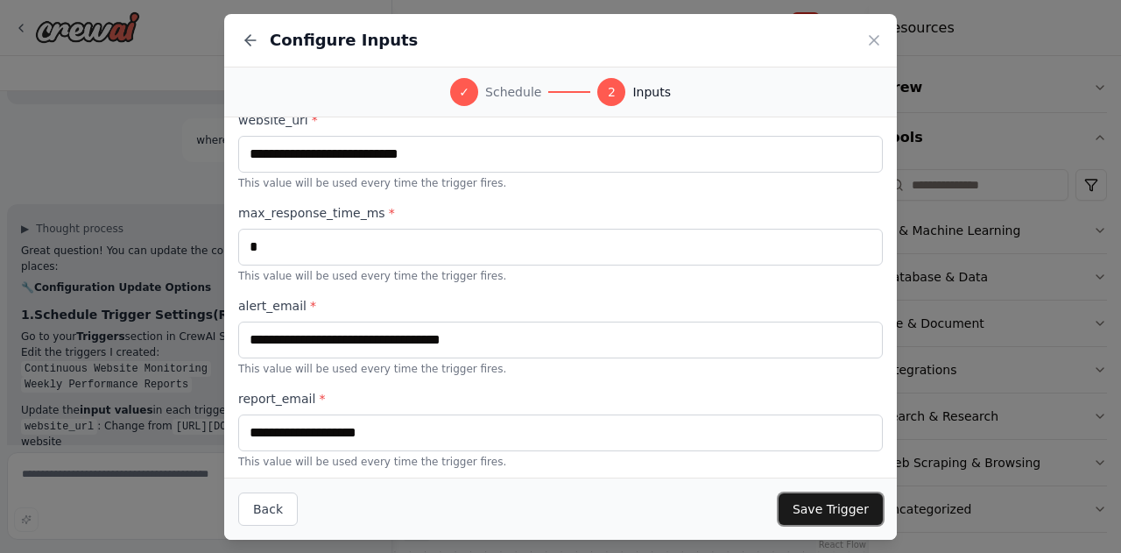
click at [826, 509] on button "Save Trigger" at bounding box center [830, 509] width 104 height 32
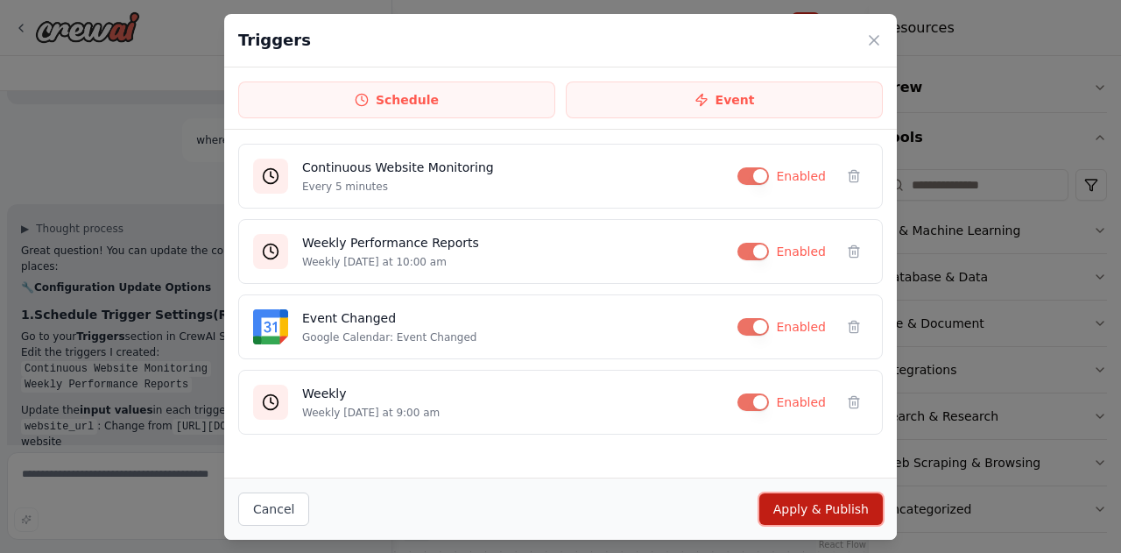
click at [826, 509] on button "Apply & Publish" at bounding box center [820, 509] width 123 height 32
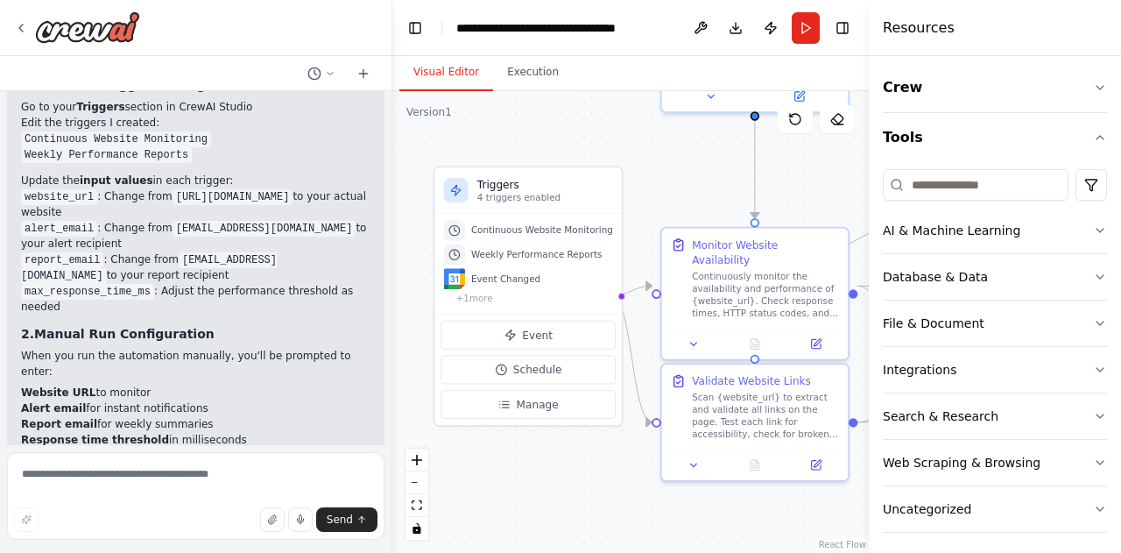
scroll to position [3819, 0]
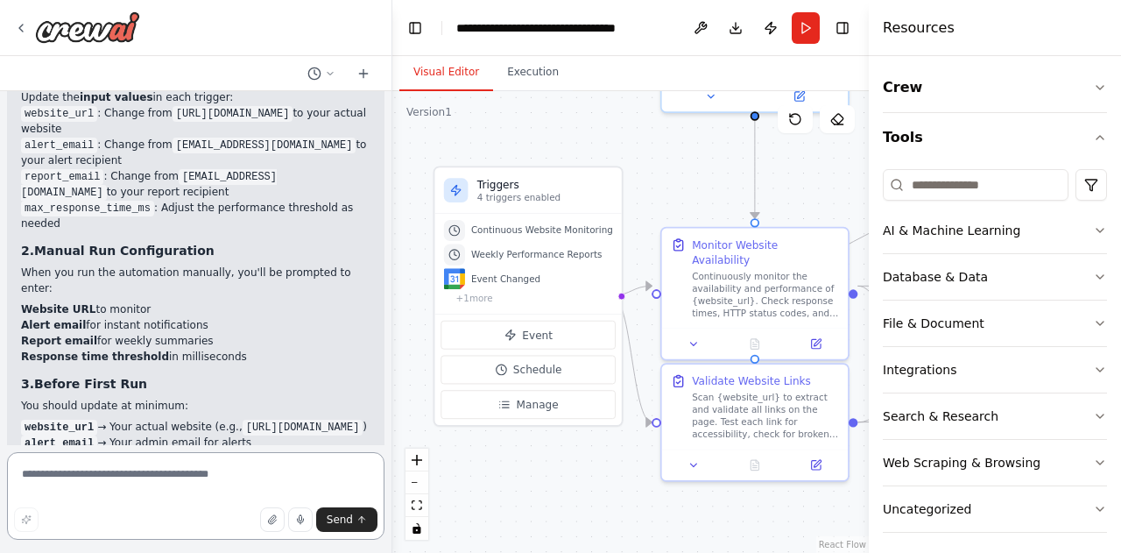
click at [191, 475] on textarea at bounding box center [195, 496] width 377 height 88
click at [805, 29] on button "Run" at bounding box center [806, 28] width 28 height 32
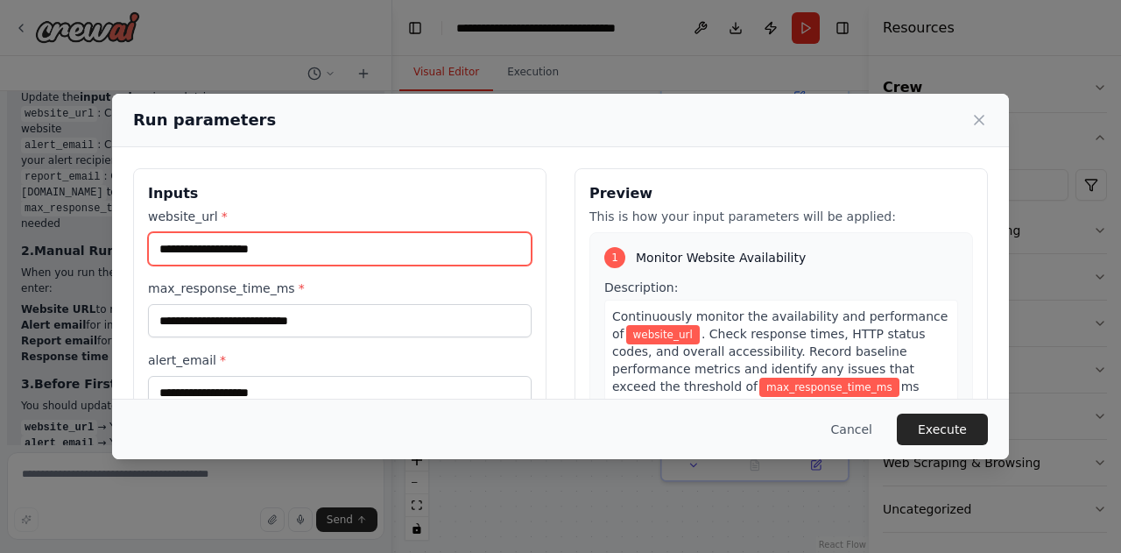
click at [330, 247] on input "website_url *" at bounding box center [340, 248] width 384 height 33
type input "**********"
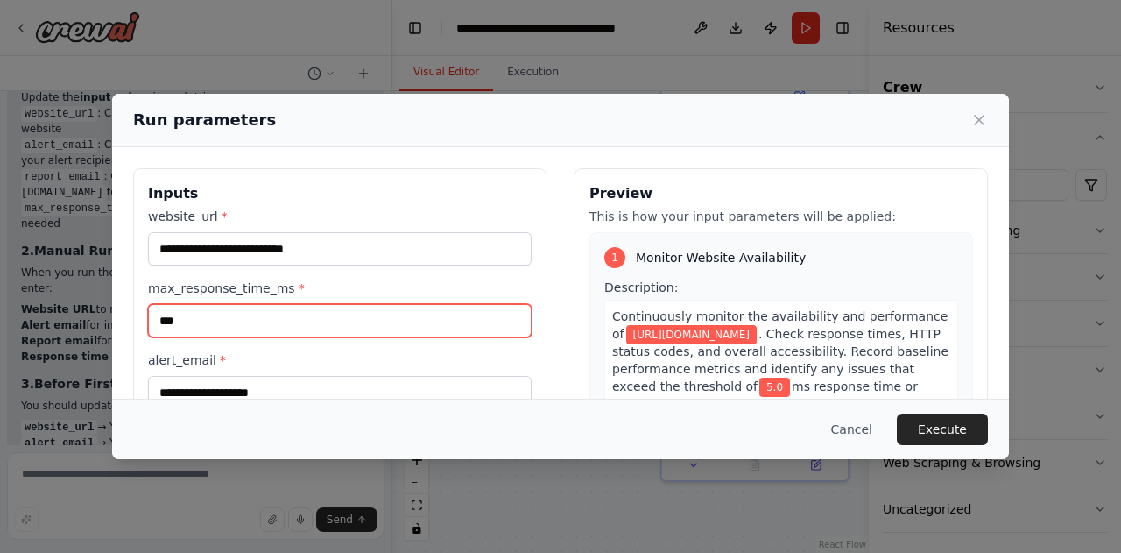
type input "***"
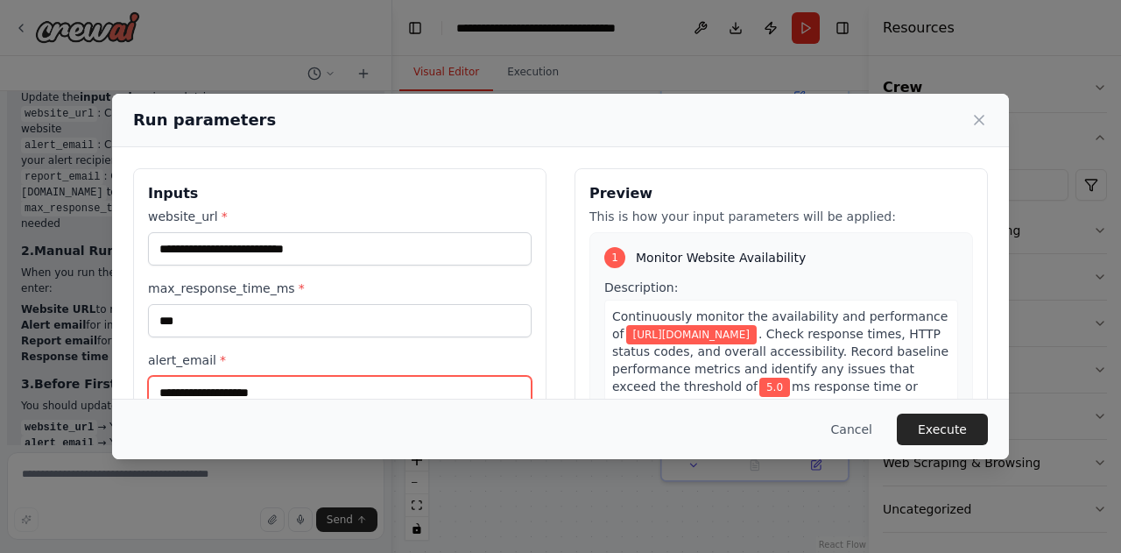
click at [278, 394] on input "alert_email *" at bounding box center [340, 392] width 384 height 33
paste input "**********"
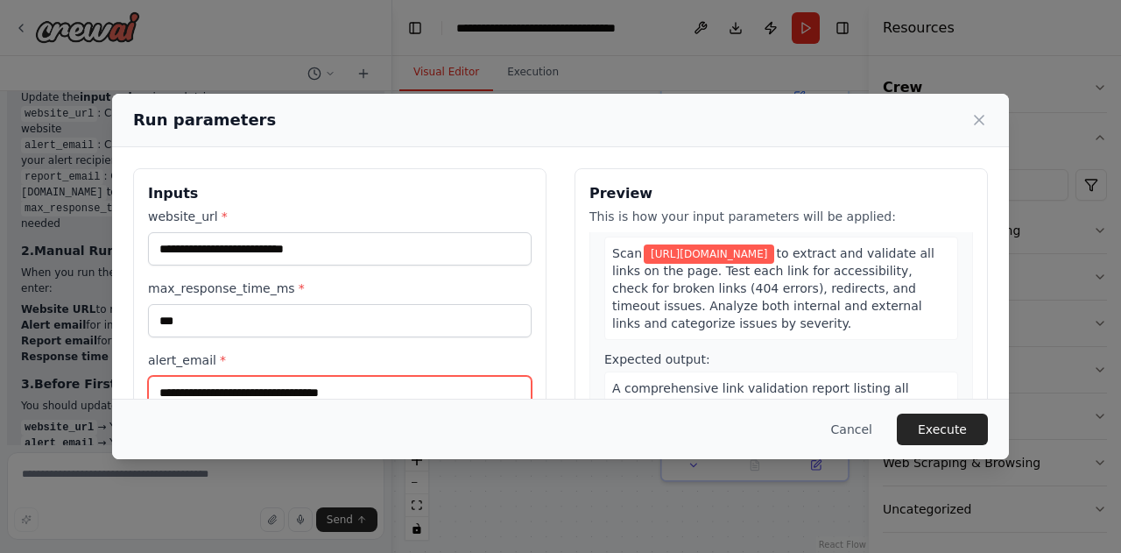
scroll to position [407, 0]
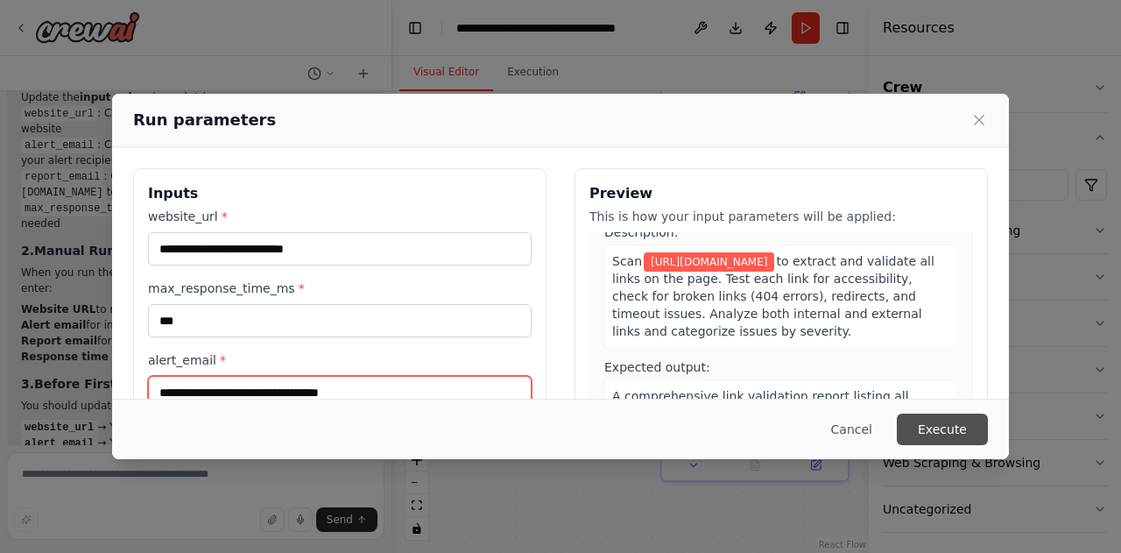
type input "**********"
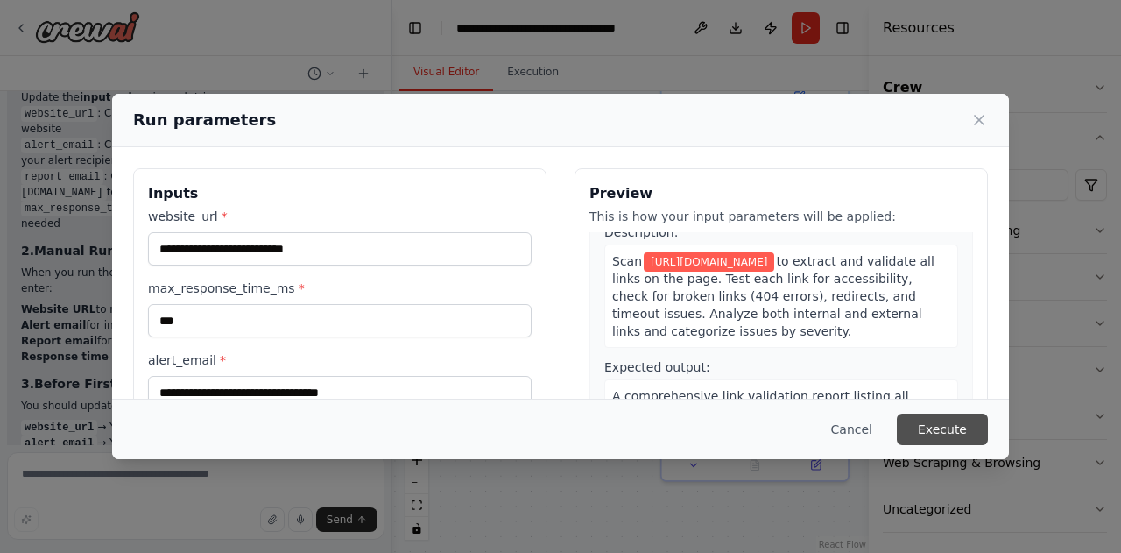
click at [944, 429] on button "Execute" at bounding box center [942, 429] width 91 height 32
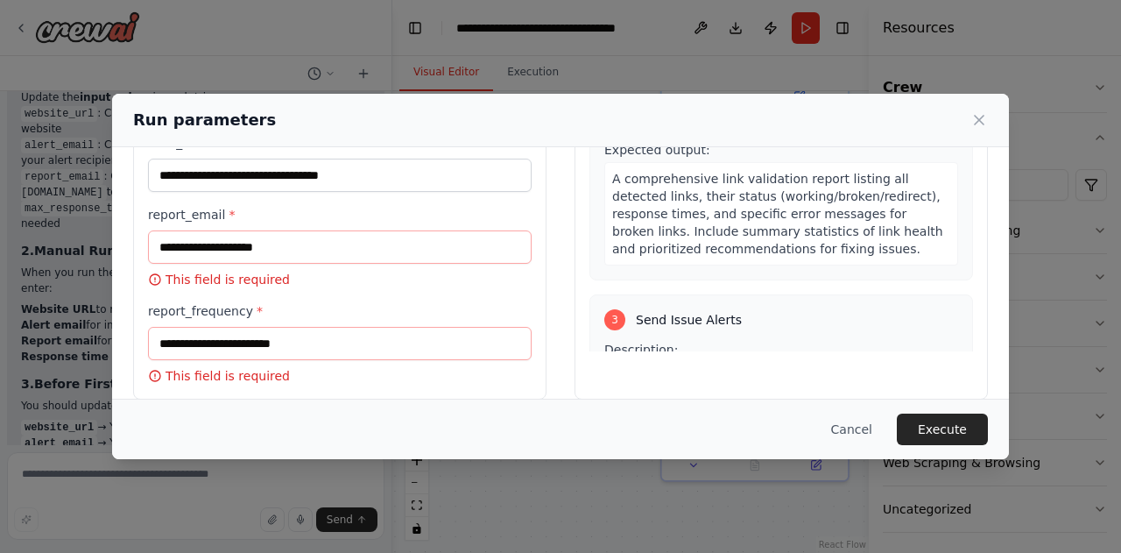
scroll to position [235, 0]
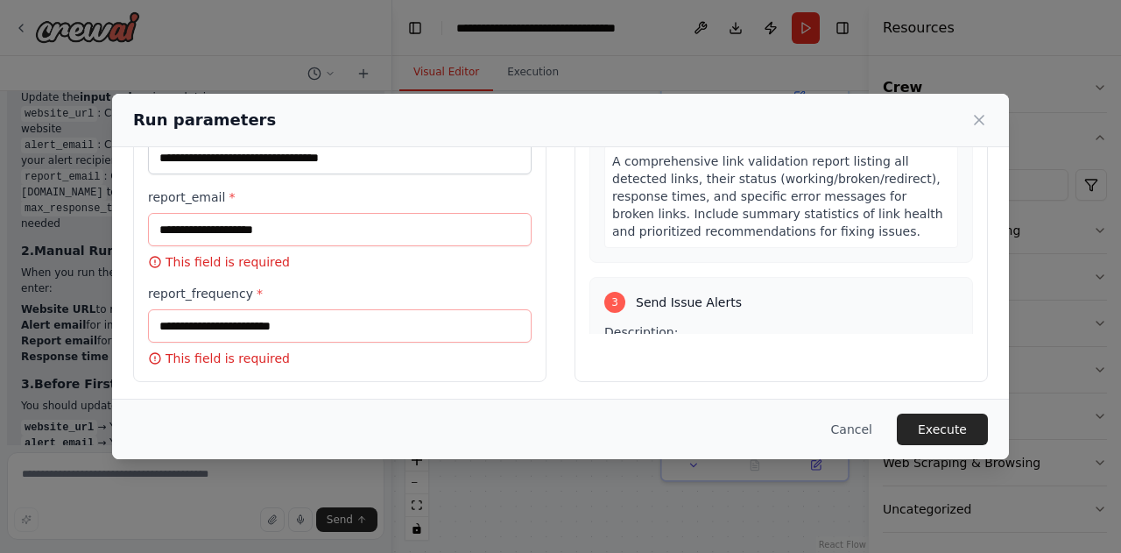
click at [692, 332] on div "Description: Analyze the website monitoring and link validation results to iden…" at bounding box center [781, 411] width 354 height 177
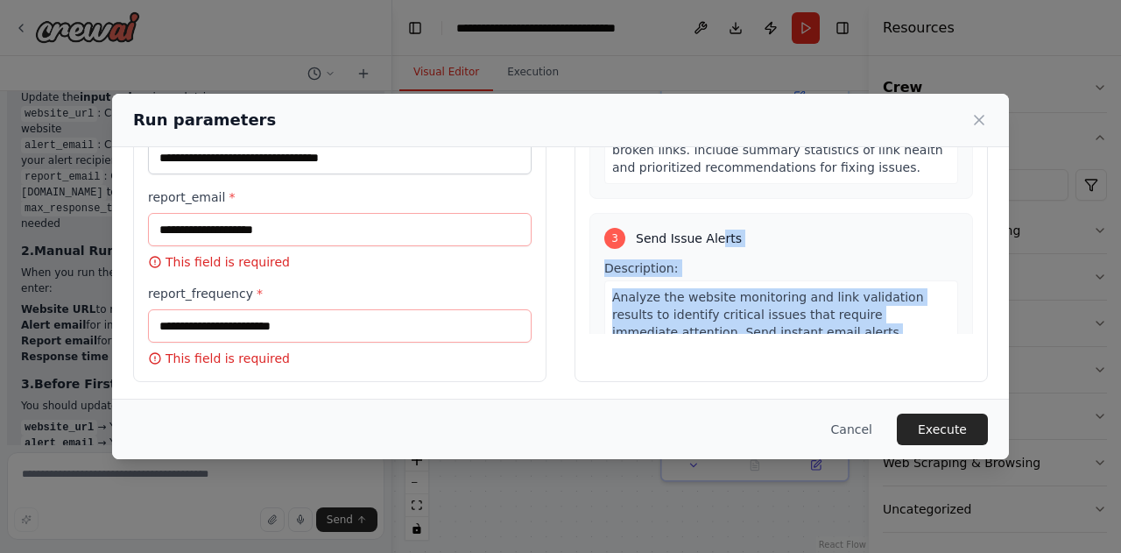
drag, startPoint x: 706, startPoint y: 300, endPoint x: 949, endPoint y: 322, distance: 244.4
click at [949, 322] on div "1 Monitor Website Availability Description: Continuously monitor the availabili…" at bounding box center [781, 165] width 384 height 336
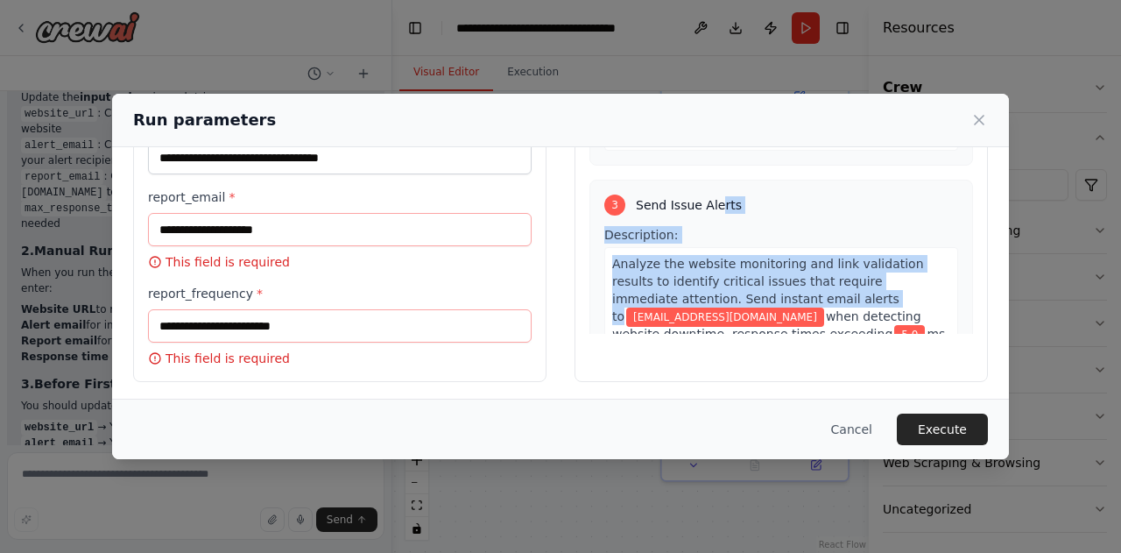
scroll to position [520, 0]
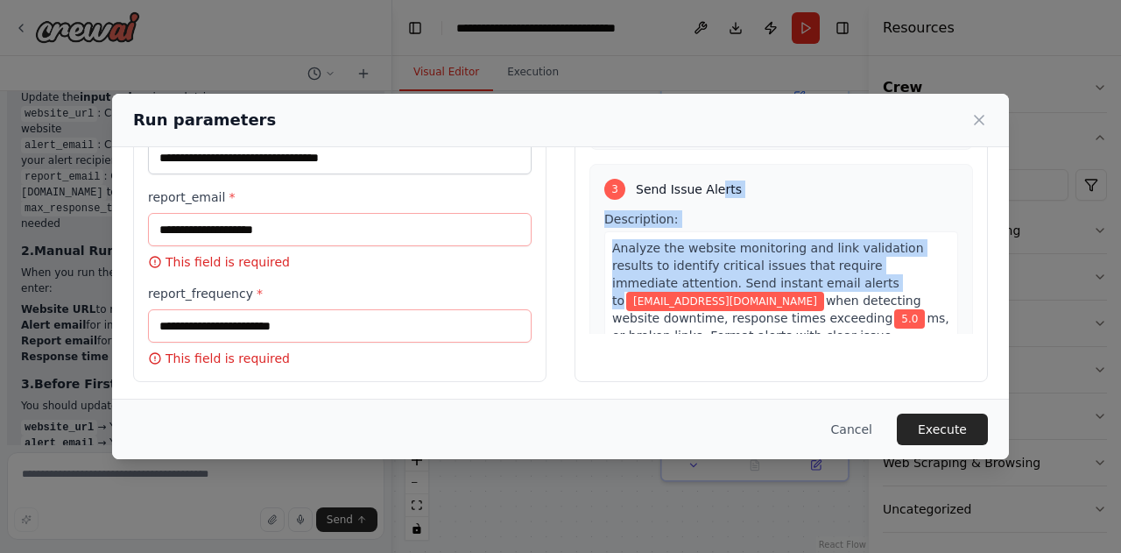
click at [863, 260] on span "Analyze the website monitoring and link validation results to identify critical…" at bounding box center [768, 274] width 312 height 67
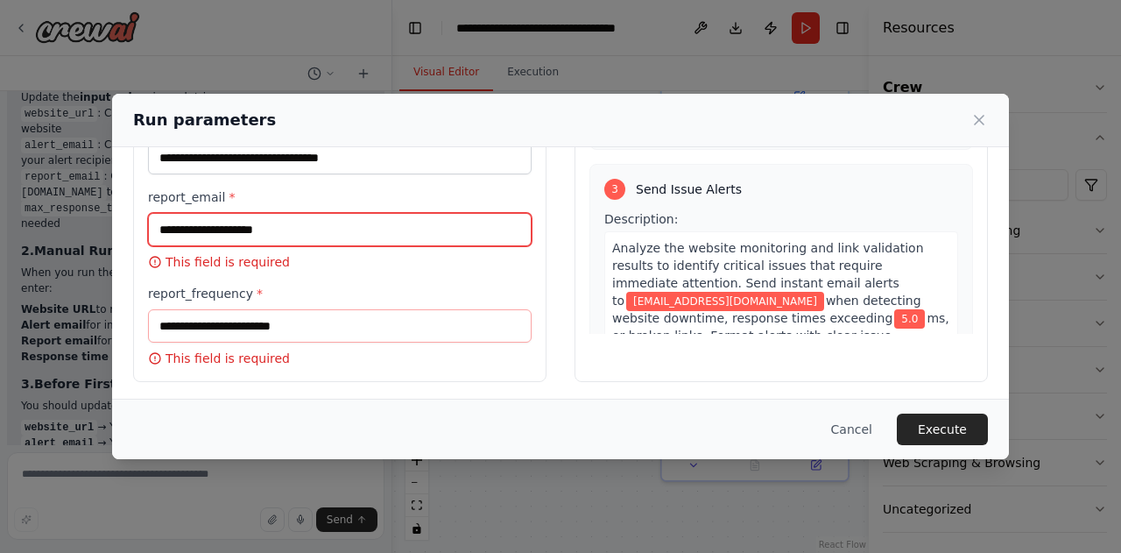
click at [218, 227] on input "report_email *" at bounding box center [340, 229] width 384 height 33
paste input "**********"
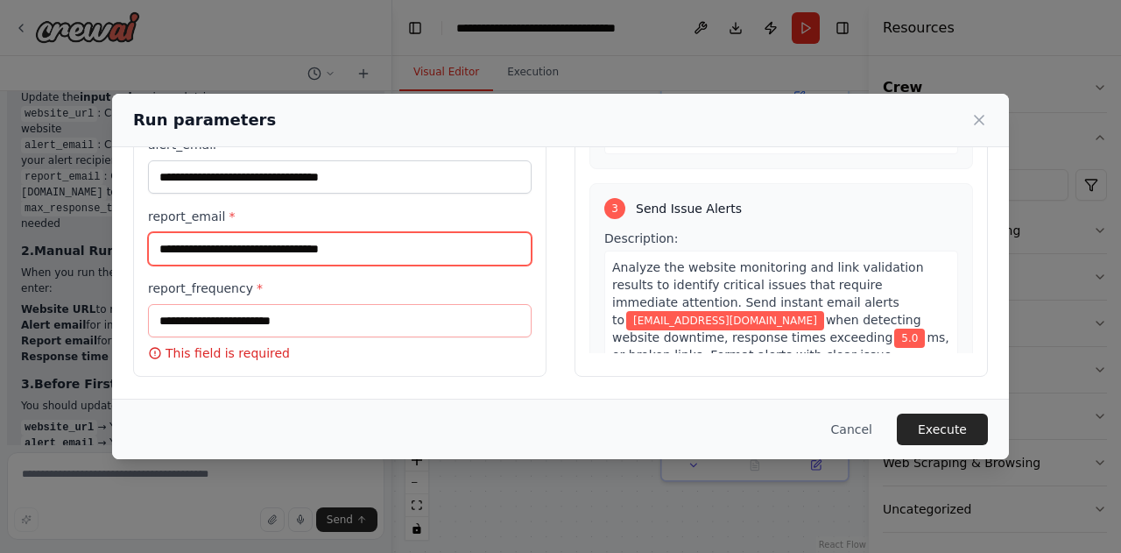
scroll to position [210, 0]
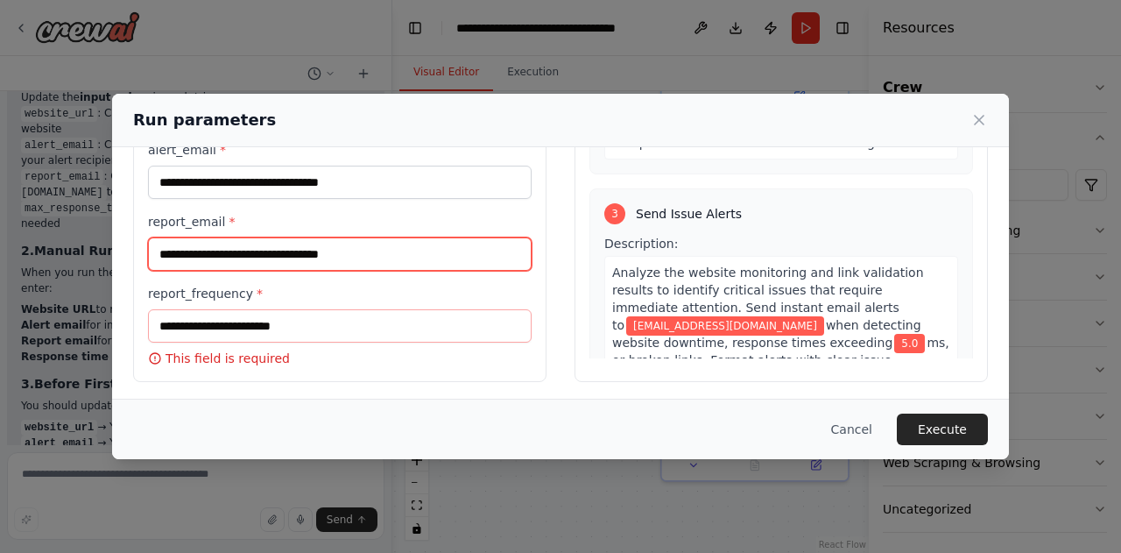
type input "**********"
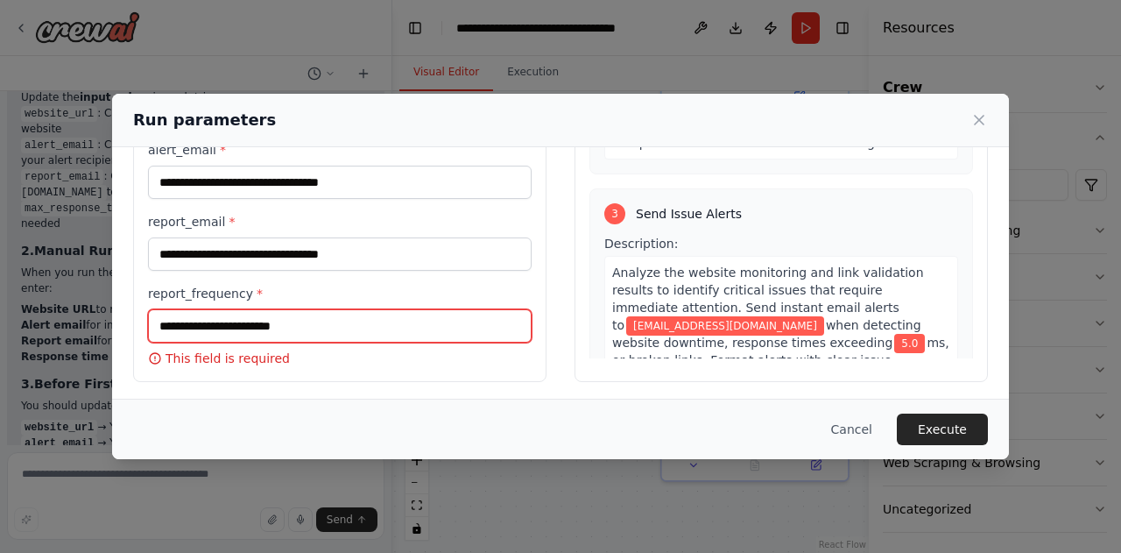
click at [209, 321] on input "report_frequency *" at bounding box center [340, 325] width 384 height 33
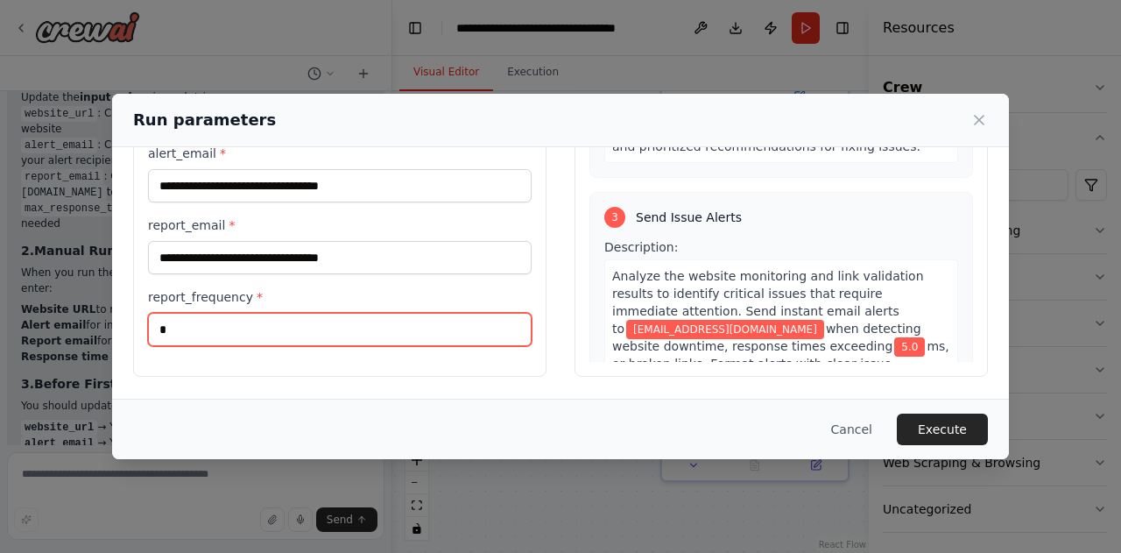
scroll to position [205, 0]
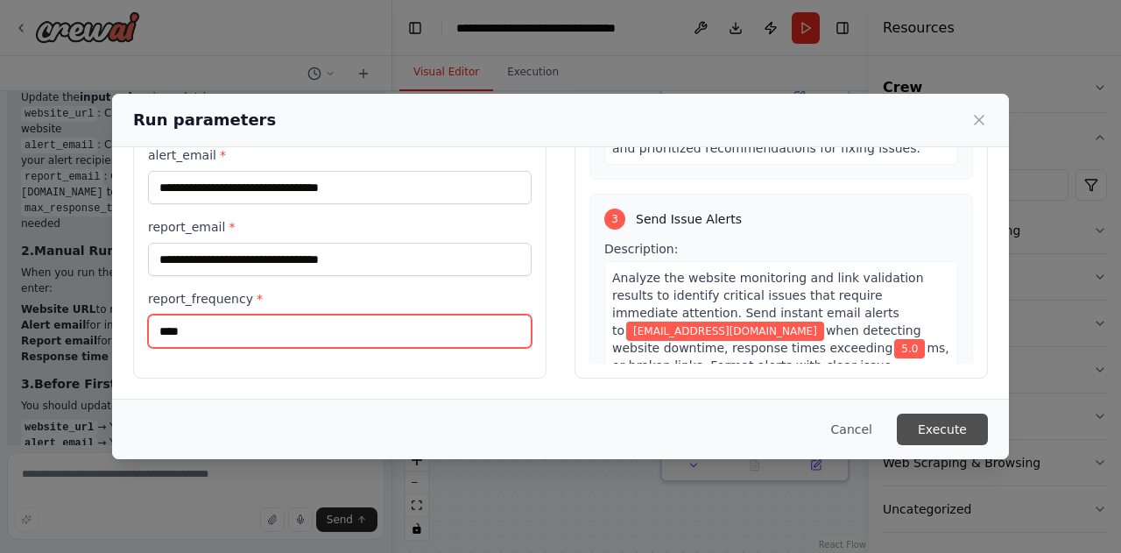
type input "****"
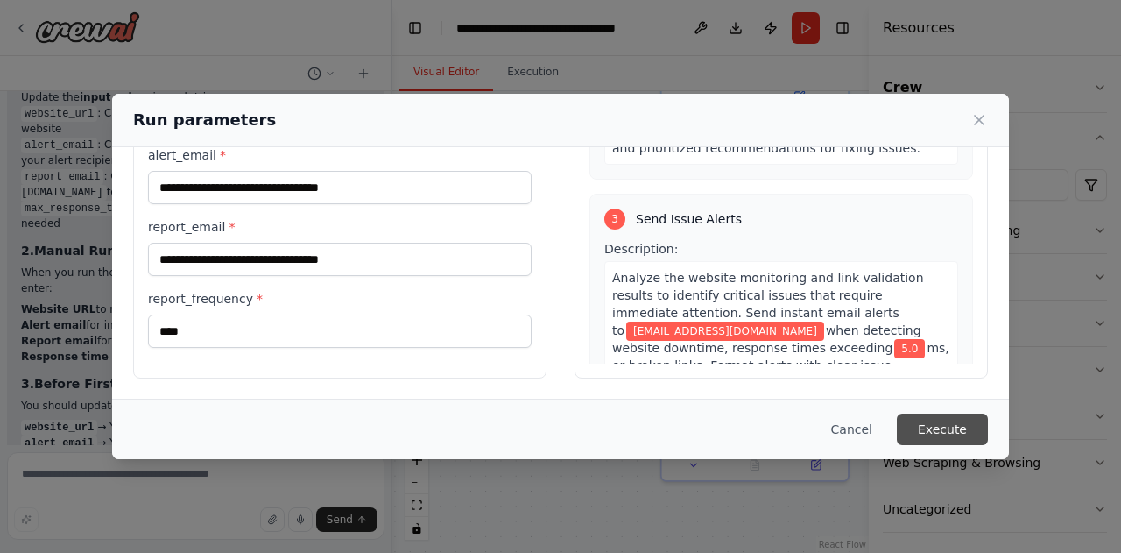
click at [956, 415] on button "Execute" at bounding box center [942, 429] width 91 height 32
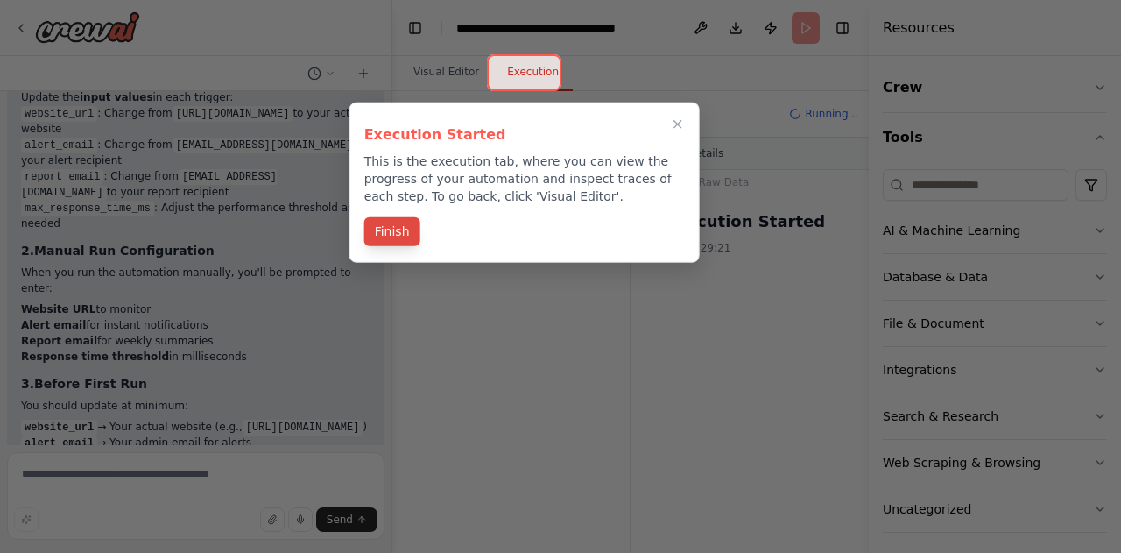
click at [409, 236] on button "Finish" at bounding box center [392, 231] width 56 height 29
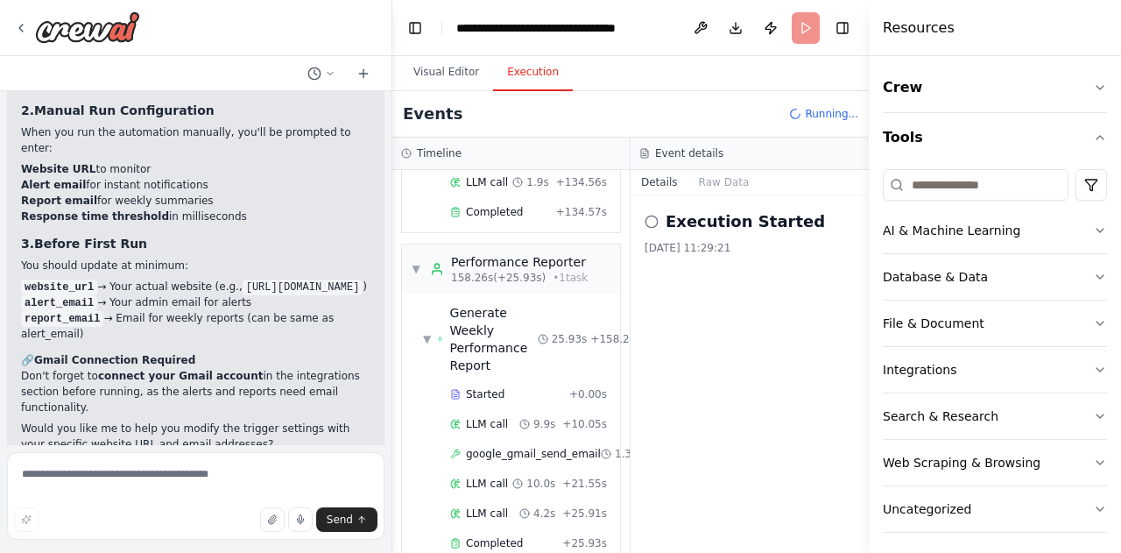
scroll to position [3960, 0]
click at [25, 30] on icon at bounding box center [21, 28] width 14 height 14
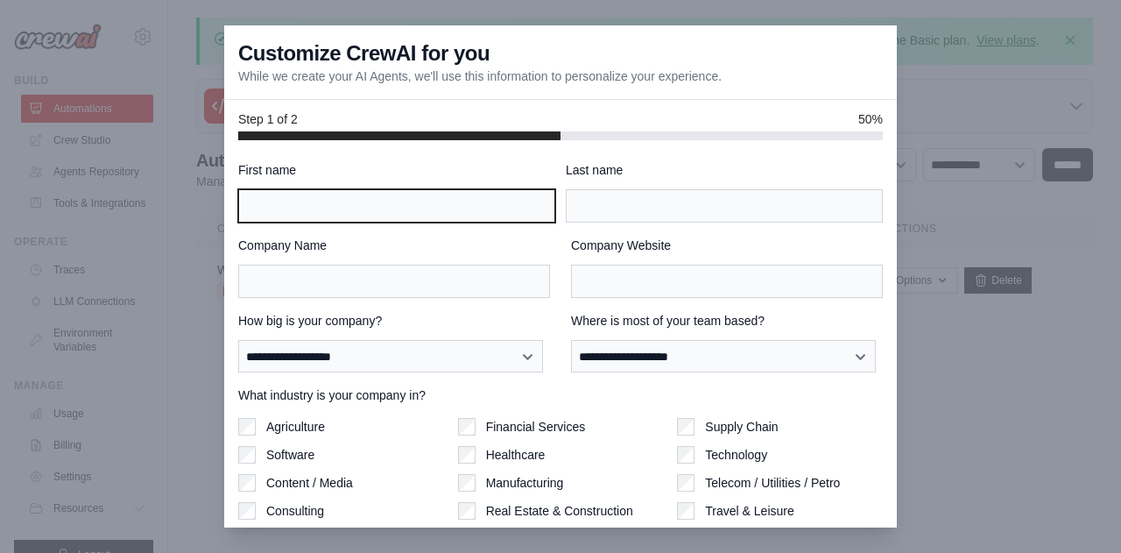
click at [388, 203] on input "First name" at bounding box center [396, 205] width 317 height 33
type input "*****"
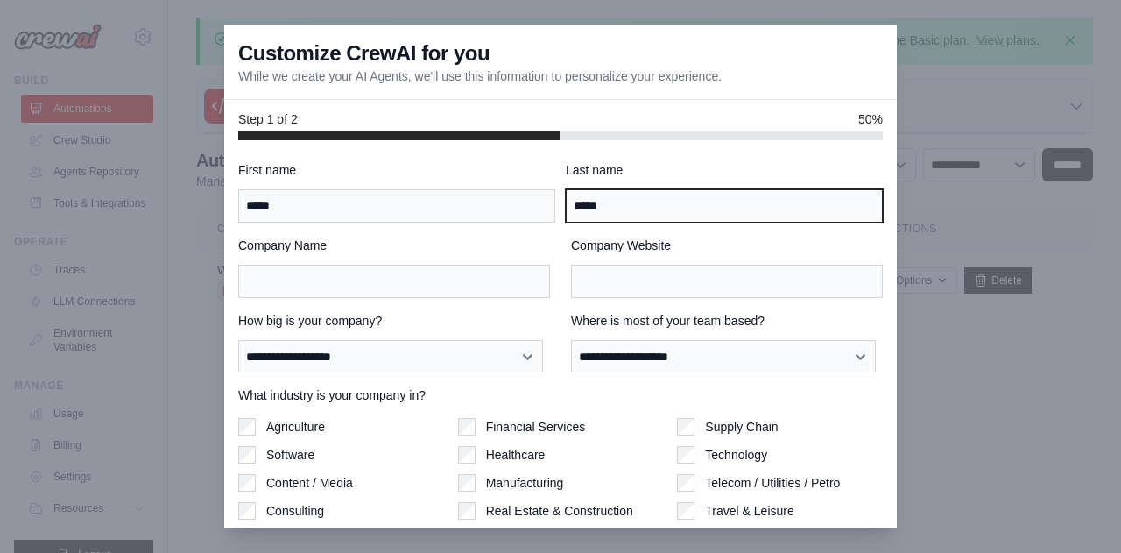
type input "*****"
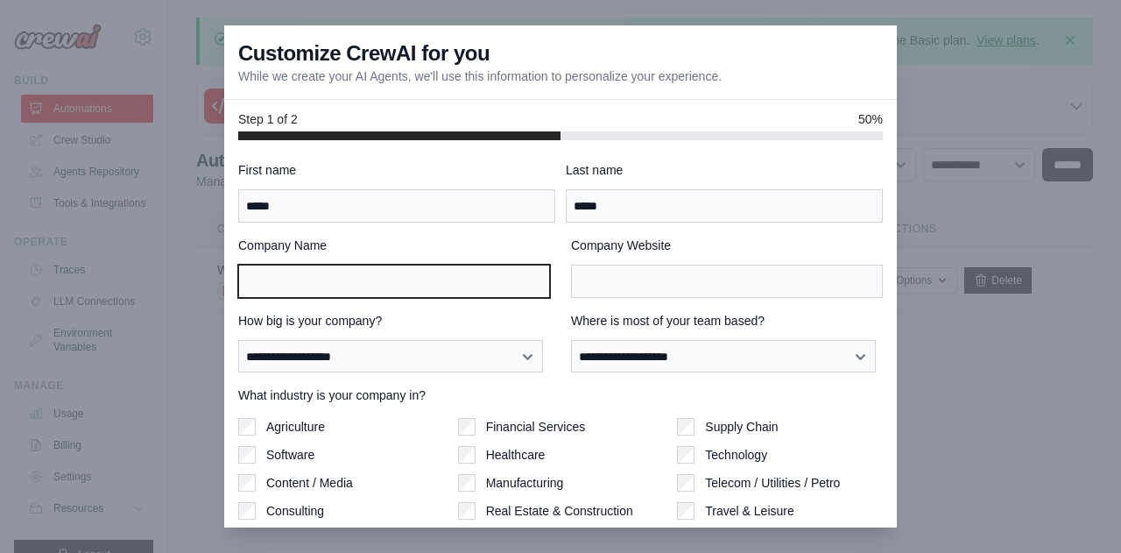
click at [361, 287] on input "Company Name" at bounding box center [394, 280] width 312 height 33
type input "*"
type input "**********"
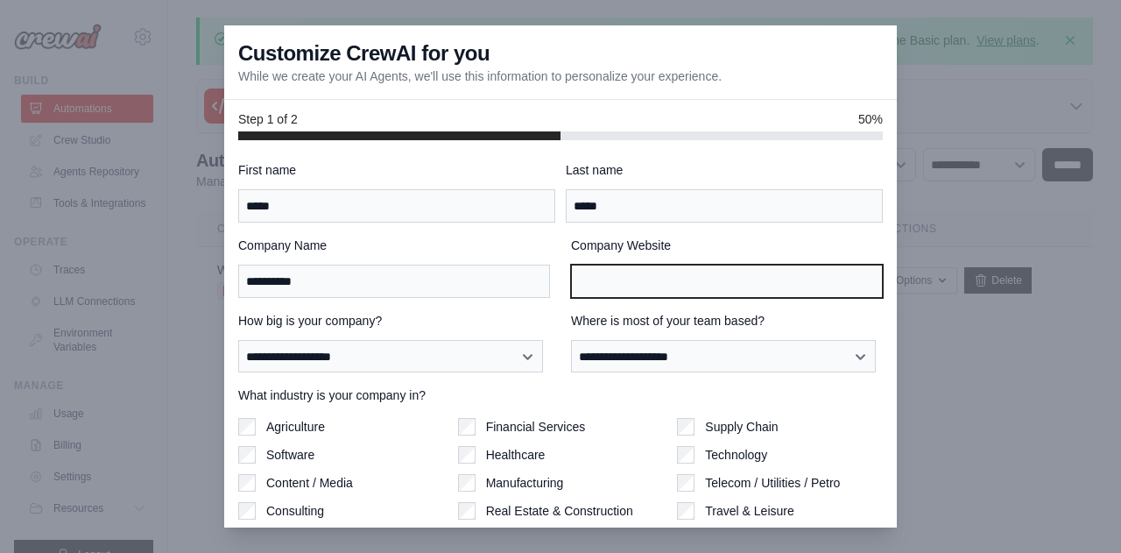
click at [615, 271] on input "Company Website" at bounding box center [727, 280] width 312 height 33
type input "**********"
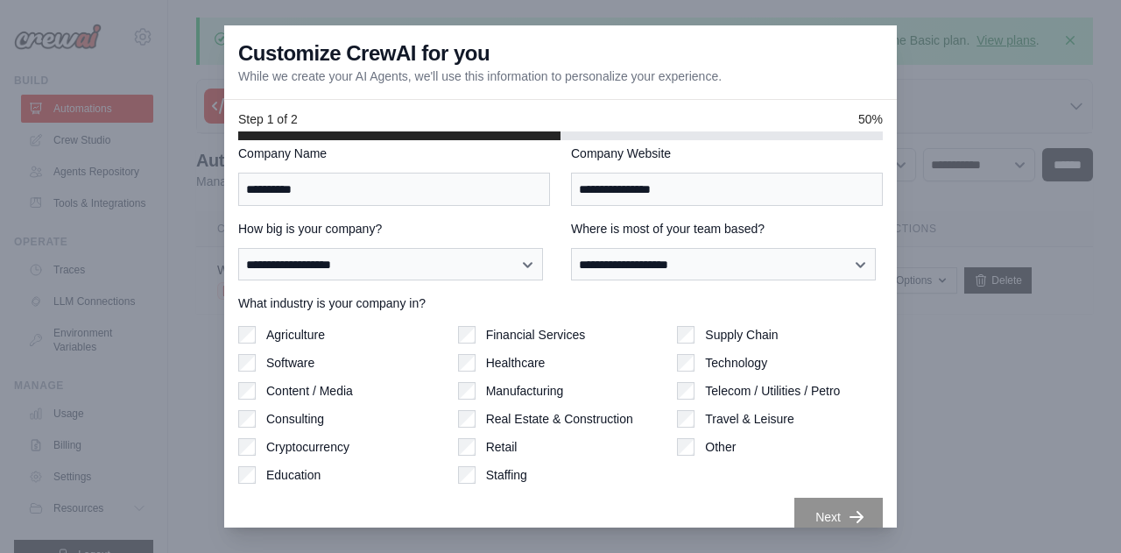
scroll to position [114, 0]
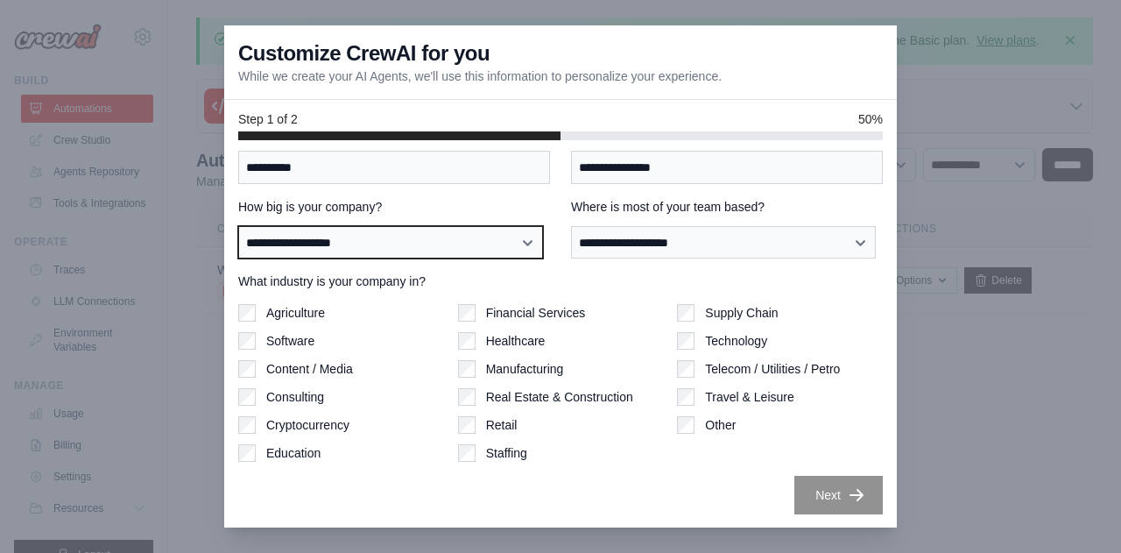
click at [517, 248] on select "**********" at bounding box center [390, 242] width 305 height 32
select select "**********"
click at [238, 226] on select "**********" at bounding box center [390, 242] width 305 height 32
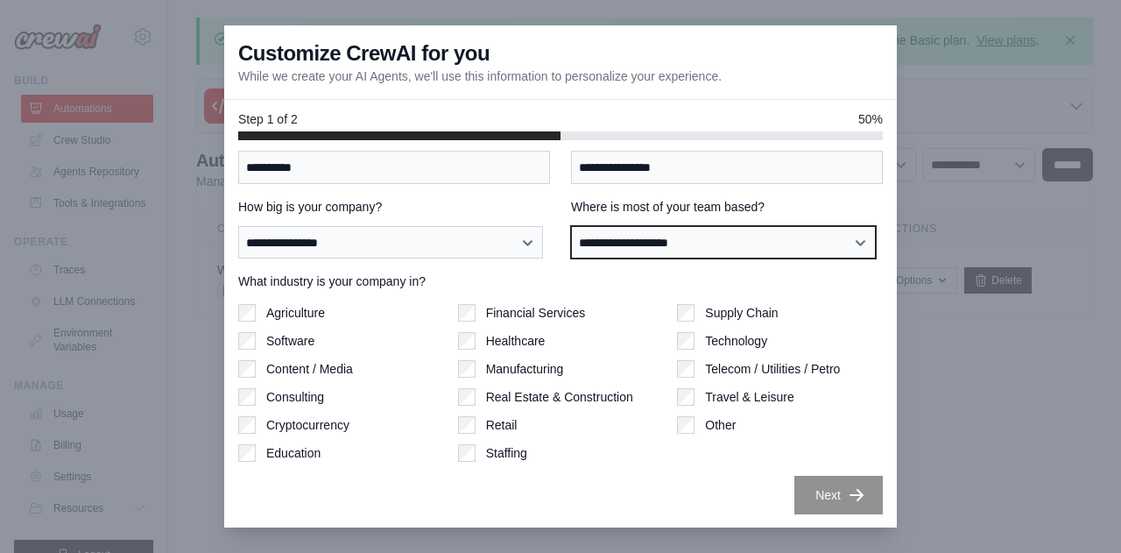
click at [690, 236] on select "**********" at bounding box center [723, 242] width 305 height 32
select select "******"
click at [571, 226] on select "**********" at bounding box center [723, 242] width 305 height 32
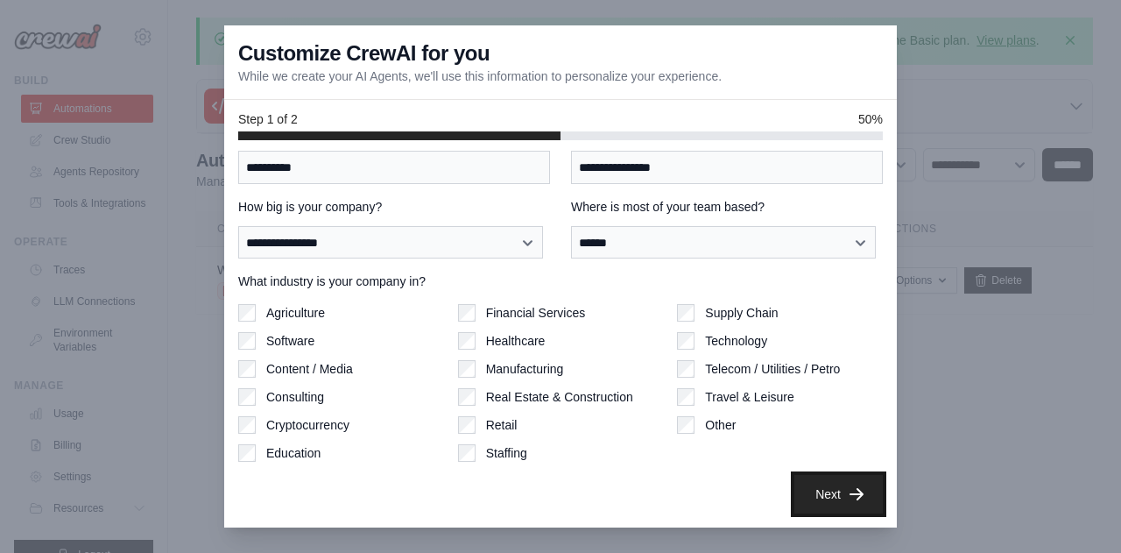
click at [799, 482] on button "Next" at bounding box center [838, 494] width 88 height 39
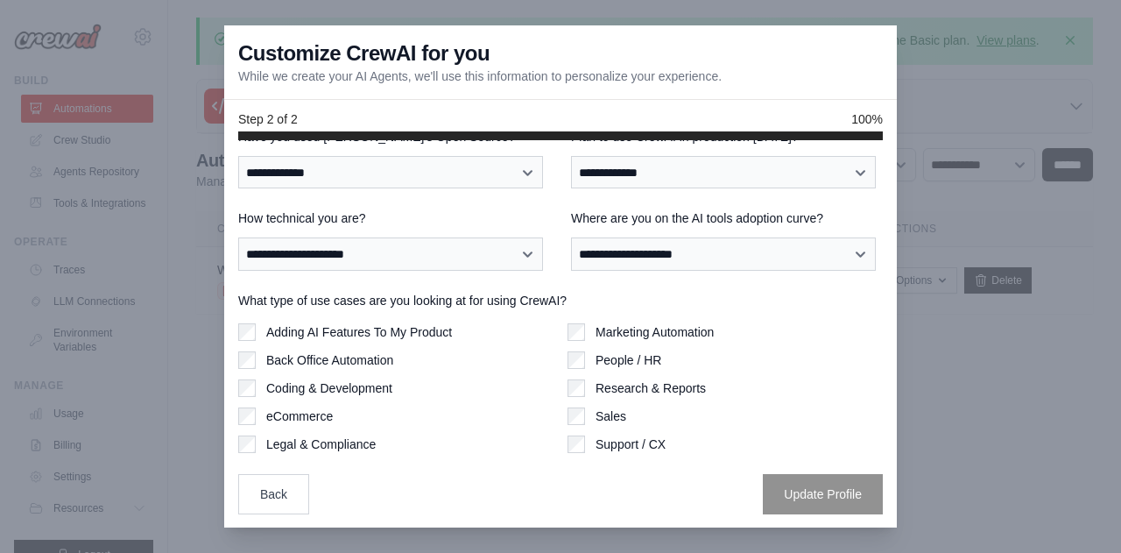
scroll to position [0, 0]
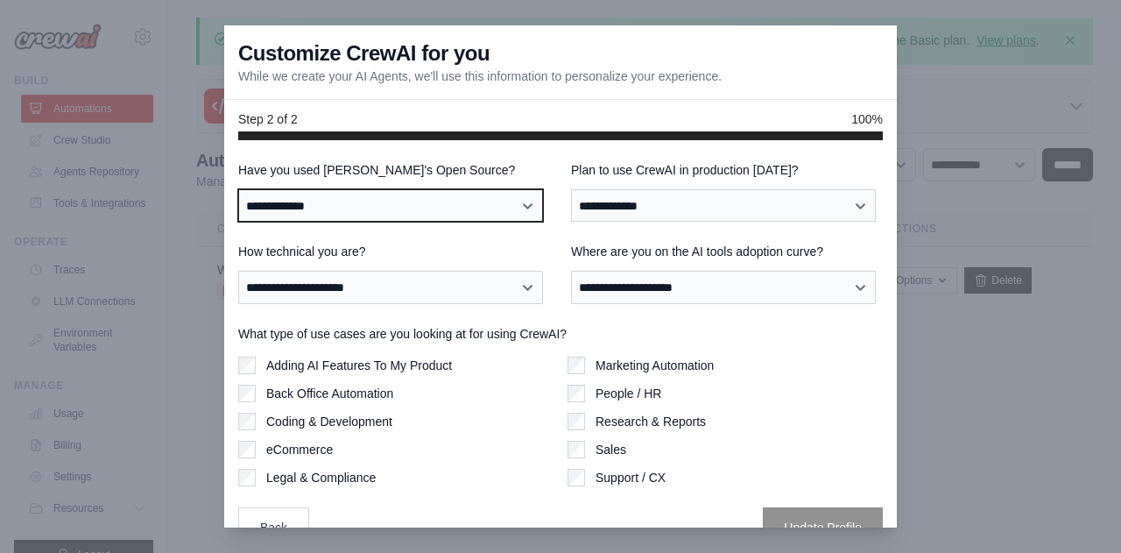
click at [498, 204] on select "**********" at bounding box center [390, 205] width 305 height 32
select select "**"
click at [238, 189] on select "**********" at bounding box center [390, 205] width 305 height 32
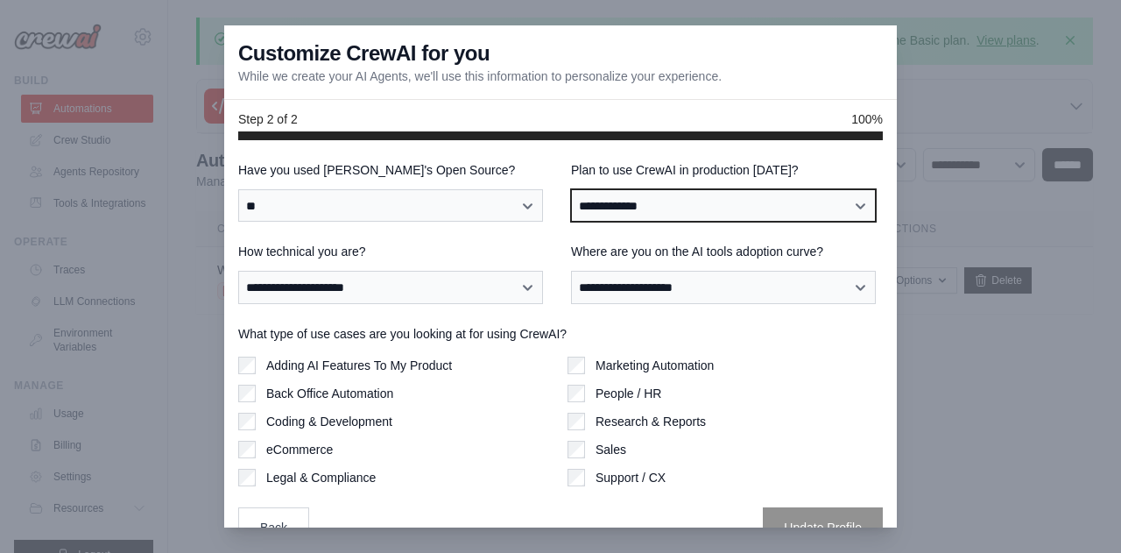
click at [603, 209] on select "**********" at bounding box center [723, 205] width 305 height 32
select select "****"
click at [571, 189] on select "**********" at bounding box center [723, 205] width 305 height 32
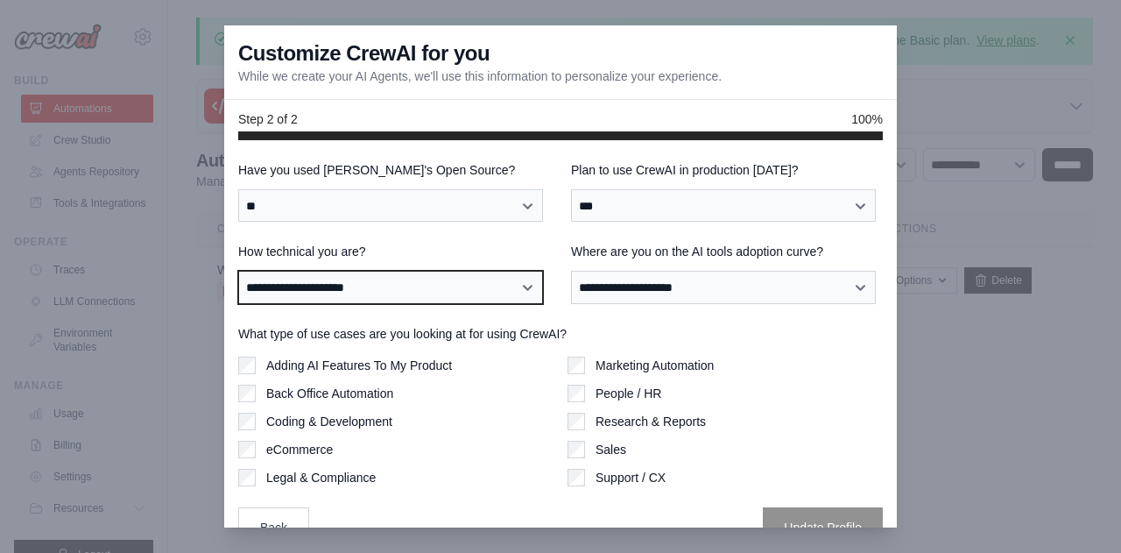
click at [480, 300] on select "**********" at bounding box center [390, 287] width 305 height 32
select select "**********"
click at [238, 271] on select "**********" at bounding box center [390, 287] width 305 height 32
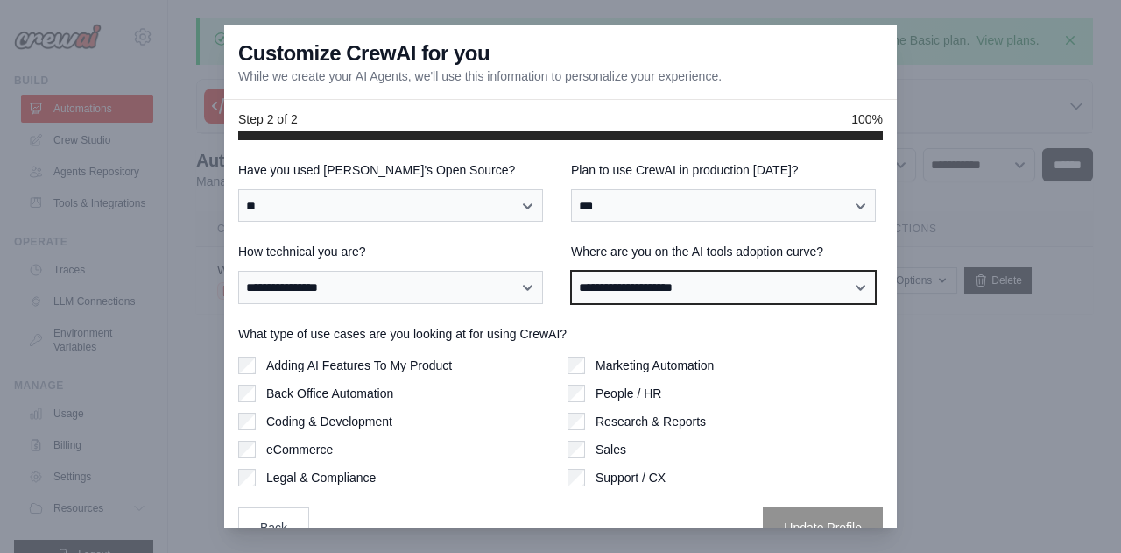
click at [621, 290] on select "**********" at bounding box center [723, 287] width 305 height 32
select select "**********"
click at [571, 271] on select "**********" at bounding box center [723, 287] width 305 height 32
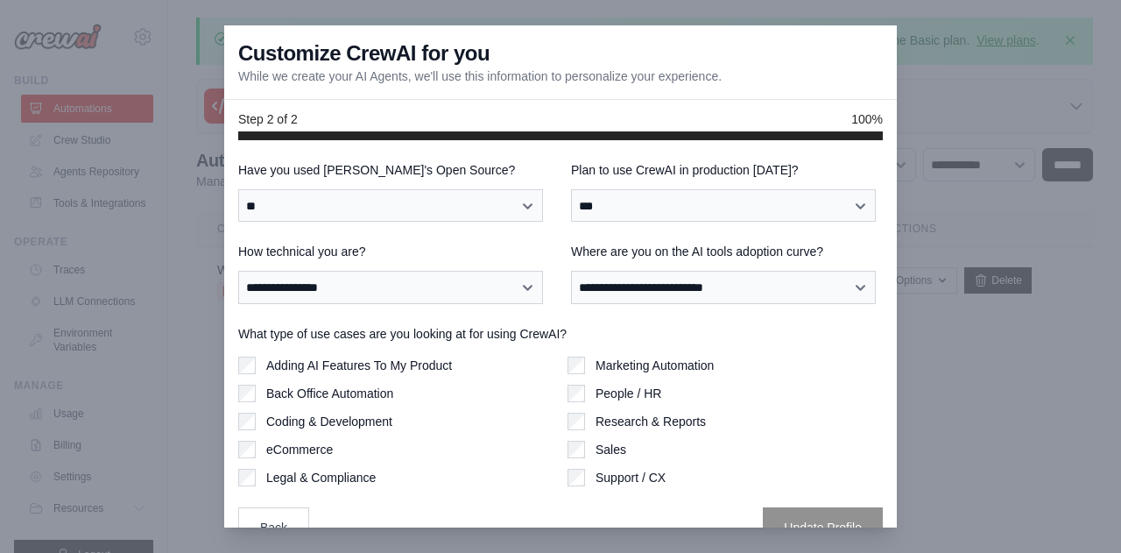
click at [320, 445] on label "eCommerce" at bounding box center [299, 449] width 67 height 18
click at [788, 519] on button "Update Profile" at bounding box center [823, 526] width 120 height 40
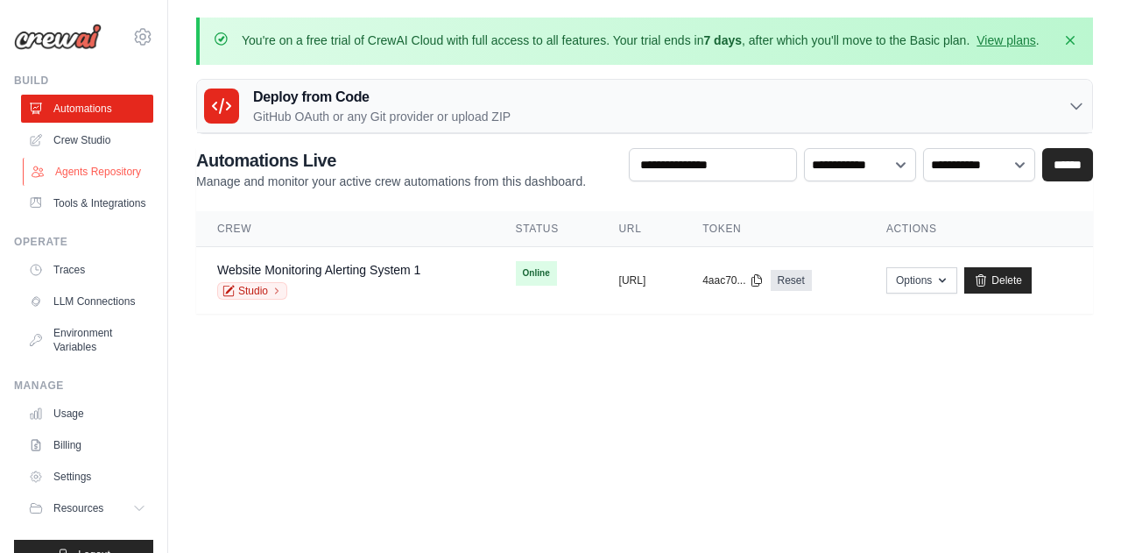
click at [81, 167] on link "Agents Repository" at bounding box center [89, 172] width 132 height 28
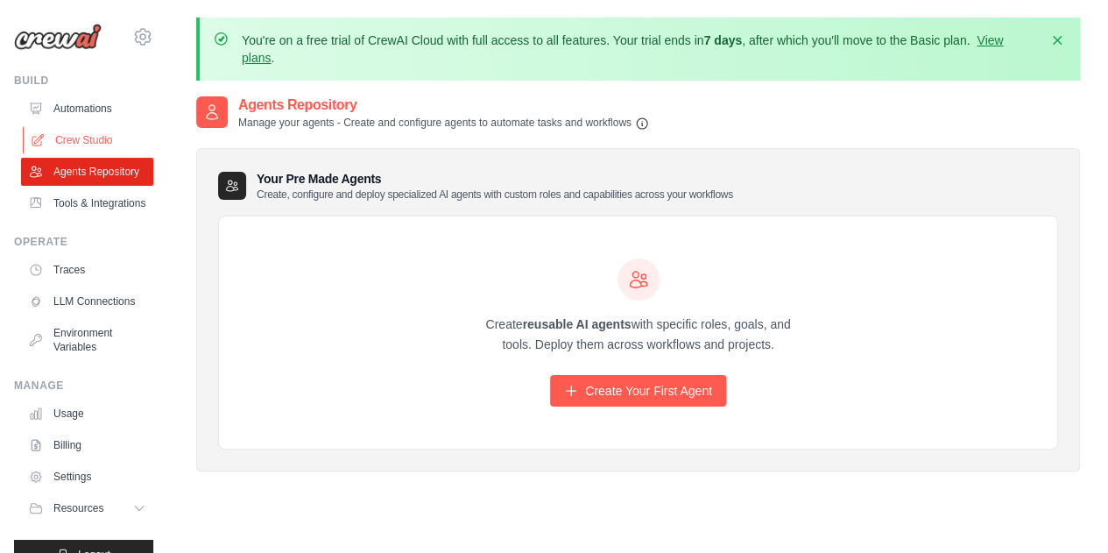
click at [105, 132] on link "Crew Studio" at bounding box center [89, 140] width 132 height 28
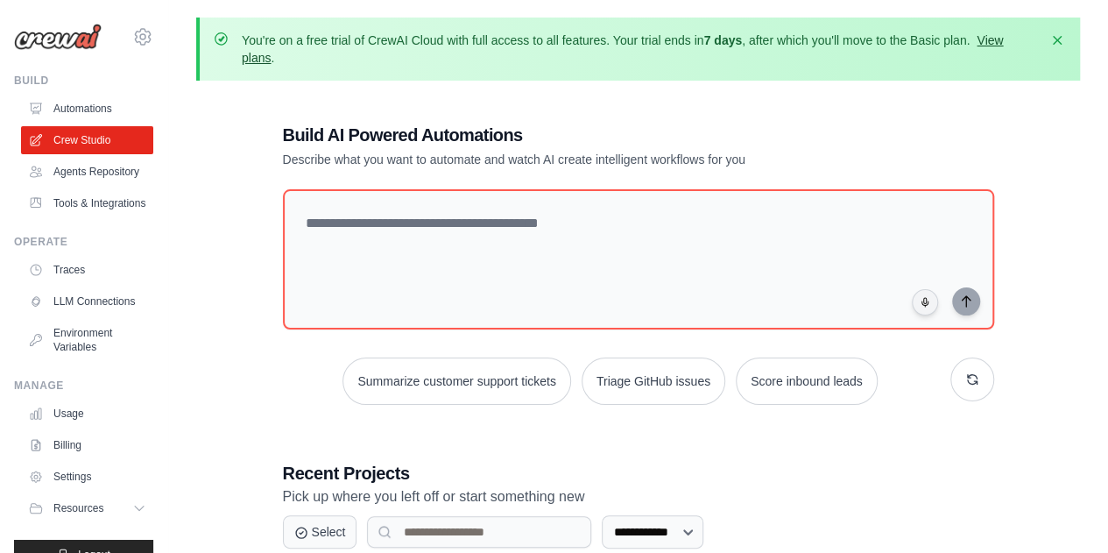
click at [251, 53] on link "View plans" at bounding box center [622, 49] width 761 height 32
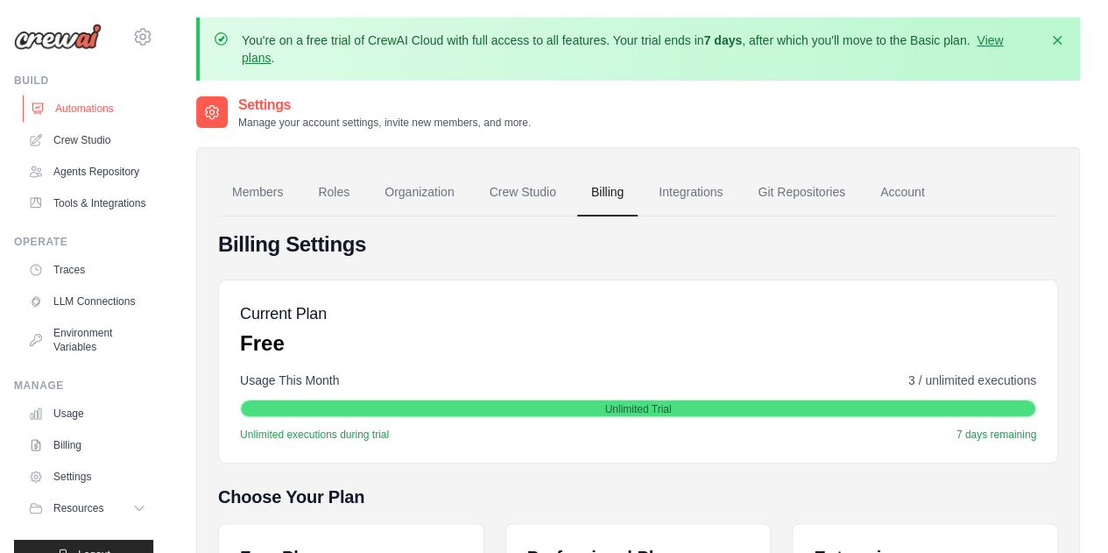
click at [53, 118] on link "Automations" at bounding box center [89, 109] width 132 height 28
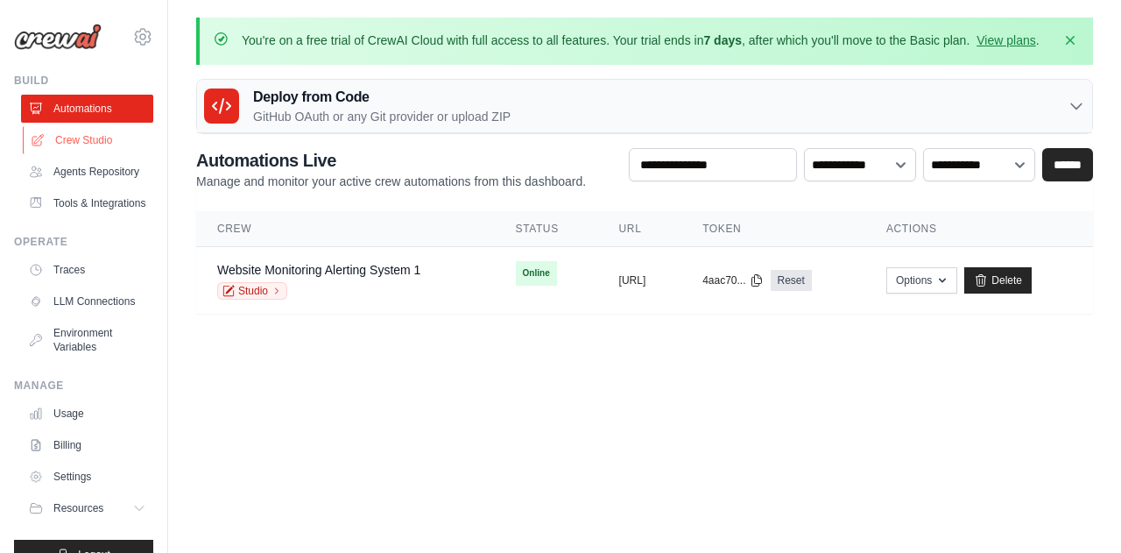
click at [59, 143] on link "Crew Studio" at bounding box center [89, 140] width 132 height 28
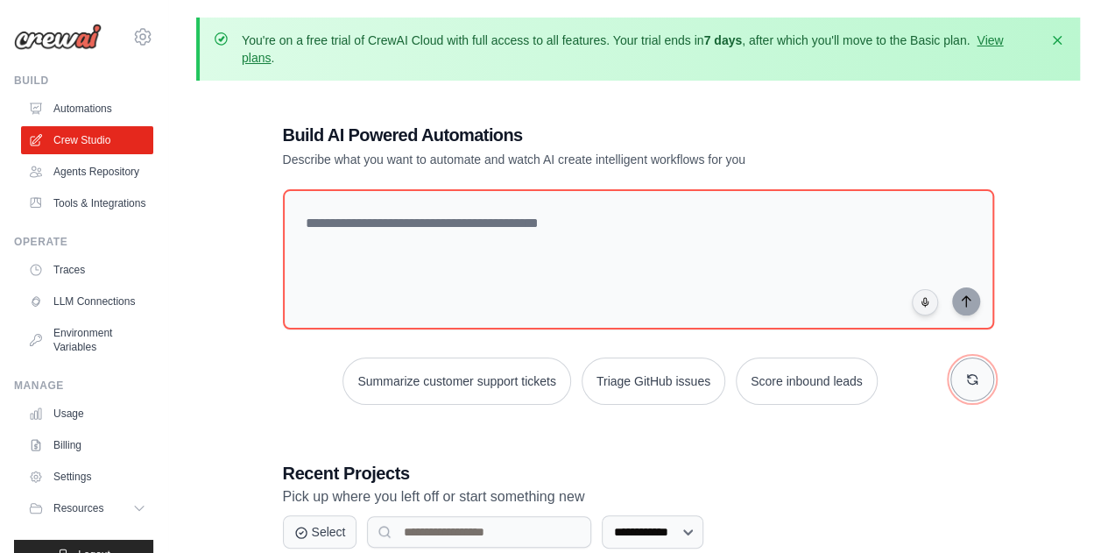
click at [988, 388] on button "button" at bounding box center [972, 379] width 44 height 44
click at [981, 381] on button "button" at bounding box center [972, 379] width 44 height 44
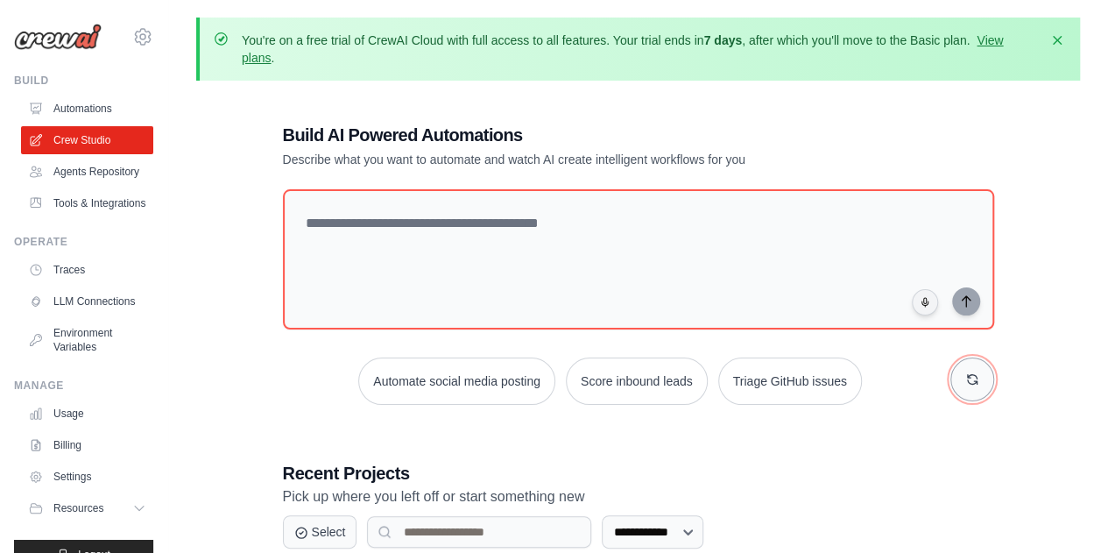
click at [981, 381] on button "button" at bounding box center [972, 379] width 44 height 44
